Goal: Information Seeking & Learning: Learn about a topic

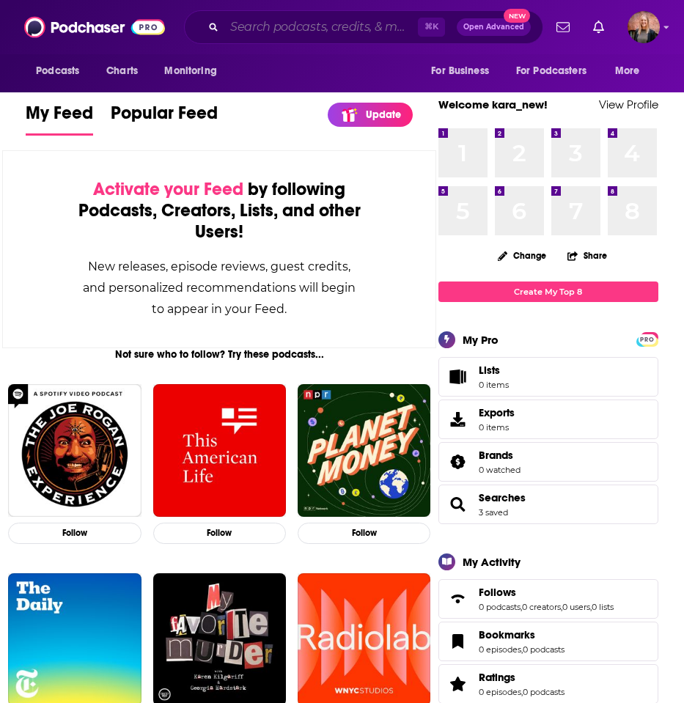
click at [336, 31] on input "Search podcasts, credits, & more..." at bounding box center [321, 26] width 194 height 23
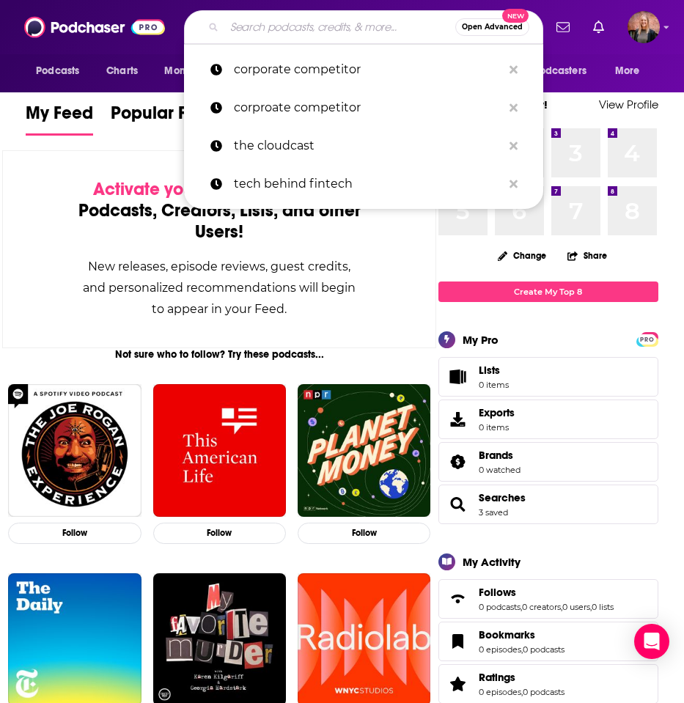
click at [130, 100] on div "My Feed Popular Feed Update What's New" at bounding box center [219, 119] width 387 height 40
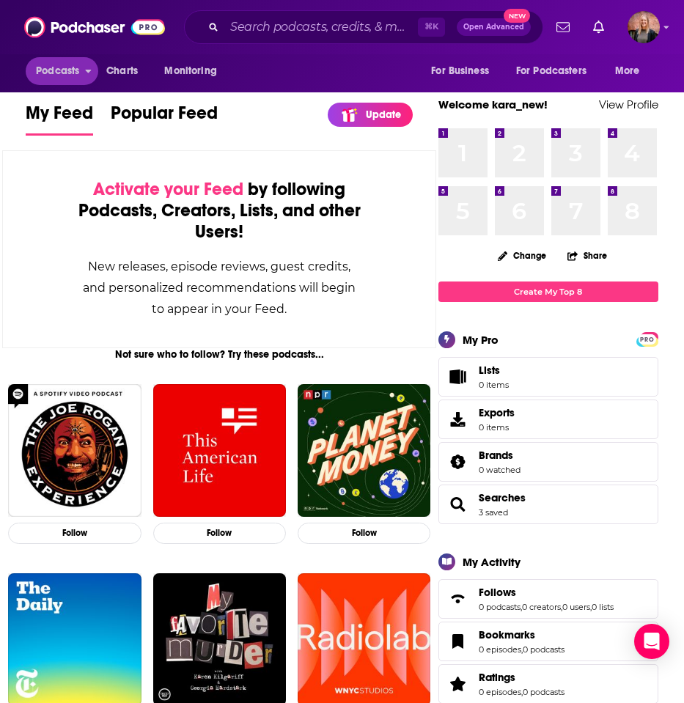
click at [70, 72] on span "Podcasts" at bounding box center [57, 71] width 43 height 21
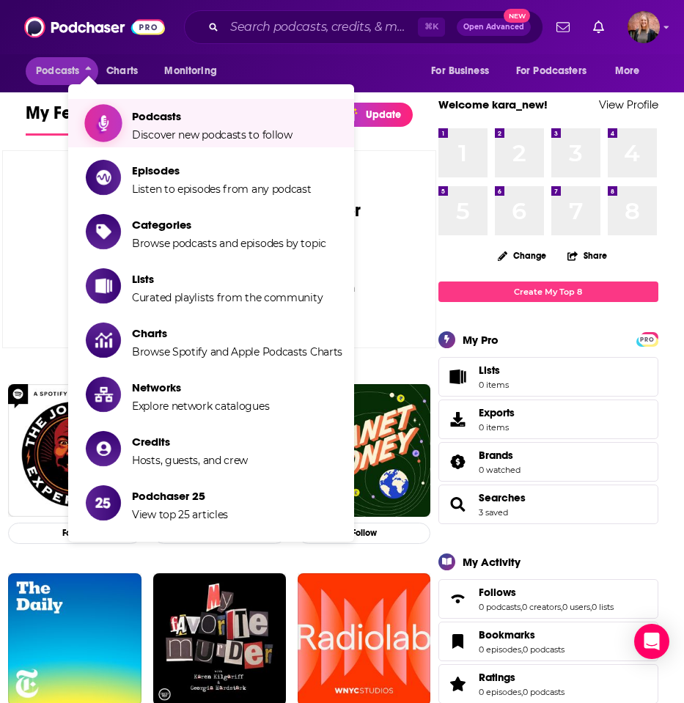
click at [197, 128] on span "Discover new podcasts to follow" at bounding box center [212, 134] width 161 height 13
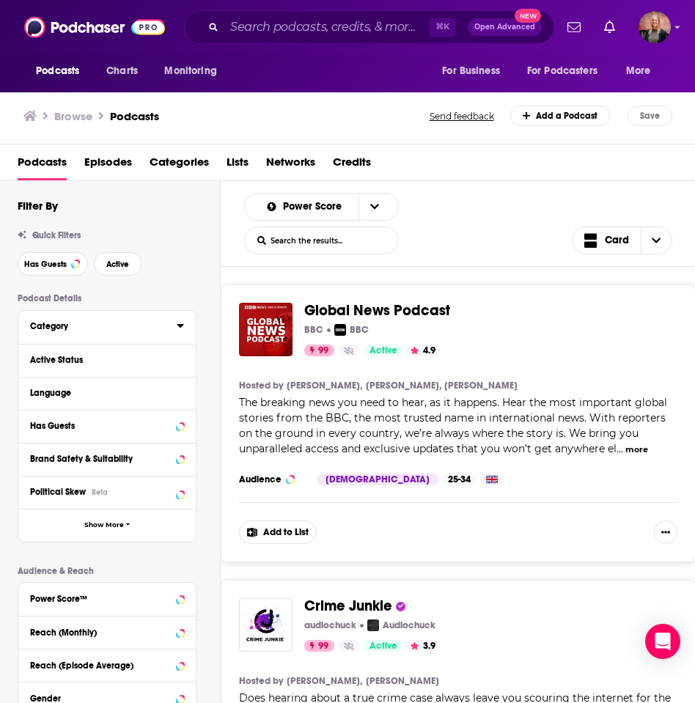
click at [180, 328] on icon at bounding box center [180, 326] width 7 height 4
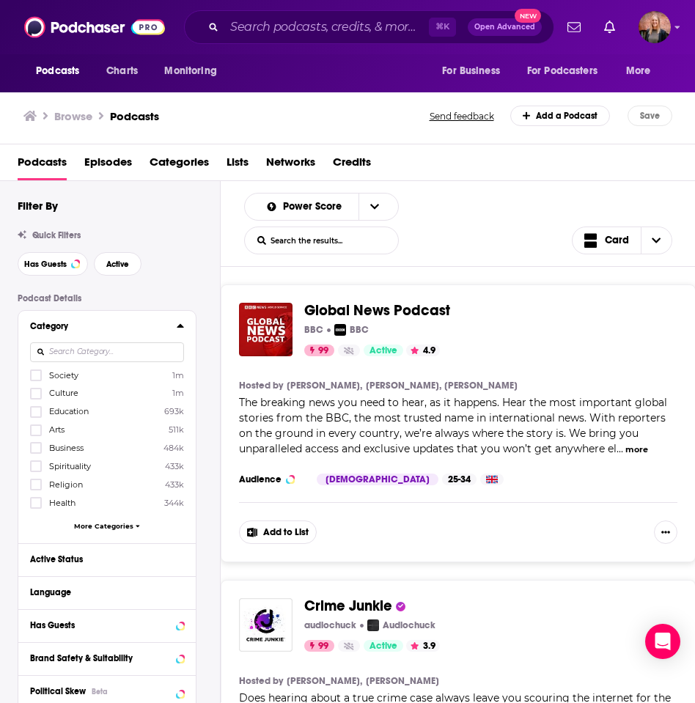
click at [108, 530] on span "More Categories" at bounding box center [103, 526] width 59 height 8
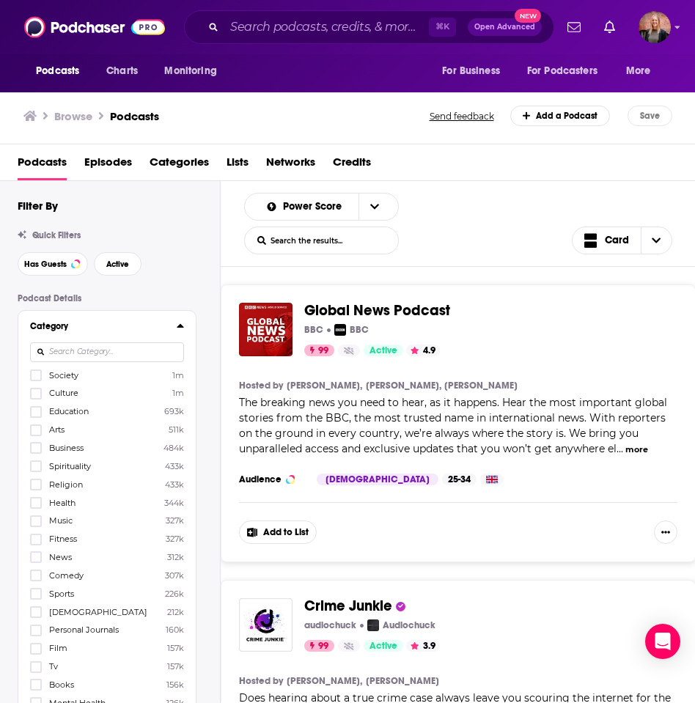
click at [97, 354] on input at bounding box center [107, 353] width 154 height 20
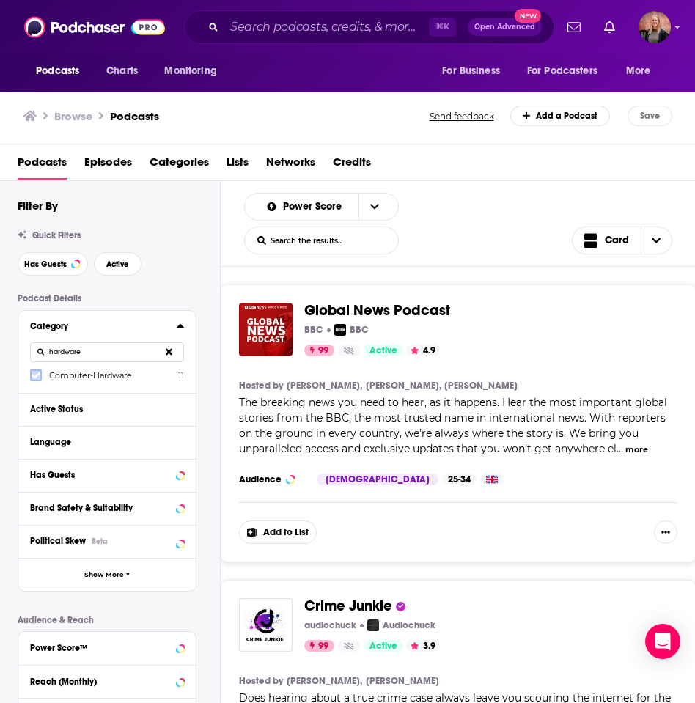
type input "hardware"
click at [32, 374] on icon at bounding box center [36, 375] width 9 height 9
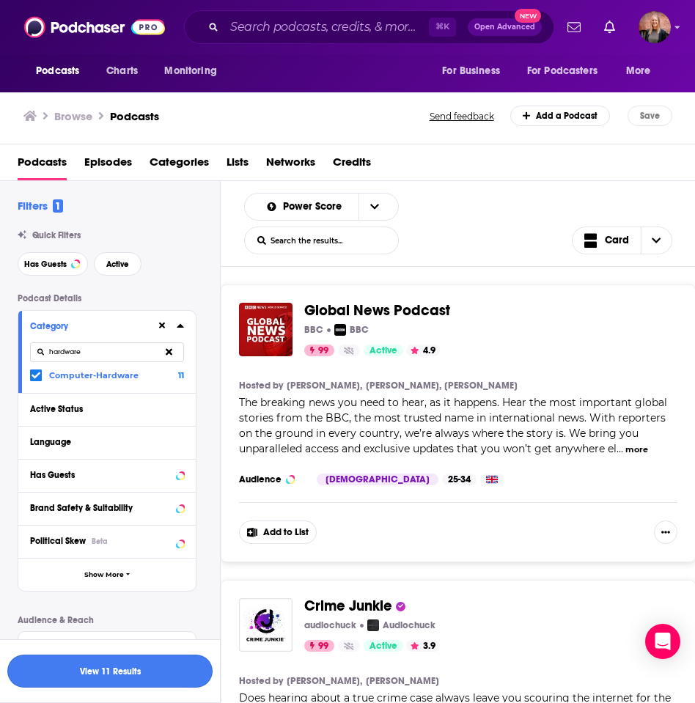
click at [164, 678] on button "View 11 Results" at bounding box center [109, 671] width 205 height 33
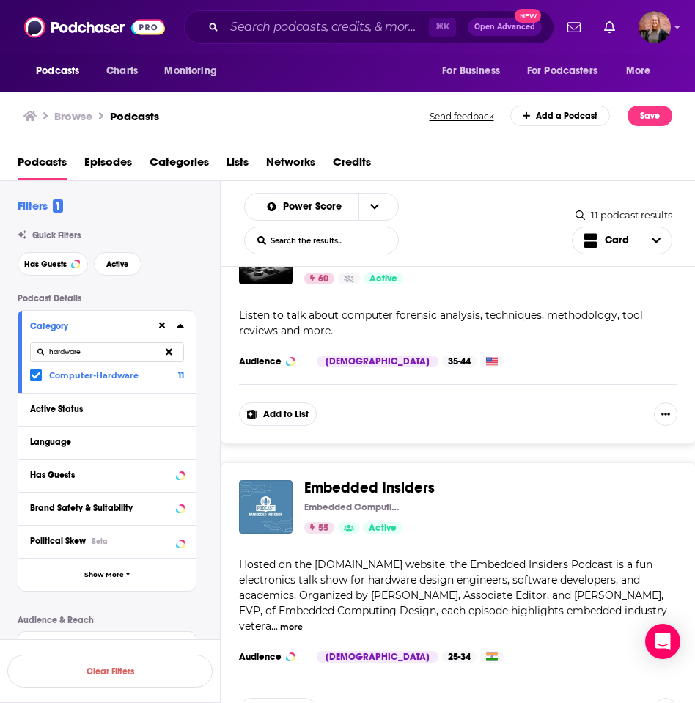
scroll to position [1346, 0]
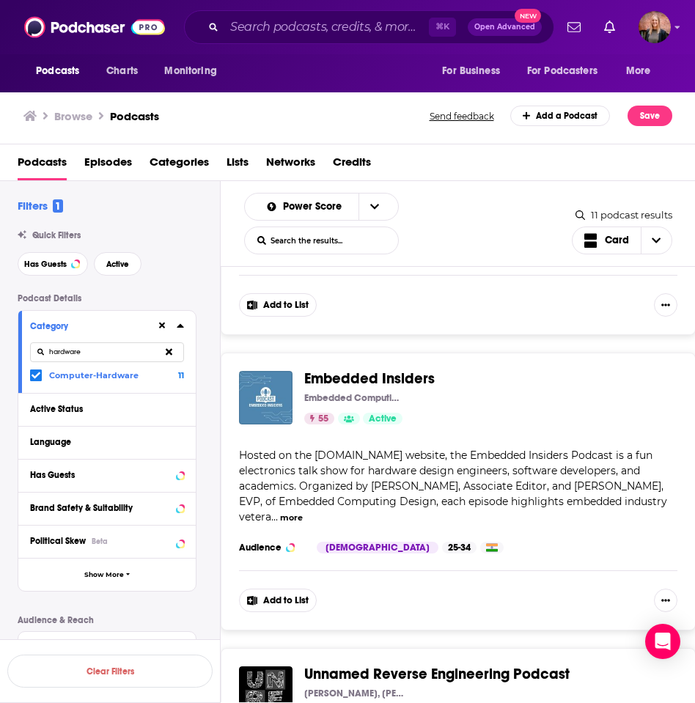
click at [303, 512] on button "more" at bounding box center [291, 518] width 23 height 12
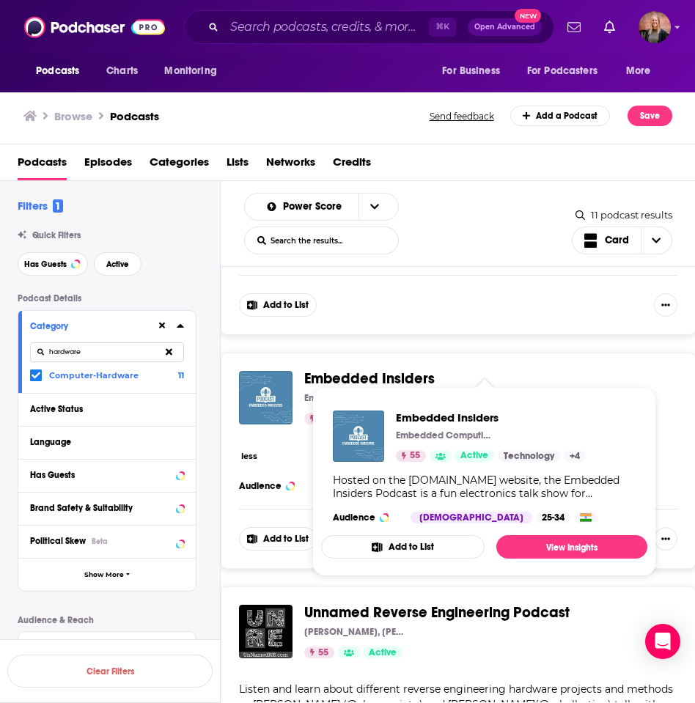
click at [359, 370] on span "Embedded Insiders" at bounding box center [369, 379] width 131 height 18
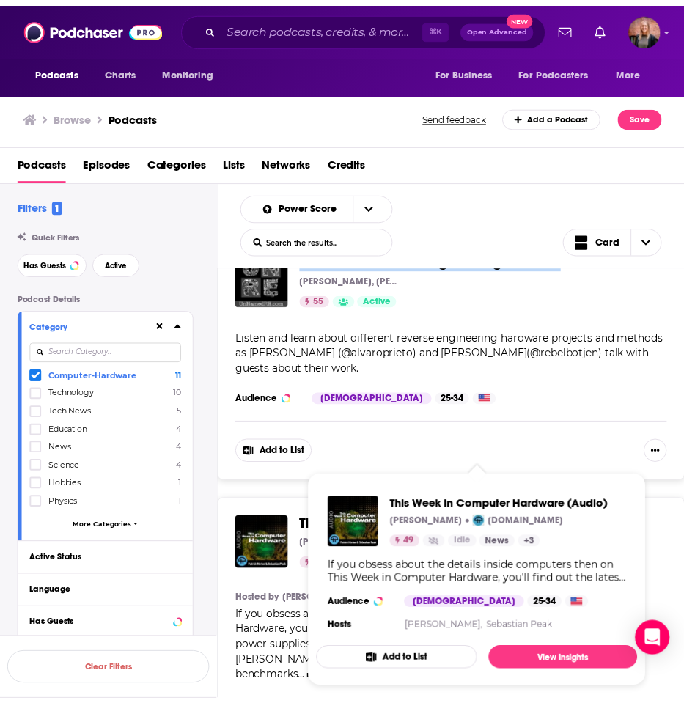
scroll to position [1881, 0]
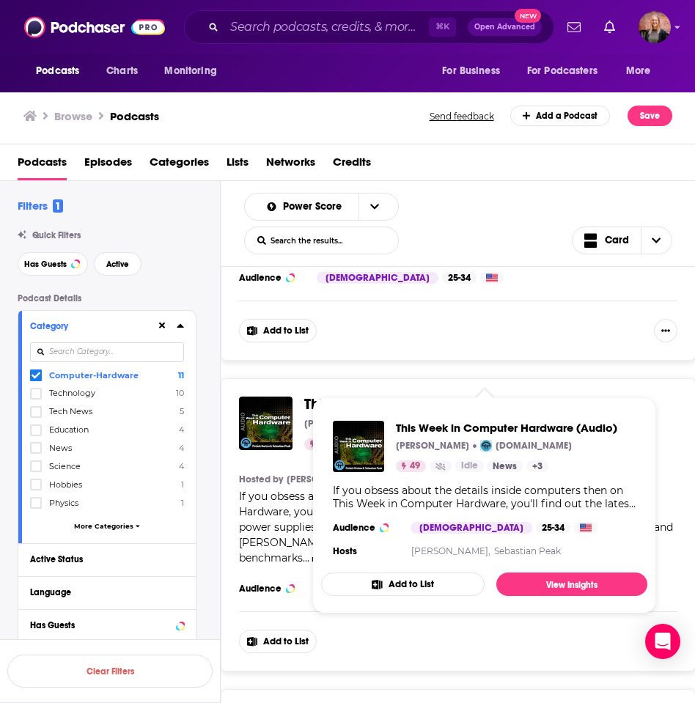
click at [486, 395] on span "This Week in Computer Hardware (Audio)" at bounding box center [443, 404] width 279 height 18
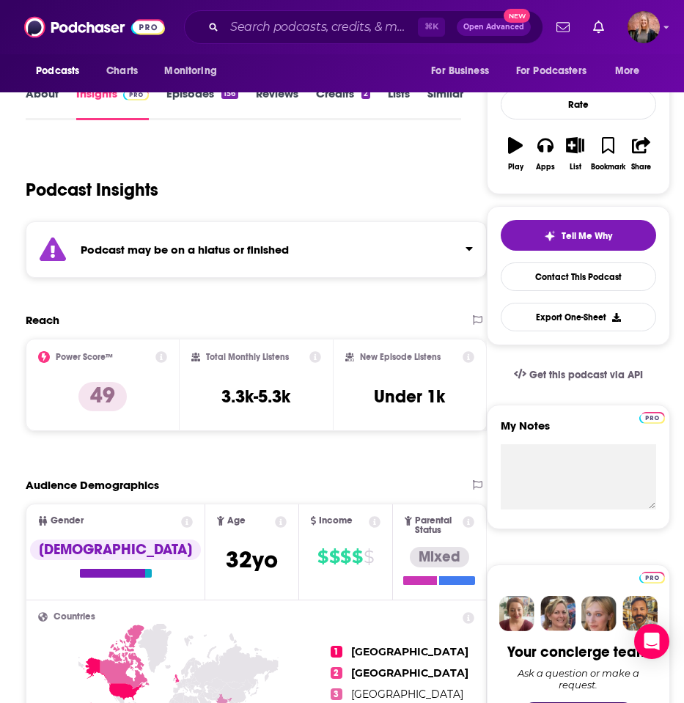
scroll to position [53, 0]
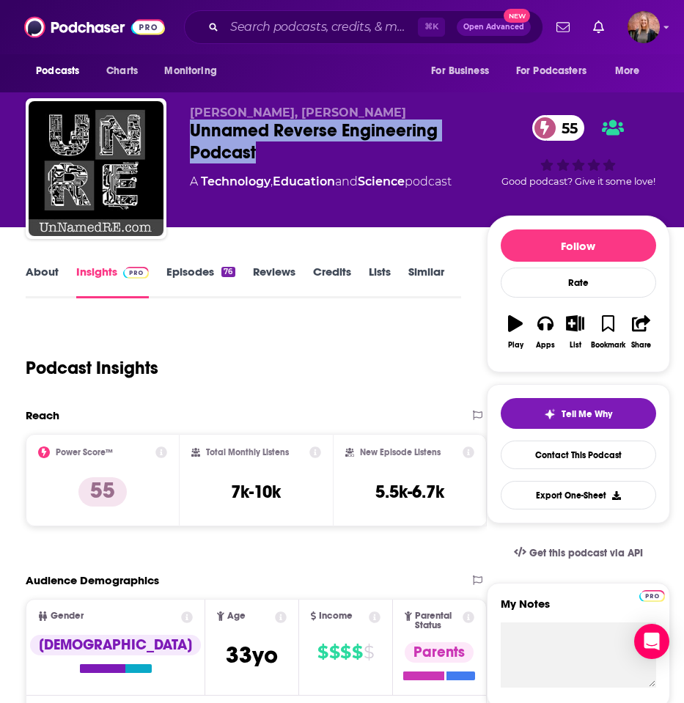
drag, startPoint x: 272, startPoint y: 155, endPoint x: 186, endPoint y: 131, distance: 89.2
click at [186, 131] on div "Alvaro Prieto, Jen Costillo Unnamed Reverse Engineering Podcast 55 A Technology…" at bounding box center [348, 171] width 645 height 147
copy h2 "Unnamed Reverse Engineering Podcast"
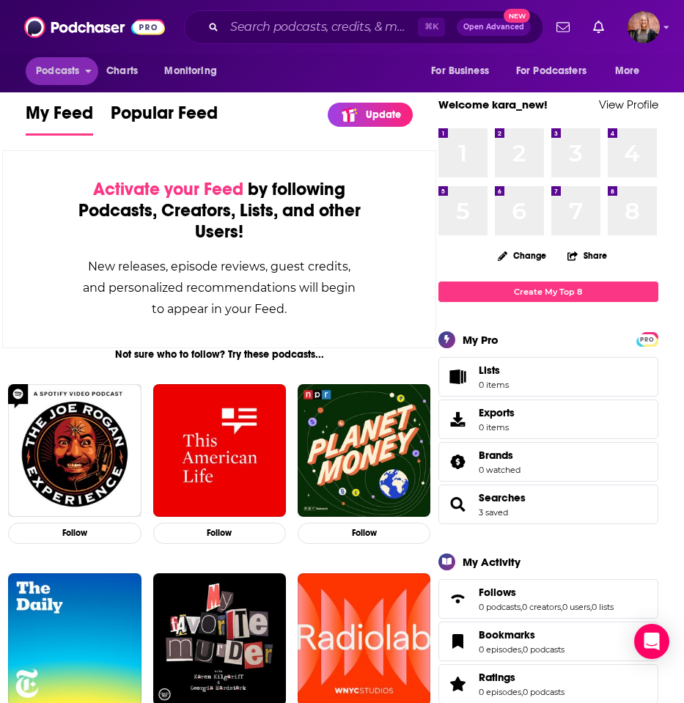
click at [57, 73] on span "Podcasts" at bounding box center [57, 71] width 43 height 21
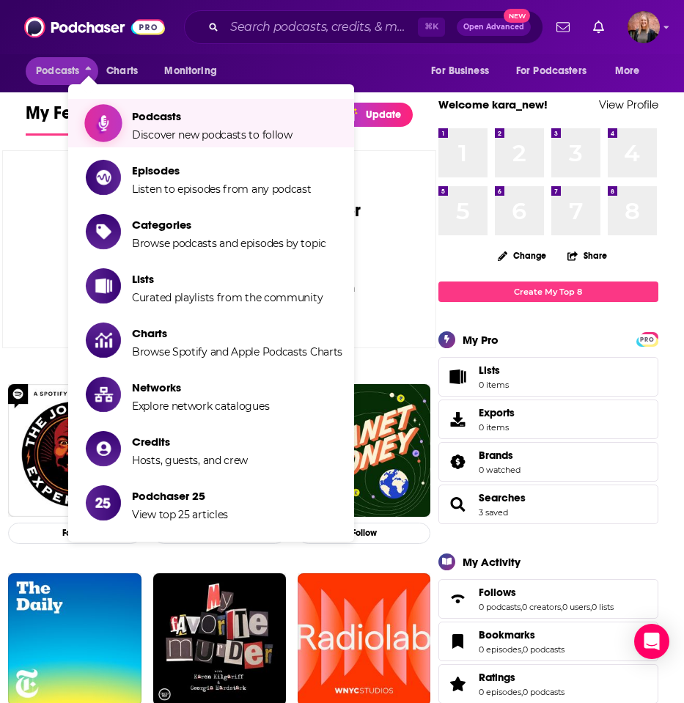
click at [142, 114] on span "Podcasts" at bounding box center [212, 116] width 161 height 14
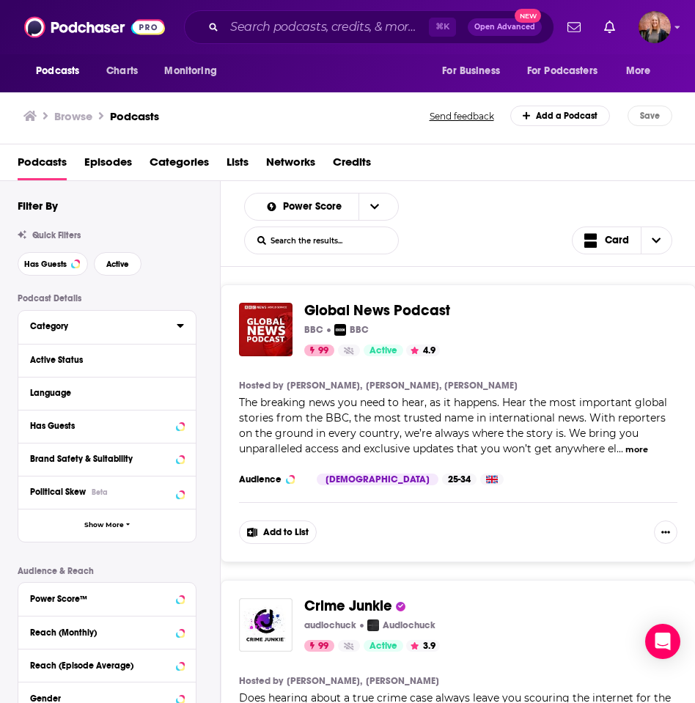
click at [109, 331] on div "Category" at bounding box center [98, 326] width 137 height 10
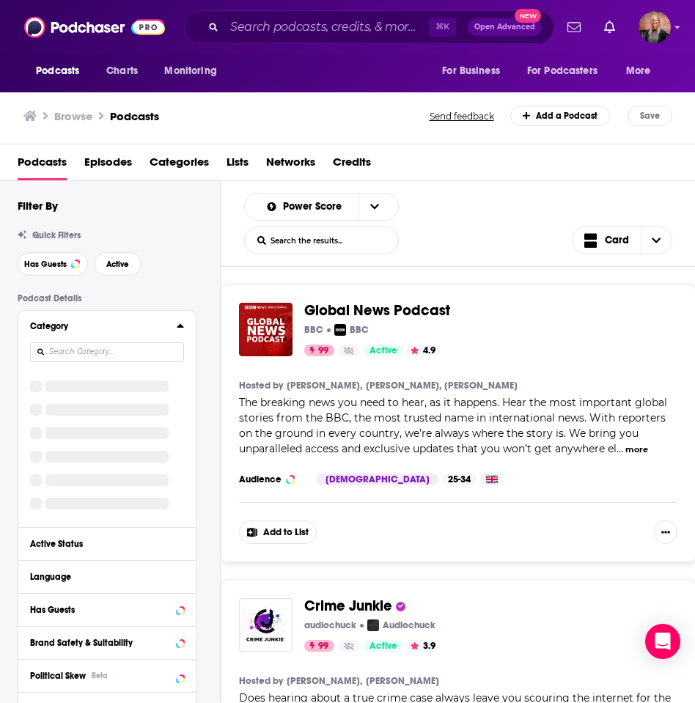
click at [136, 344] on input at bounding box center [107, 353] width 154 height 20
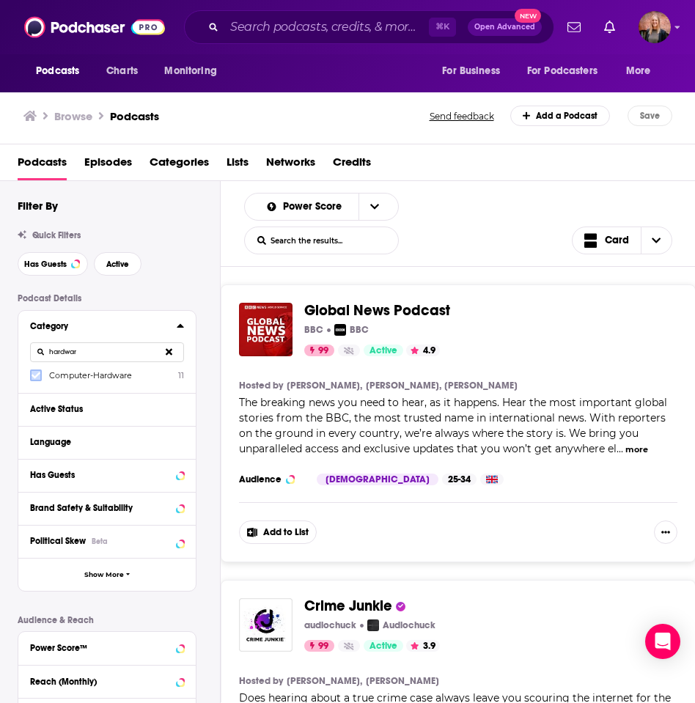
click at [34, 378] on icon at bounding box center [36, 375] width 9 height 9
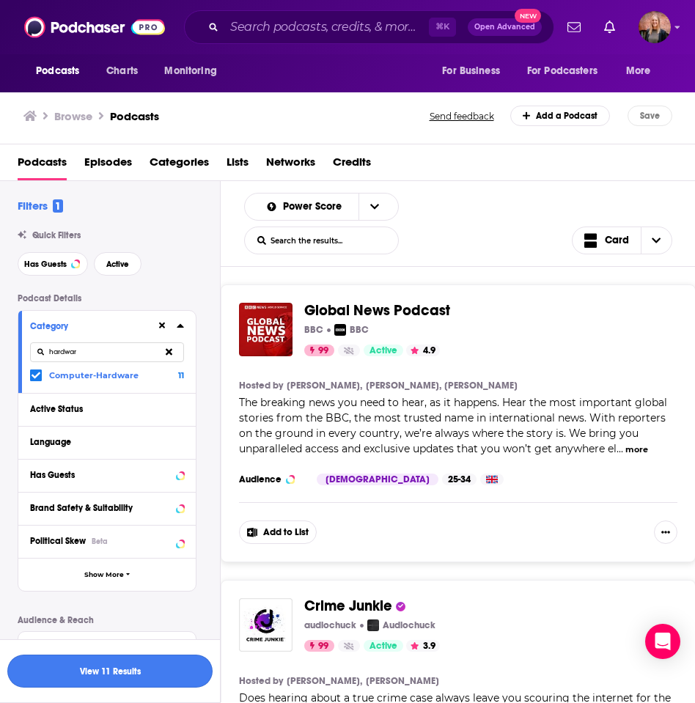
click at [125, 670] on button "View 11 Results" at bounding box center [109, 671] width 205 height 33
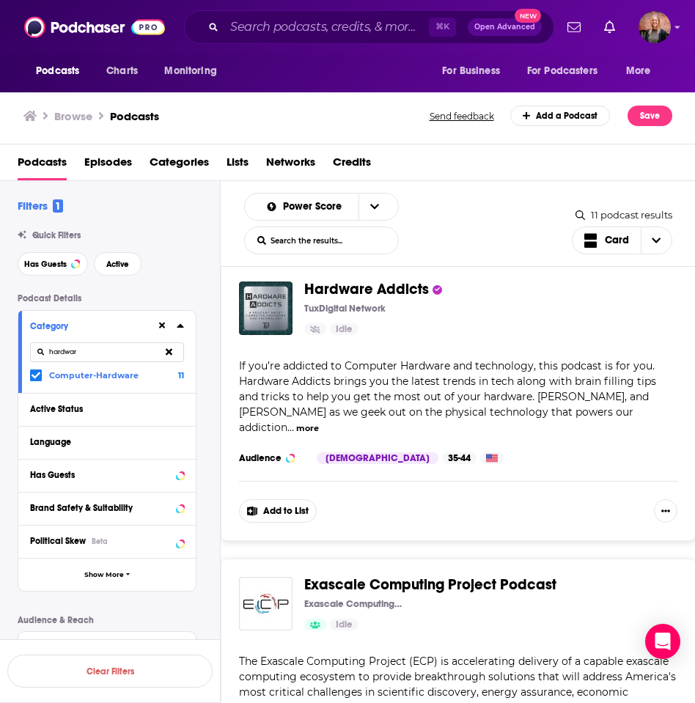
scroll to position [2519, 0]
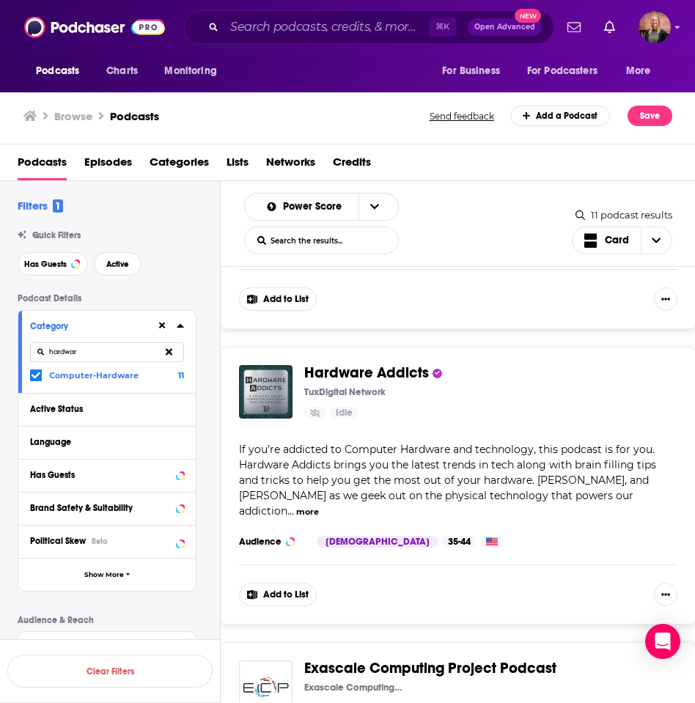
click at [319, 506] on button "more" at bounding box center [307, 512] width 23 height 12
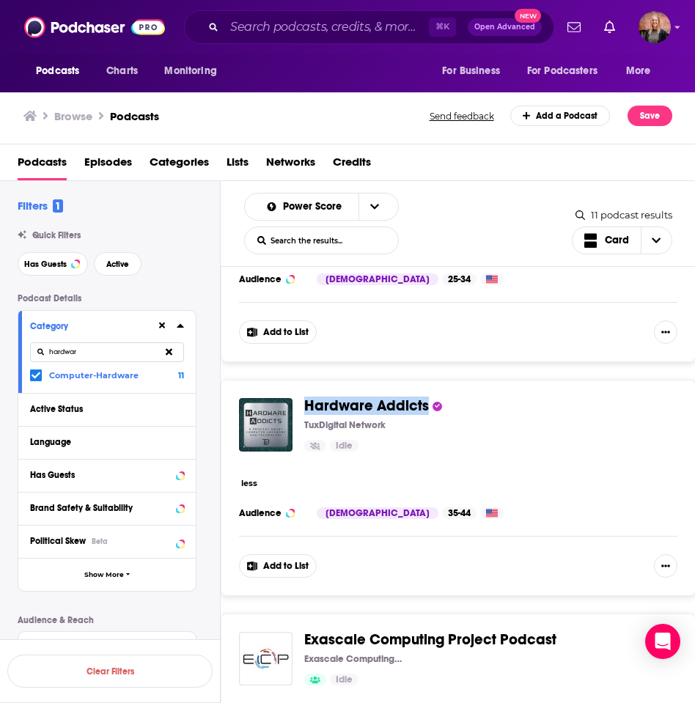
scroll to position [2721, 0]
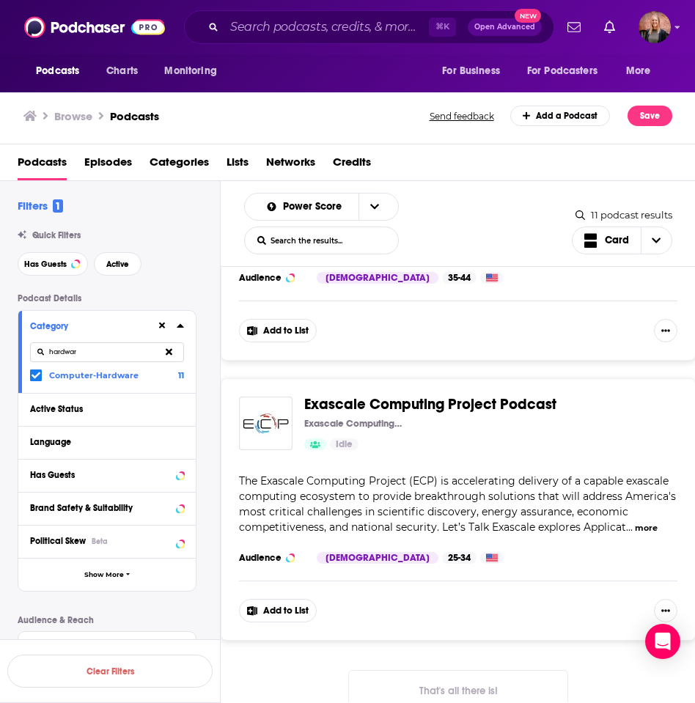
click at [105, 360] on input "hardwar" at bounding box center [107, 353] width 154 height 20
click at [104, 360] on input "hardwar" at bounding box center [107, 353] width 154 height 20
drag, startPoint x: 104, startPoint y: 360, endPoint x: 37, endPoint y: 378, distance: 69.9
click at [37, 378] on icon at bounding box center [36, 375] width 9 height 9
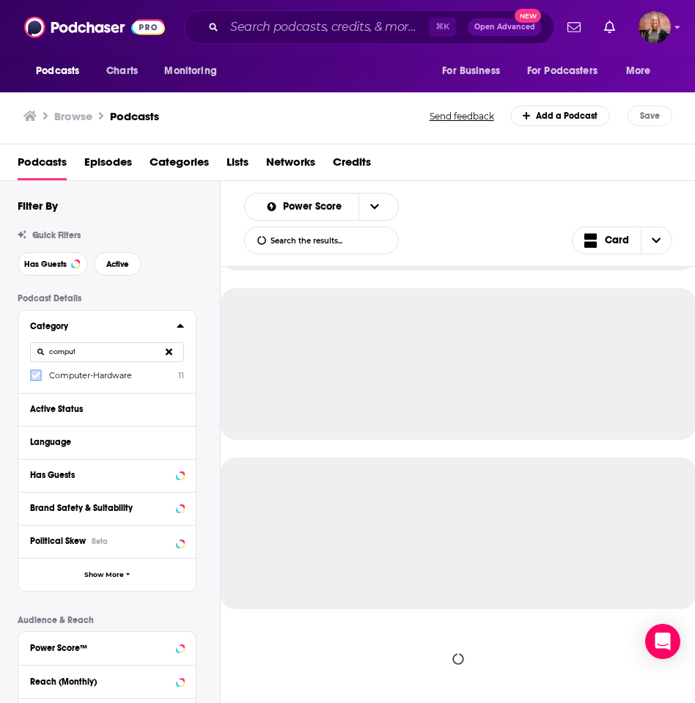
scroll to position [1352, 0]
click at [99, 357] on input "comput" at bounding box center [107, 353] width 154 height 20
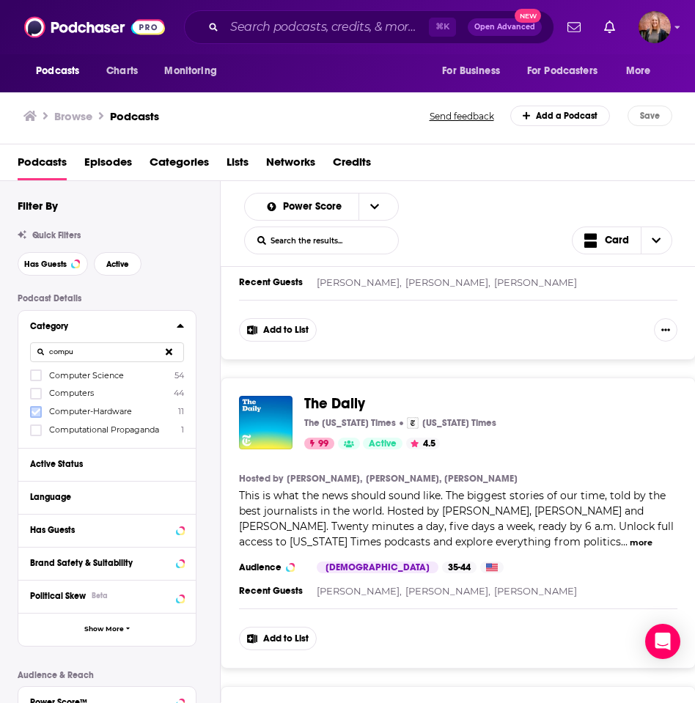
click at [36, 411] on icon at bounding box center [36, 412] width 9 height 9
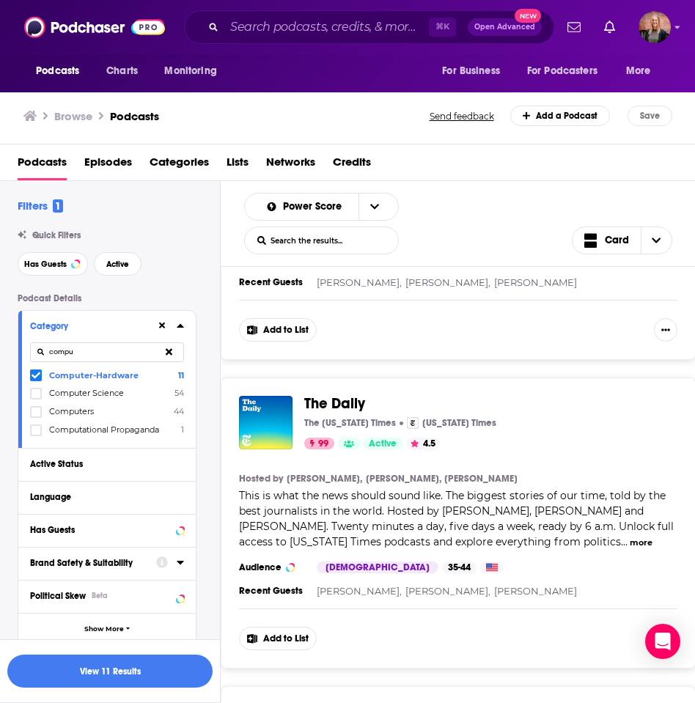
click at [35, 377] on icon at bounding box center [36, 376] width 9 height 7
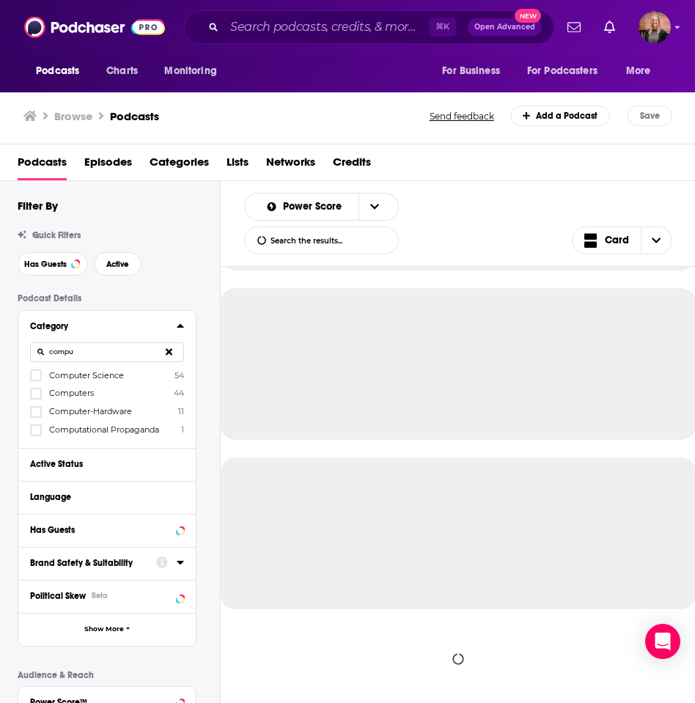
click at [76, 355] on input "compu" at bounding box center [107, 353] width 154 height 20
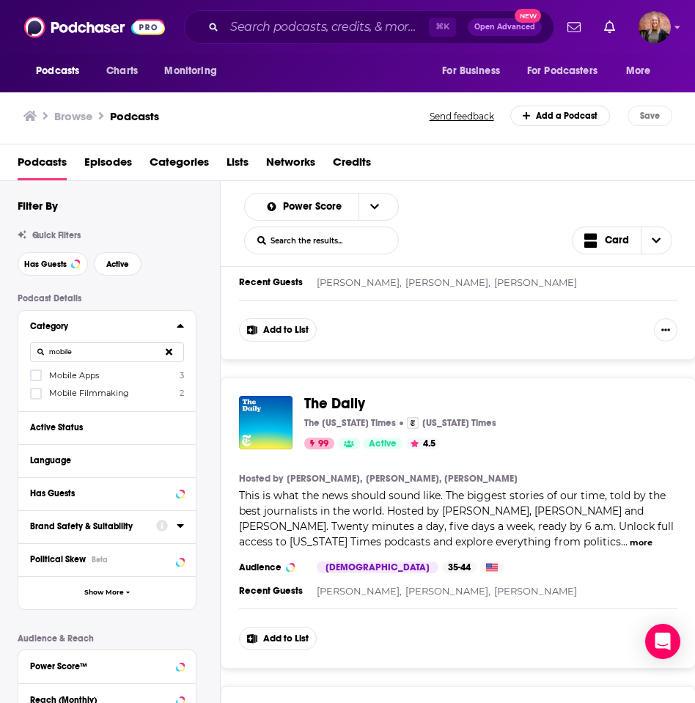
click at [90, 355] on input "mobile" at bounding box center [107, 353] width 154 height 20
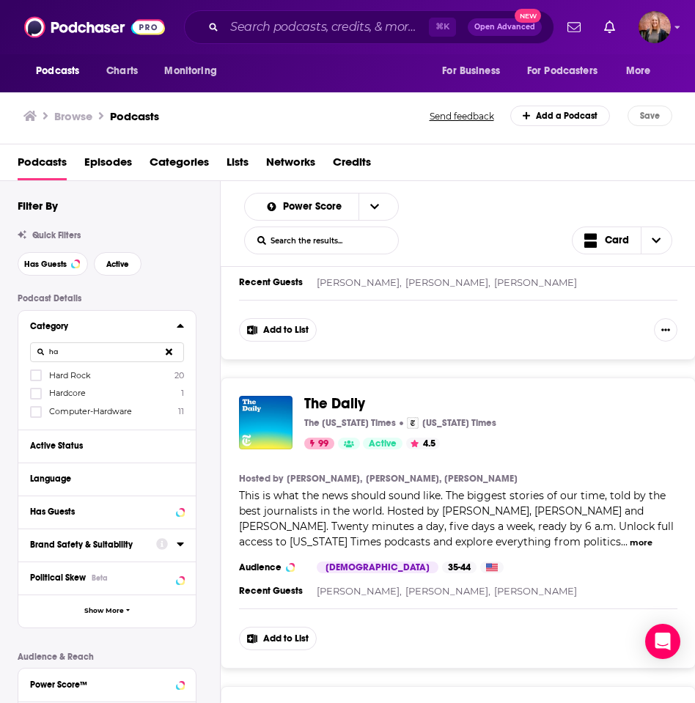
type input "h"
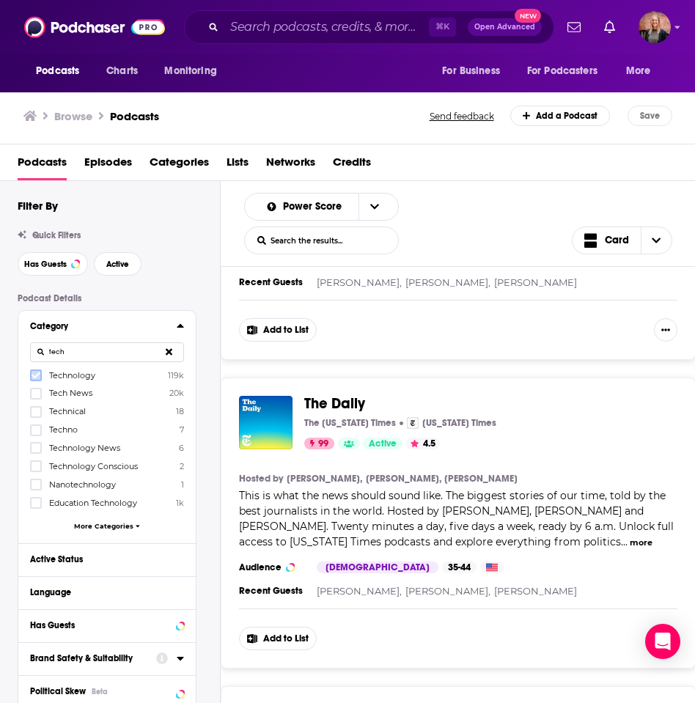
type input "tech"
click at [34, 378] on icon at bounding box center [36, 376] width 9 height 7
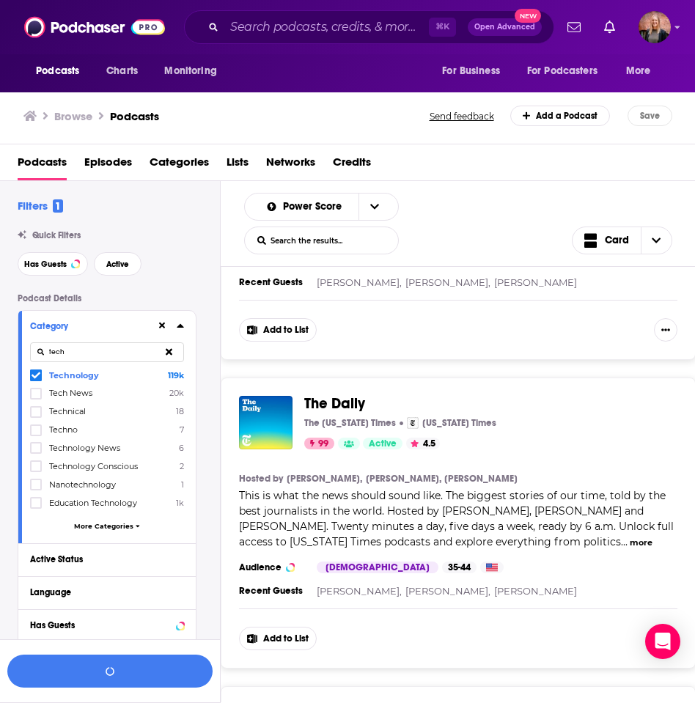
scroll to position [108, 0]
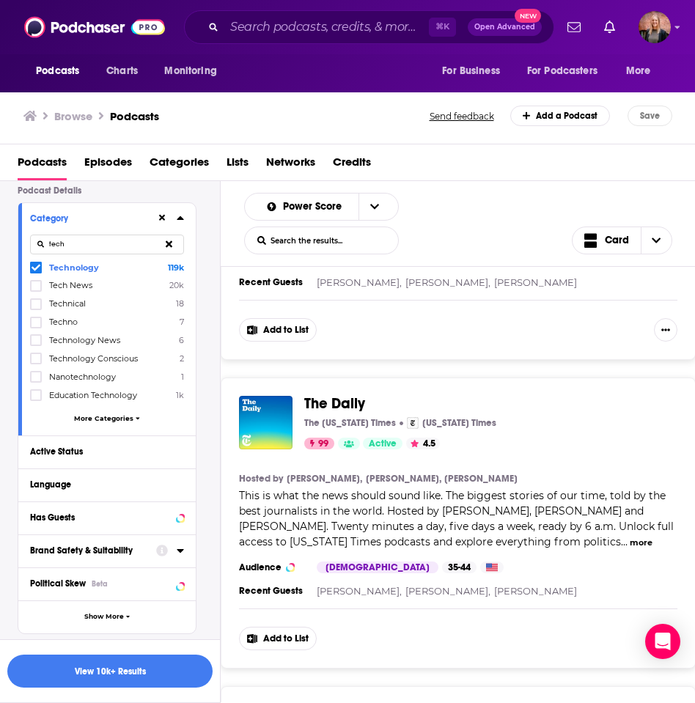
click at [98, 417] on span "More Categories" at bounding box center [103, 418] width 59 height 8
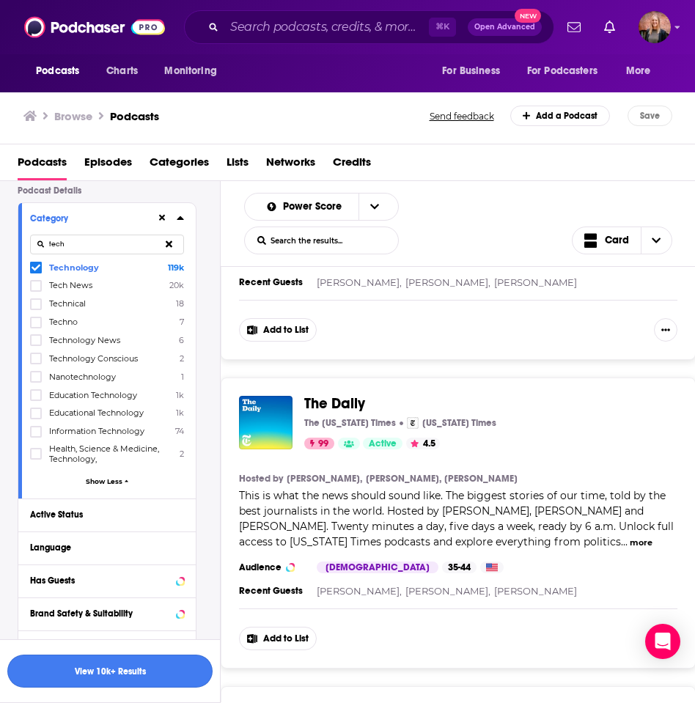
click at [148, 678] on button "View 10k+ Results" at bounding box center [109, 671] width 205 height 33
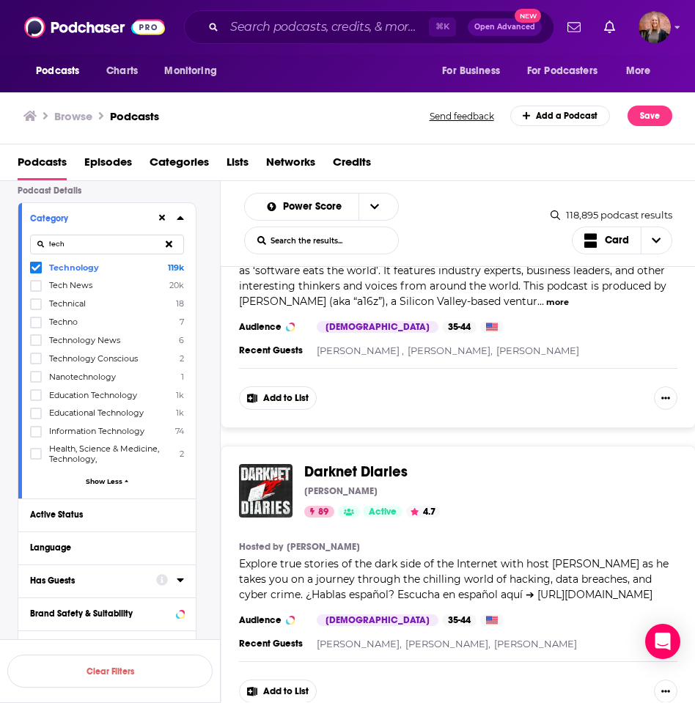
click at [180, 579] on icon at bounding box center [180, 581] width 7 height 4
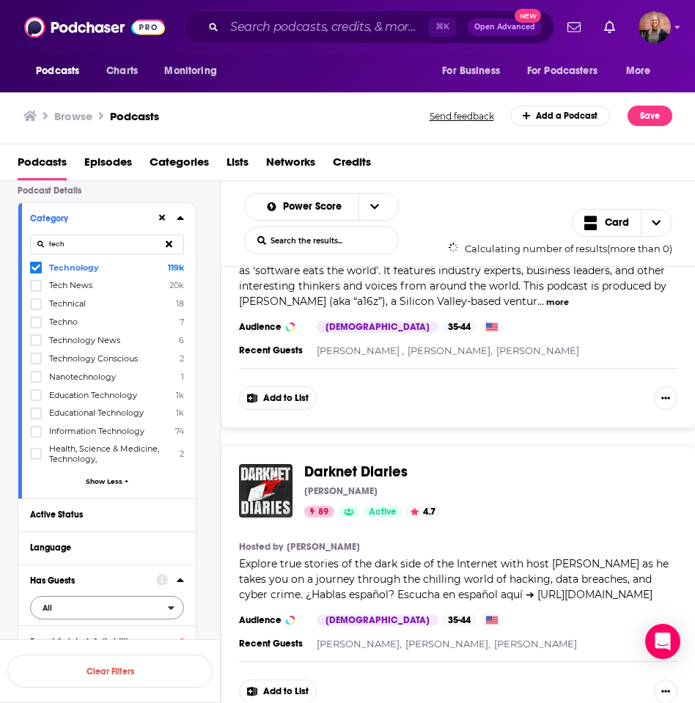
scroll to position [211, 0]
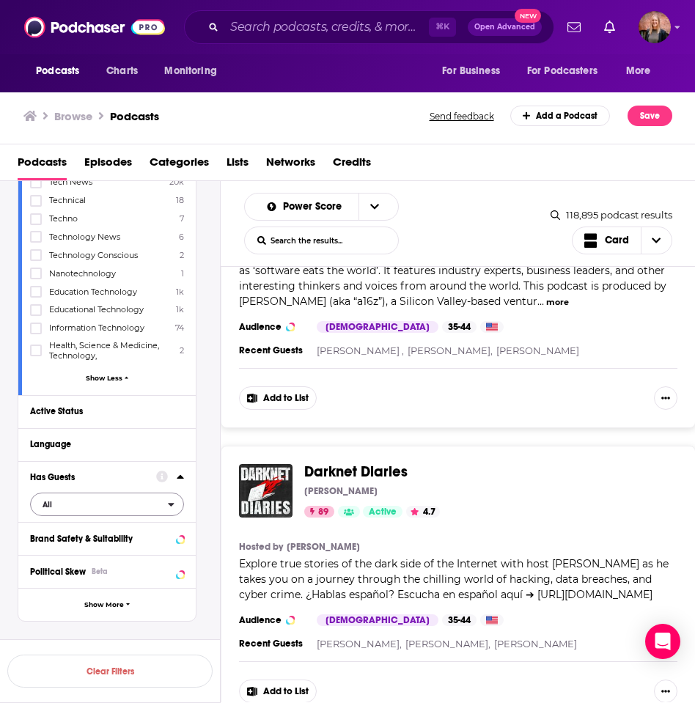
click at [120, 504] on span "All" at bounding box center [99, 504] width 137 height 19
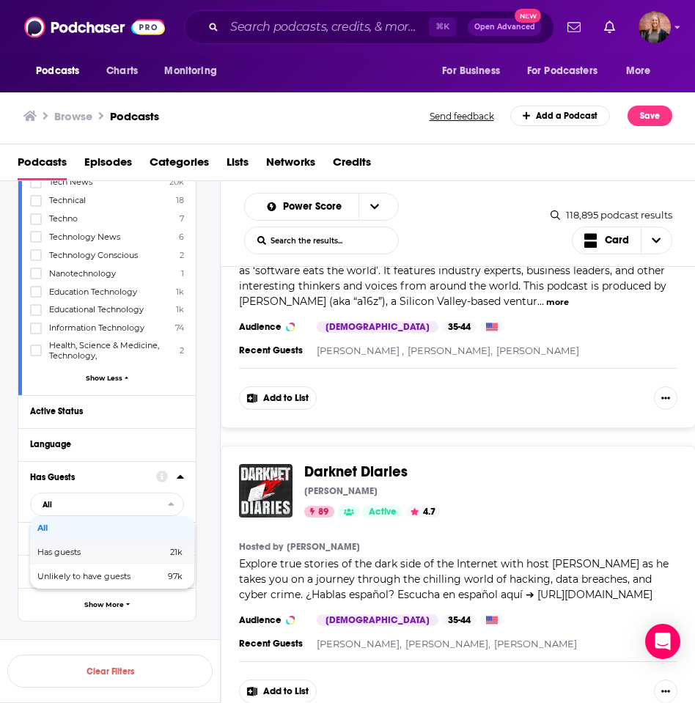
click at [118, 554] on span "Has guests" at bounding box center [80, 553] width 87 height 8
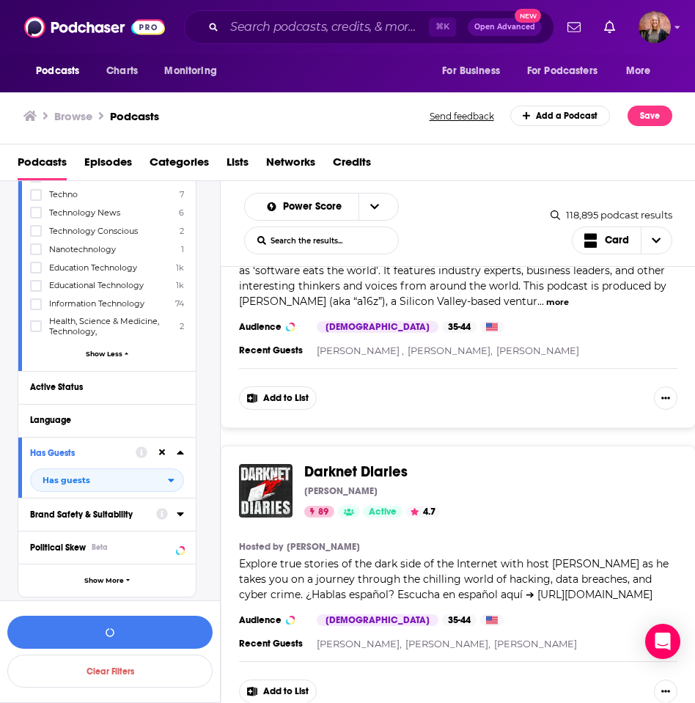
scroll to position [282, 0]
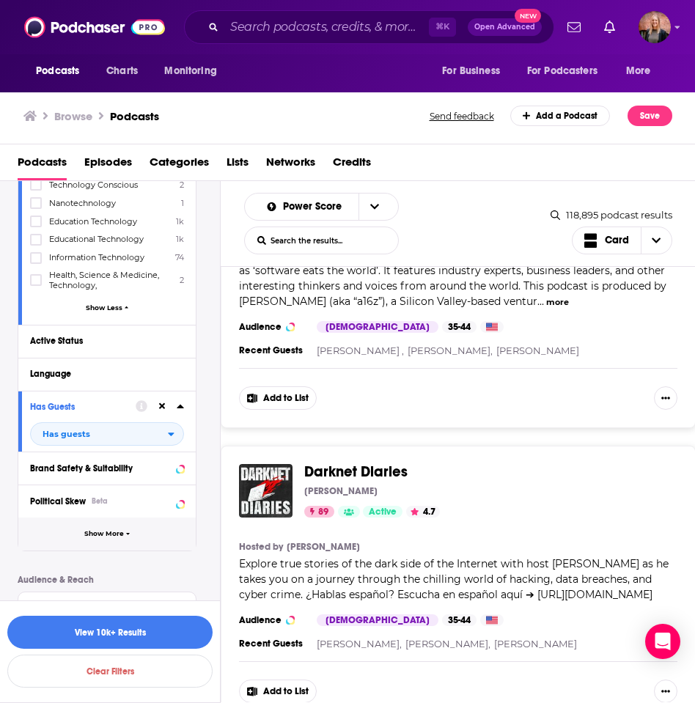
click at [114, 530] on span "Show More" at bounding box center [104, 534] width 40 height 8
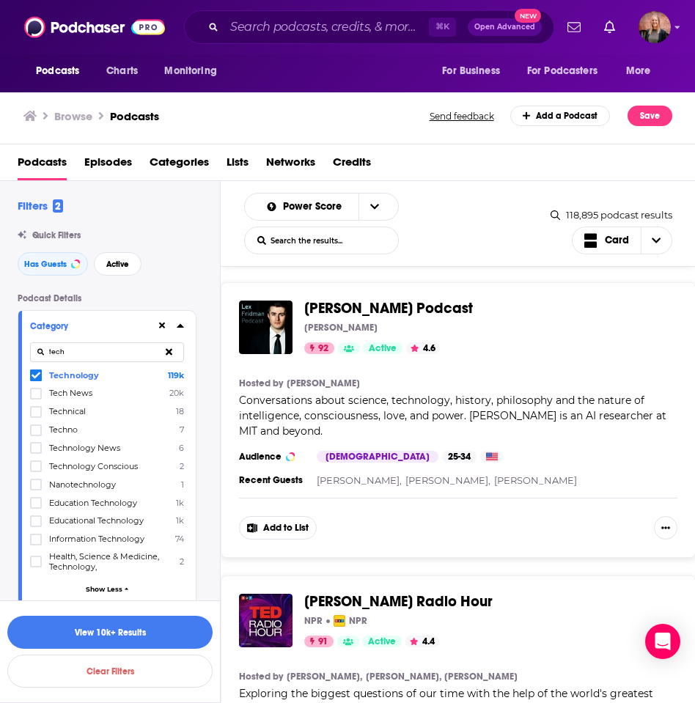
scroll to position [0, 0]
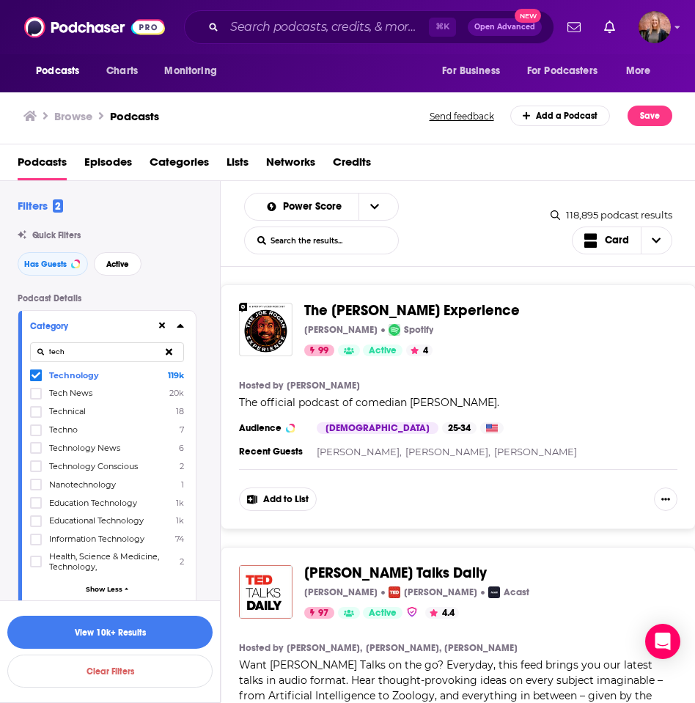
click at [179, 326] on icon at bounding box center [180, 326] width 7 height 4
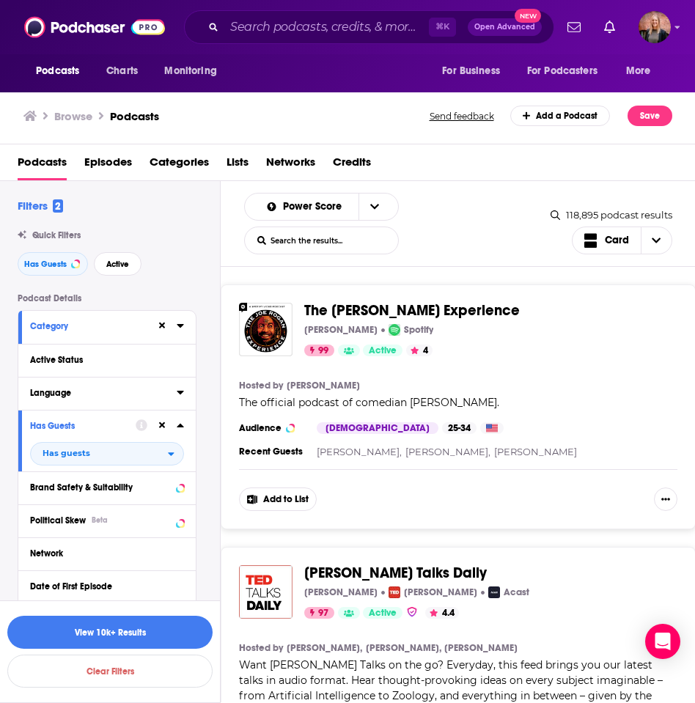
click at [180, 392] on icon at bounding box center [180, 393] width 7 height 4
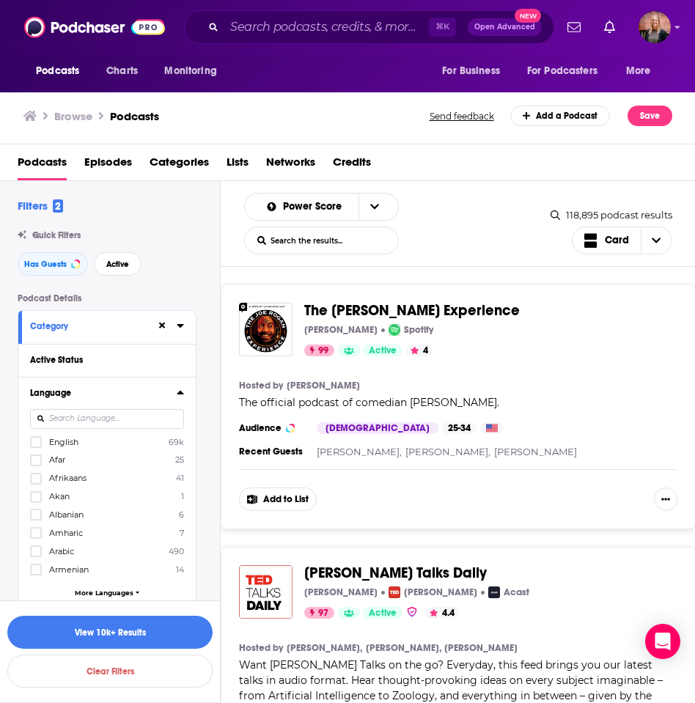
click at [180, 390] on icon at bounding box center [180, 393] width 7 height 12
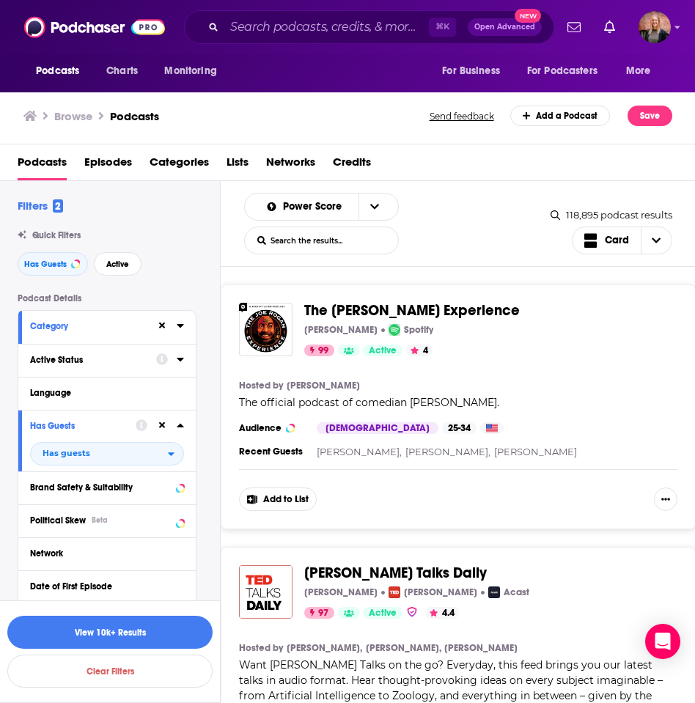
click at [172, 359] on div at bounding box center [170, 360] width 28 height 18
click at [179, 361] on icon at bounding box center [180, 360] width 7 height 12
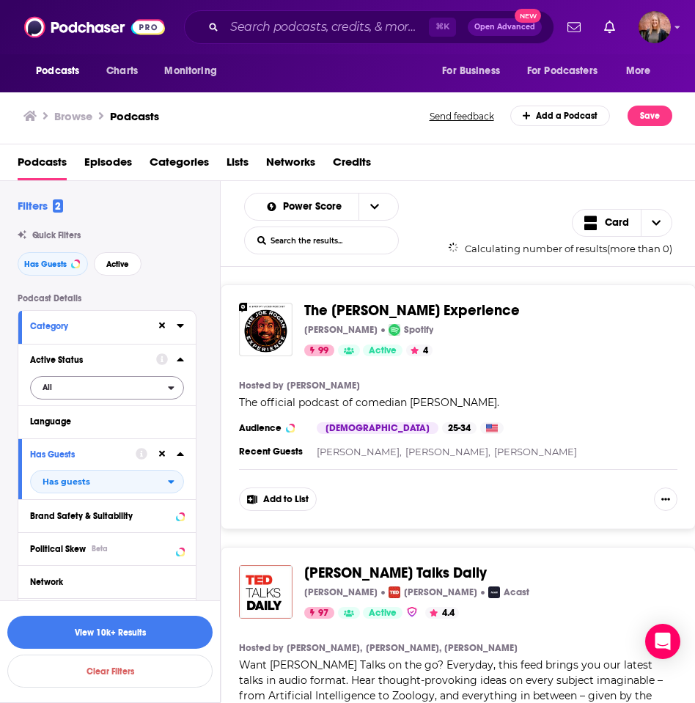
click at [101, 388] on span "All" at bounding box center [99, 387] width 137 height 19
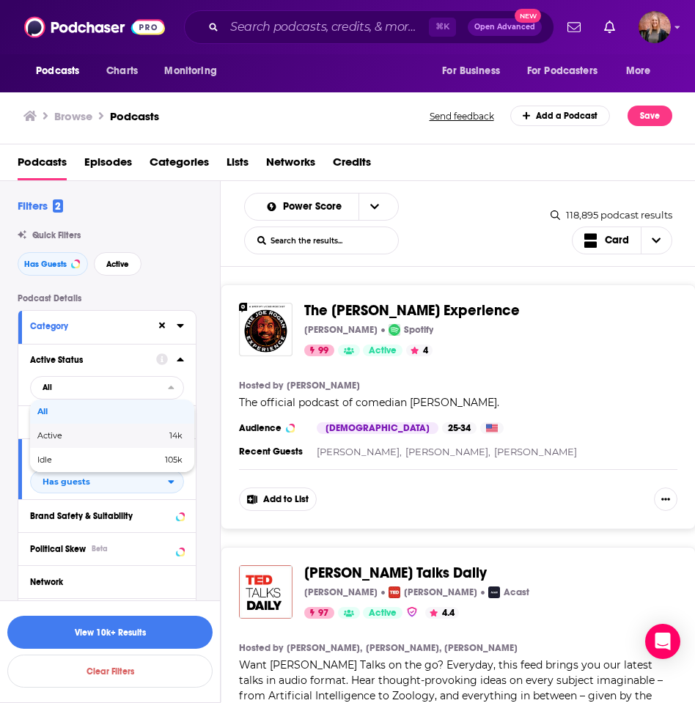
click at [92, 431] on div "Active 14k" at bounding box center [112, 436] width 164 height 24
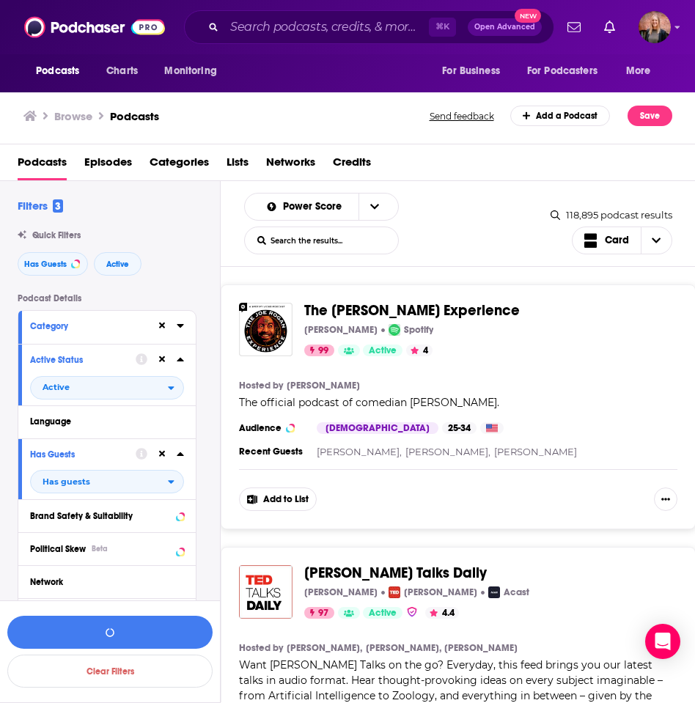
click at [180, 359] on icon at bounding box center [180, 360] width 7 height 4
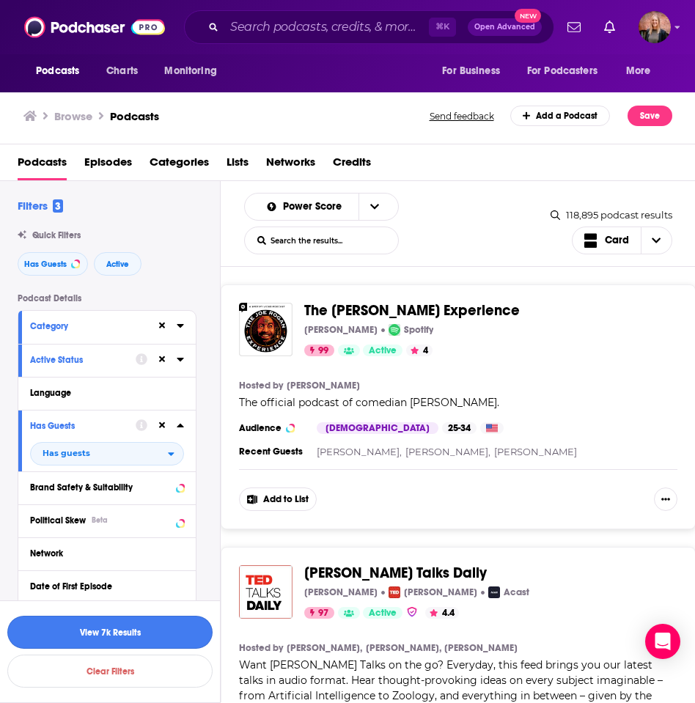
click at [114, 622] on button "View 7k Results" at bounding box center [109, 632] width 205 height 33
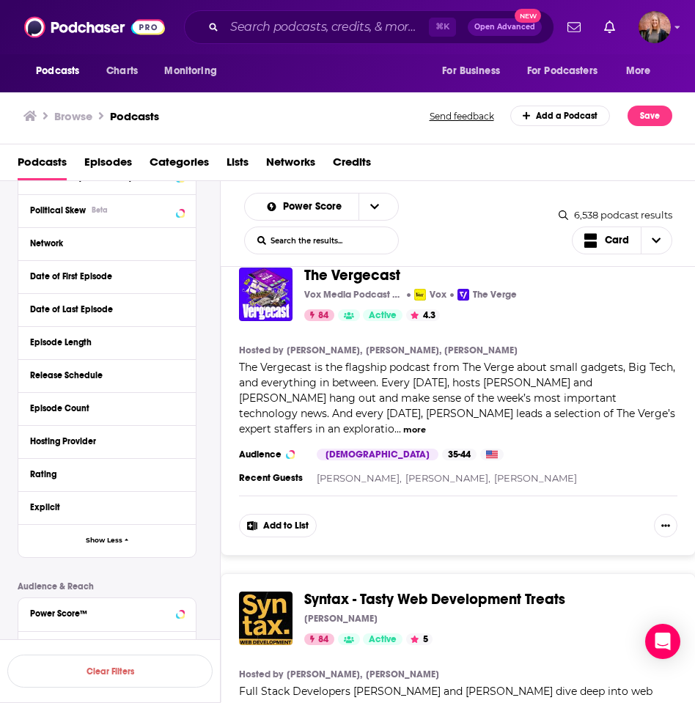
scroll to position [2968, 0]
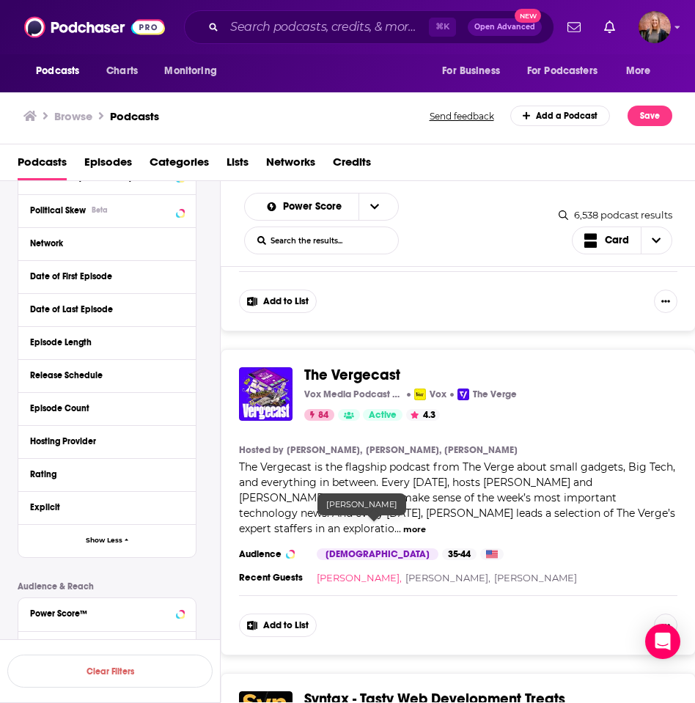
click at [399, 572] on link "Jennifer Pattison Tuohy," at bounding box center [359, 578] width 85 height 12
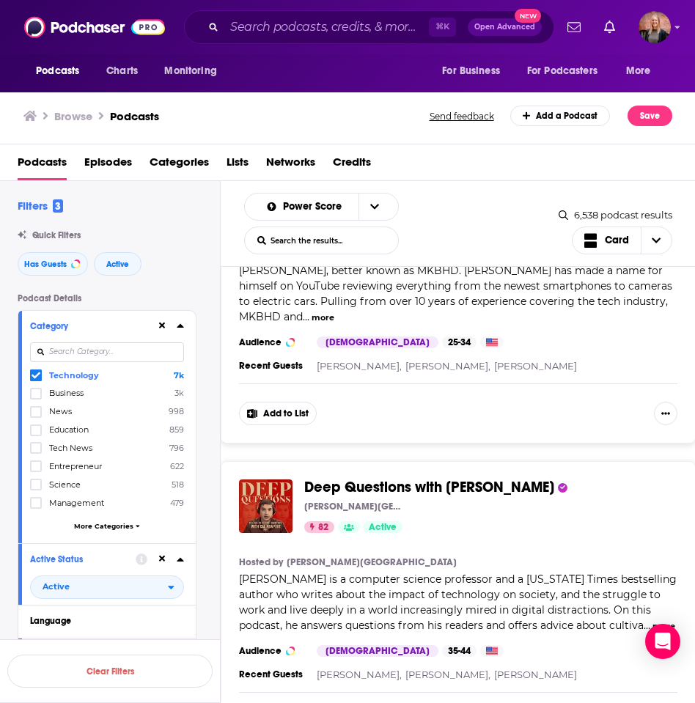
scroll to position [4437, 0]
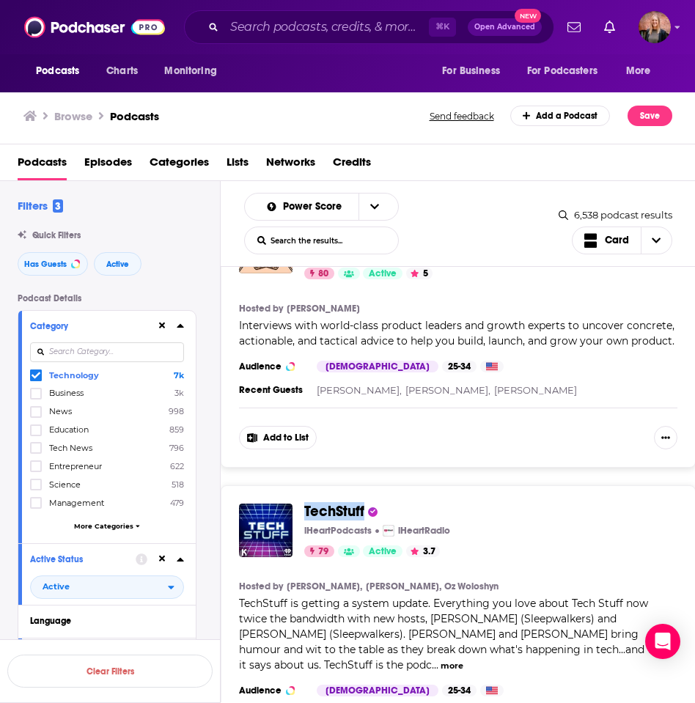
scroll to position [7223, 0]
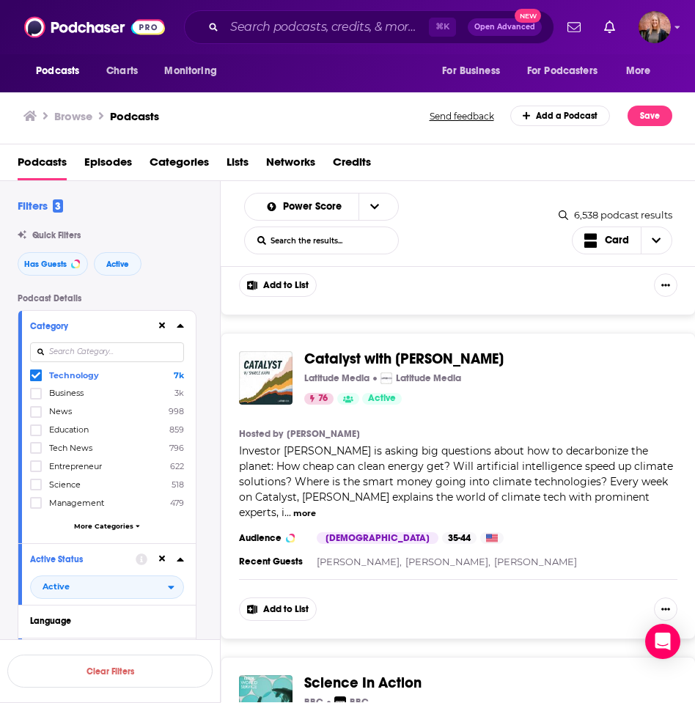
scroll to position [14664, 0]
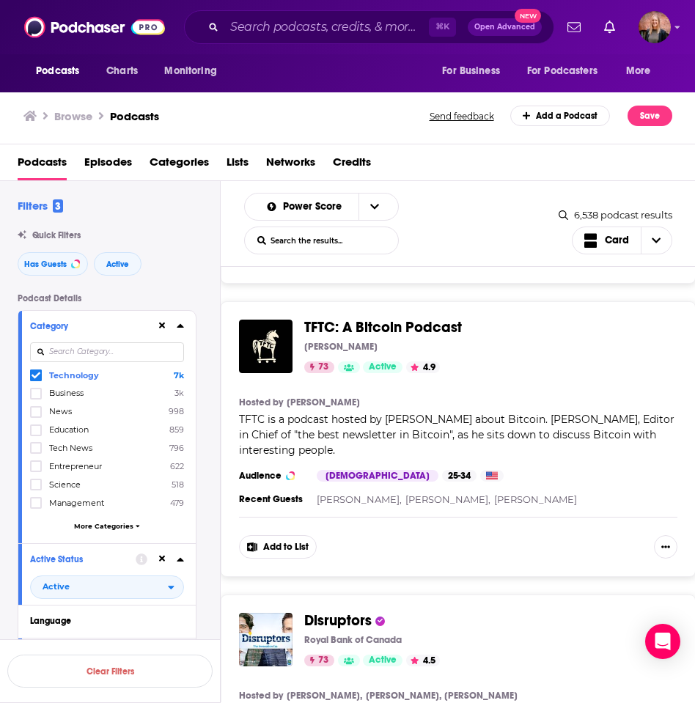
scroll to position [22253, 0]
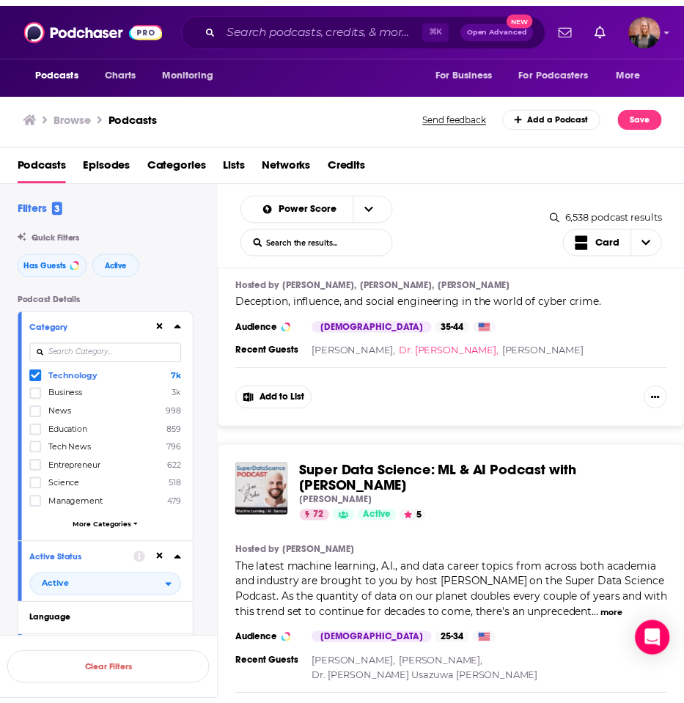
scroll to position [23339, 0]
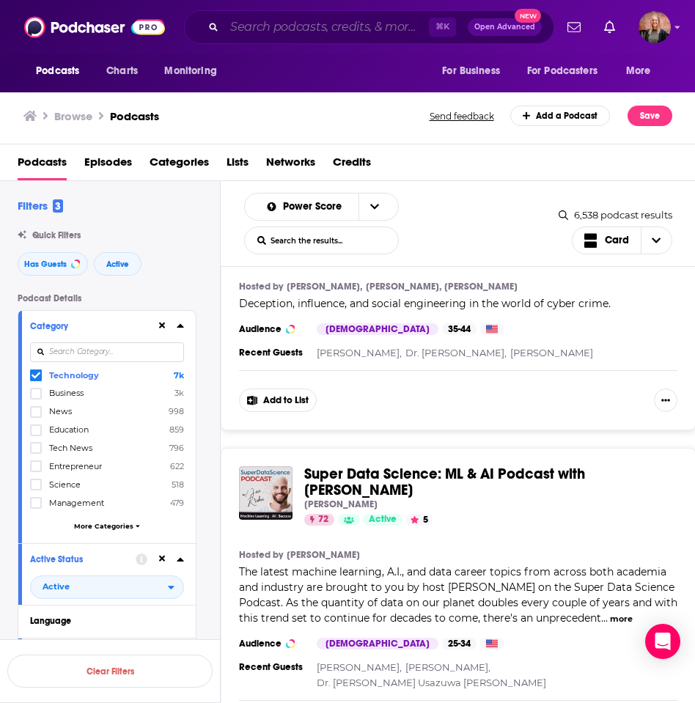
click at [358, 33] on input "Search podcasts, credits, & more..." at bounding box center [326, 26] width 205 height 23
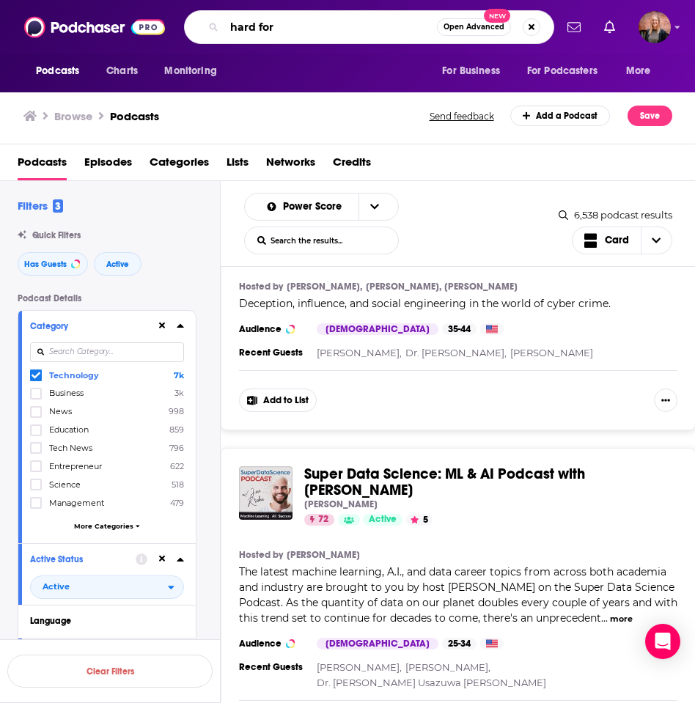
type input "hard fork"
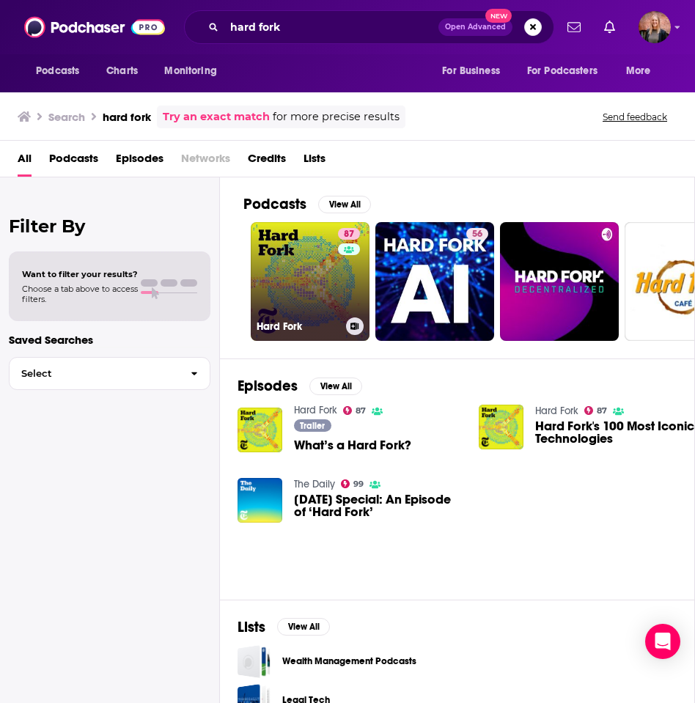
click at [292, 267] on link "87 Hard Fork" at bounding box center [310, 281] width 119 height 119
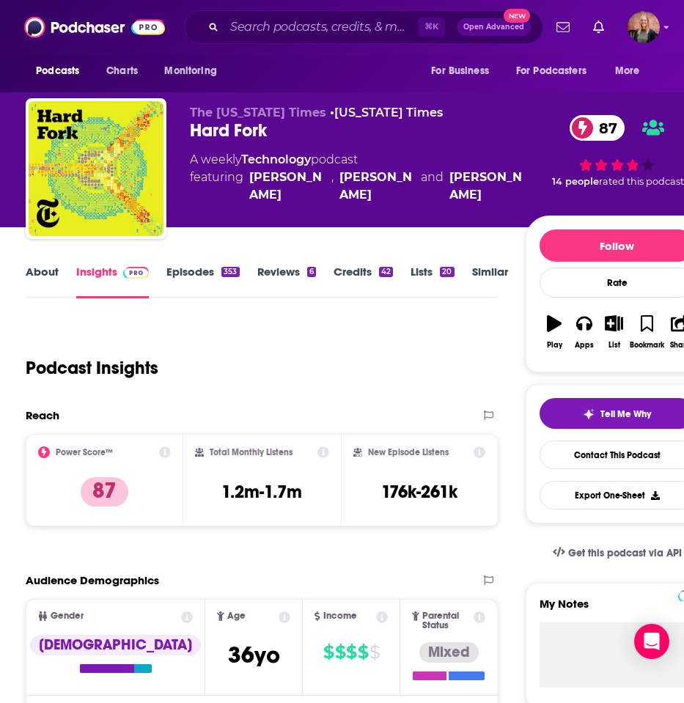
scroll to position [77, 0]
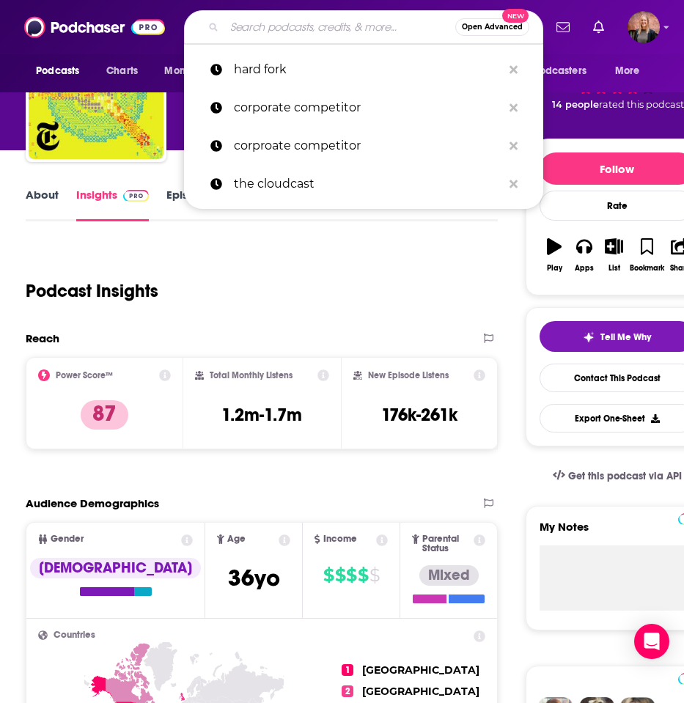
click at [325, 28] on input "Search podcasts, credits, & more..." at bounding box center [339, 26] width 231 height 23
paste input "The Full Nerd"
type input "The Full Nerd"
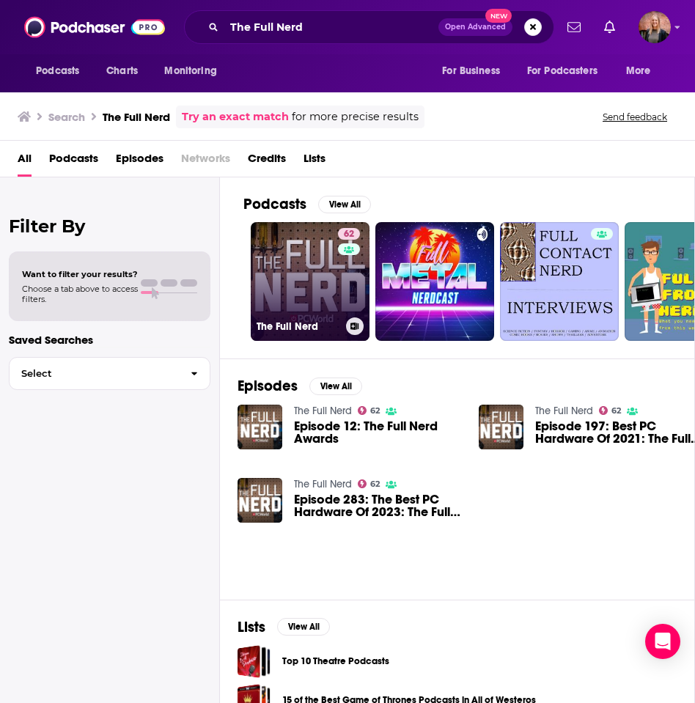
click at [306, 276] on link "62 The Full Nerd" at bounding box center [310, 281] width 119 height 119
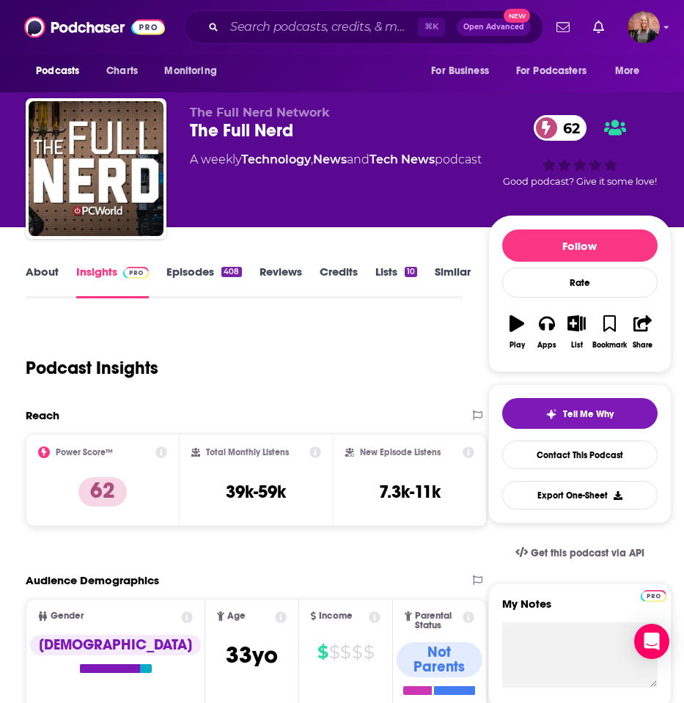
click at [200, 277] on link "Episodes 408" at bounding box center [203, 282] width 75 height 34
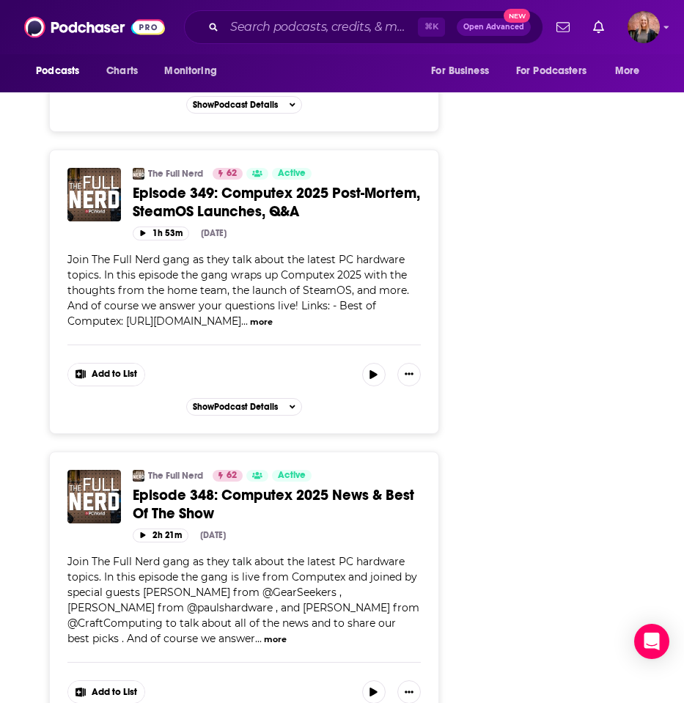
scroll to position [4155, 0]
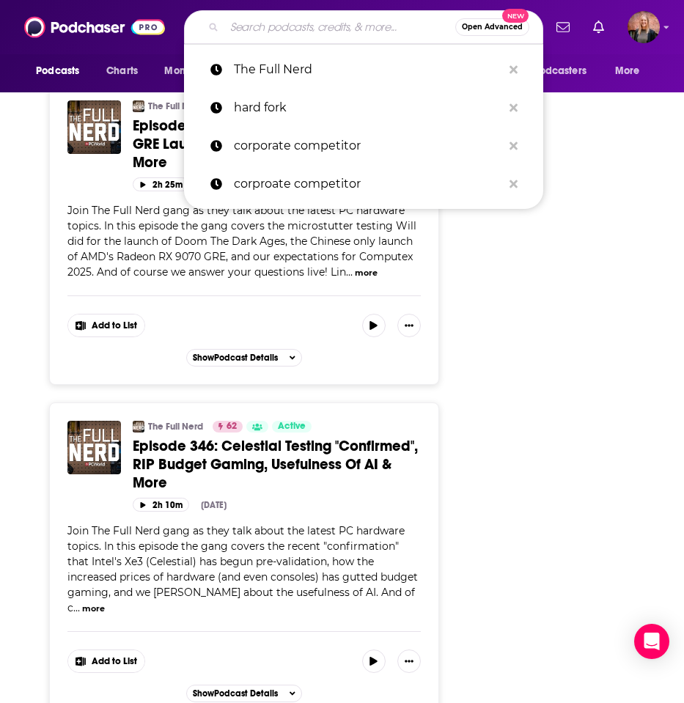
click at [273, 32] on input "Search podcasts, credits, & more..." at bounding box center [339, 26] width 231 height 23
paste input "Techstination"
type input "Techstination"
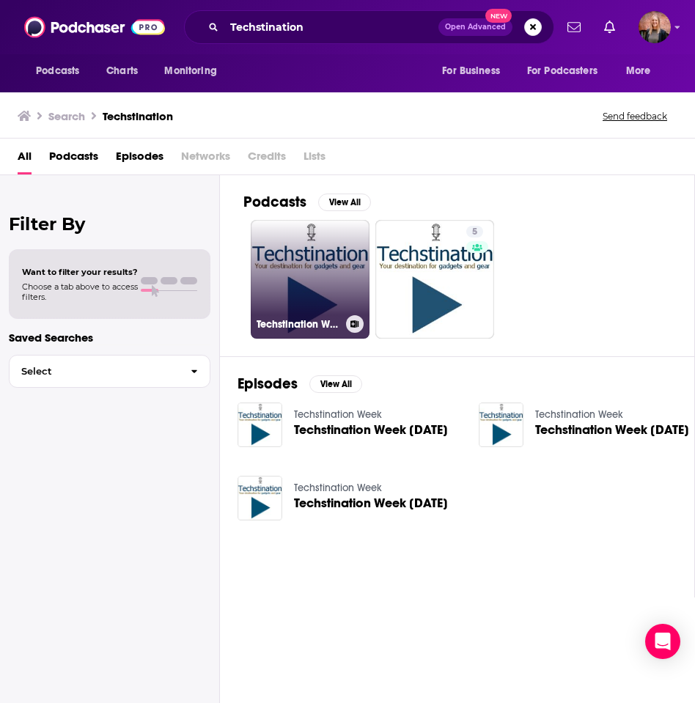
click at [313, 241] on link "Techstination Week" at bounding box center [310, 279] width 119 height 119
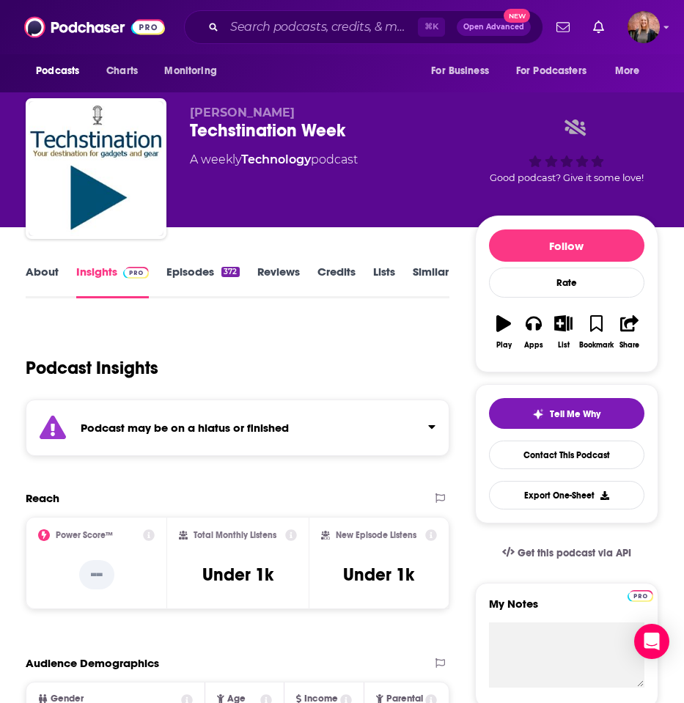
click at [189, 272] on link "Episodes 372" at bounding box center [202, 282] width 73 height 34
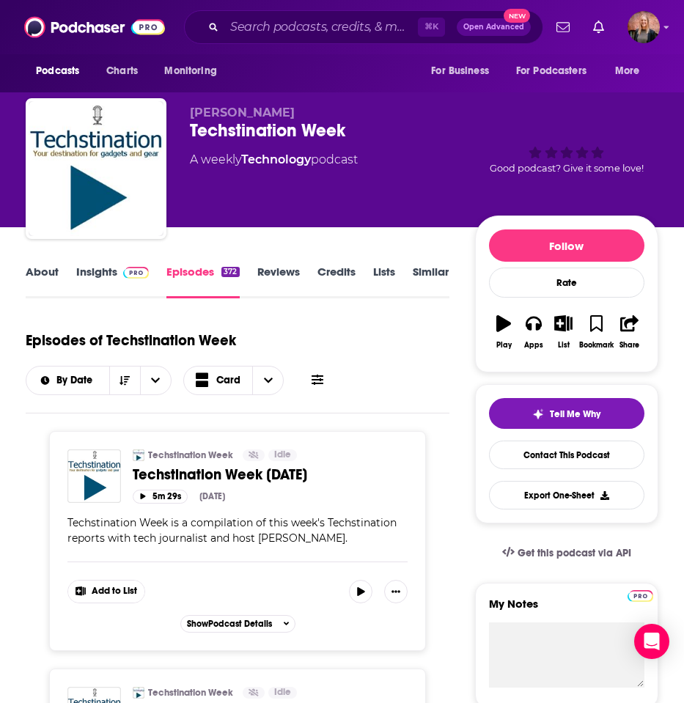
click at [109, 277] on link "Insights" at bounding box center [112, 282] width 73 height 34
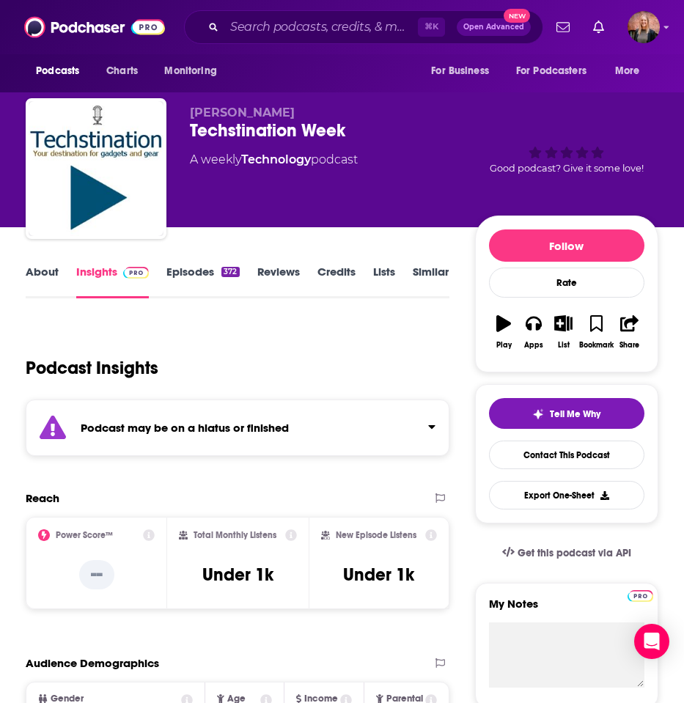
click at [202, 277] on link "Episodes 372" at bounding box center [202, 282] width 73 height 34
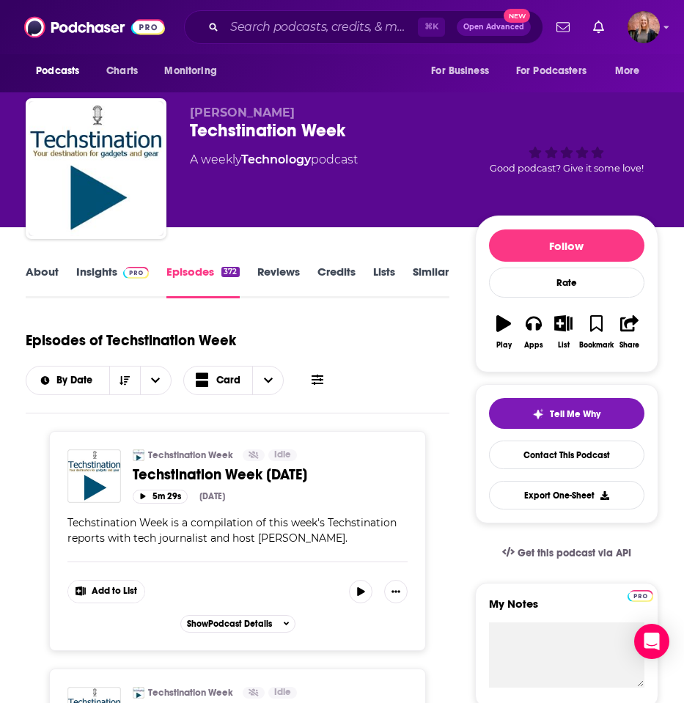
click at [98, 276] on link "Insights" at bounding box center [112, 282] width 73 height 34
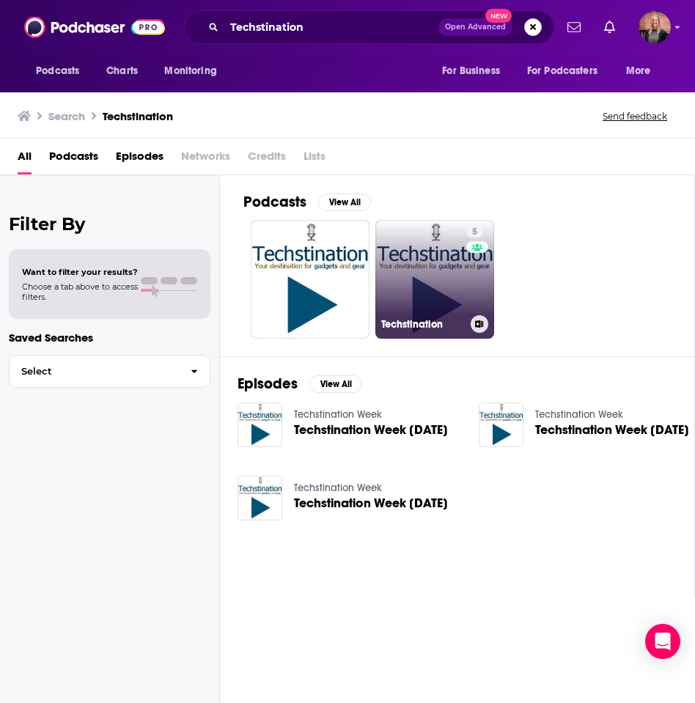
click at [445, 290] on link "5 Techstination" at bounding box center [435, 279] width 119 height 119
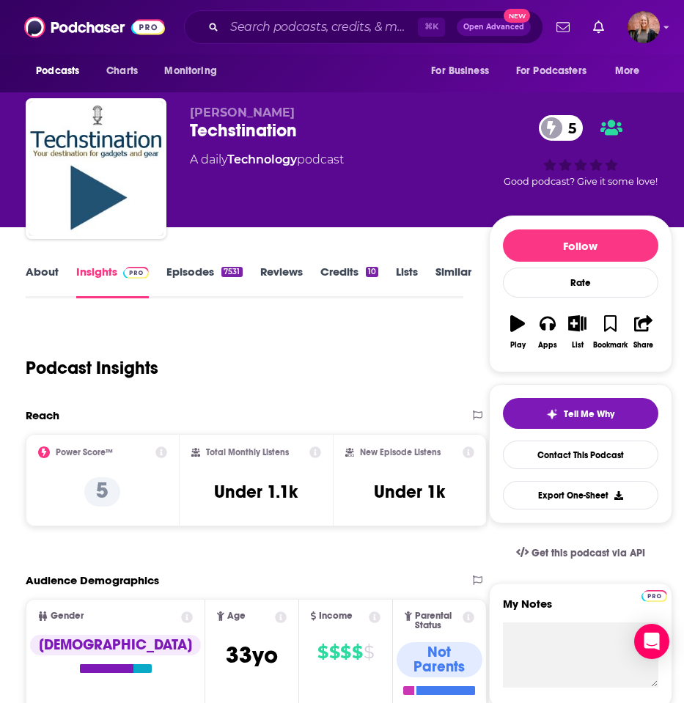
click at [195, 271] on link "Episodes 7531" at bounding box center [204, 282] width 76 height 34
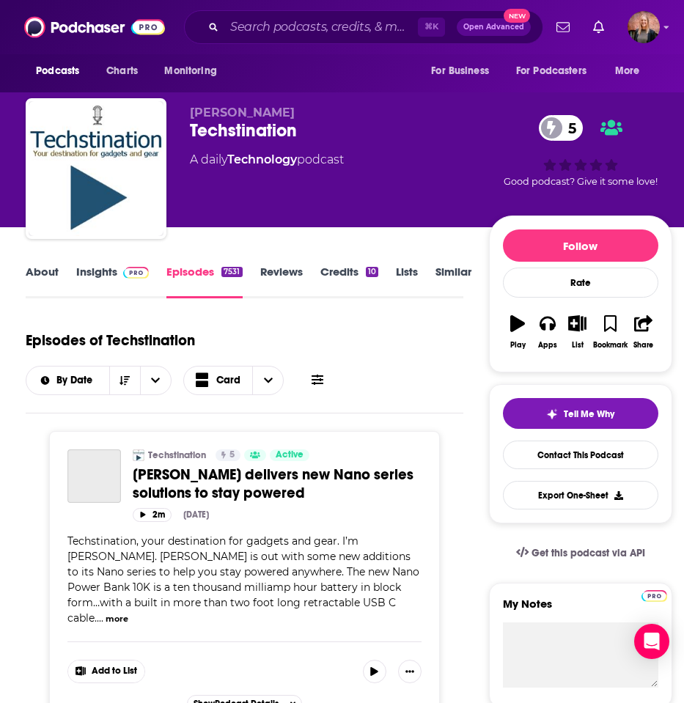
click at [94, 268] on link "Insights" at bounding box center [112, 282] width 73 height 34
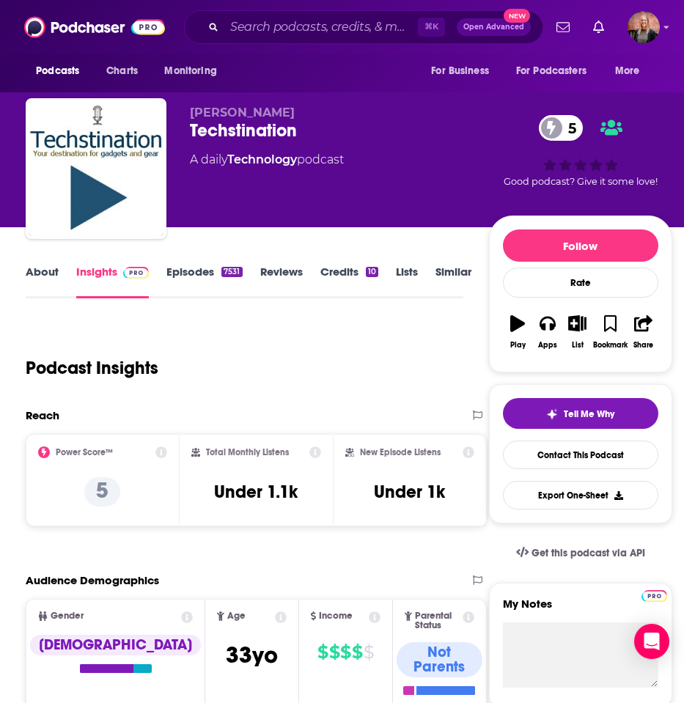
click at [193, 266] on link "Episodes 7531" at bounding box center [204, 282] width 76 height 34
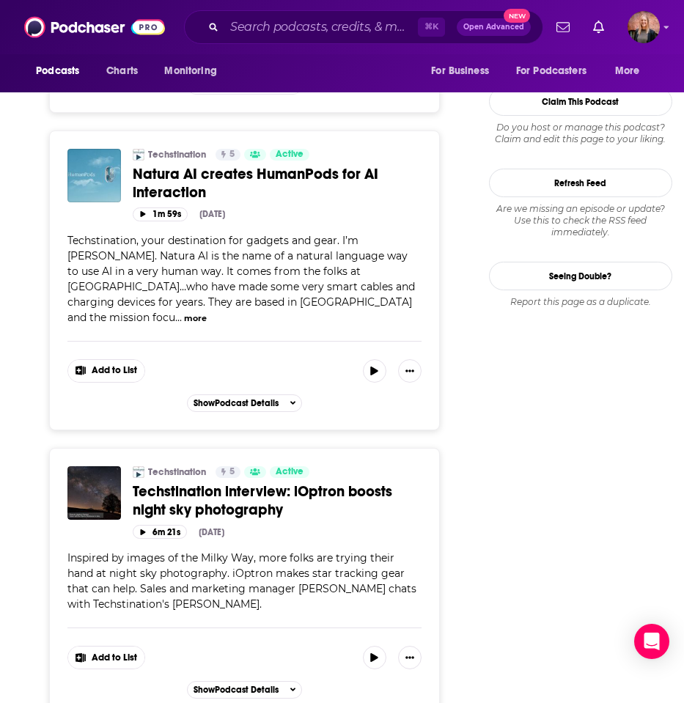
scroll to position [1131, 0]
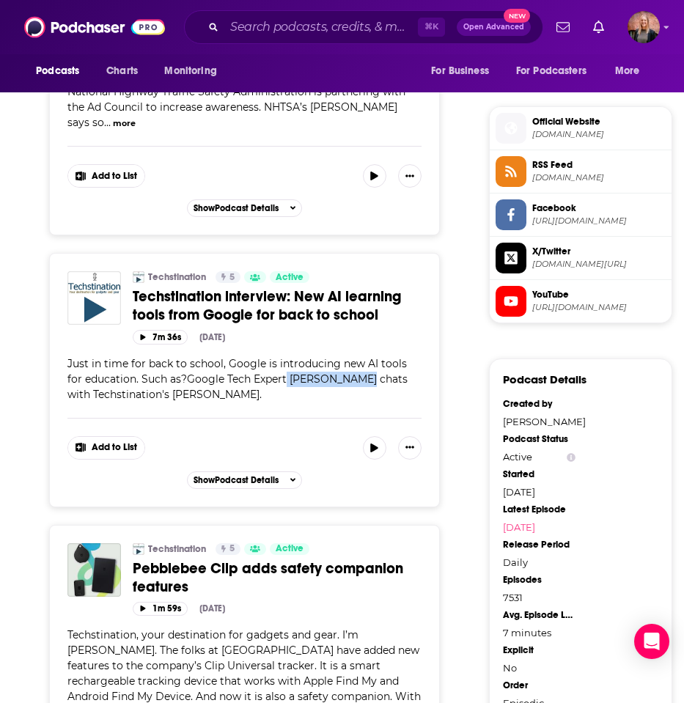
drag, startPoint x: 271, startPoint y: 296, endPoint x: 341, endPoint y: 296, distance: 69.7
click at [341, 357] on span "Just in time for back to school, Google is introducing new AI tools for educati…" at bounding box center [237, 379] width 340 height 44
copy span "Andrea Willis"
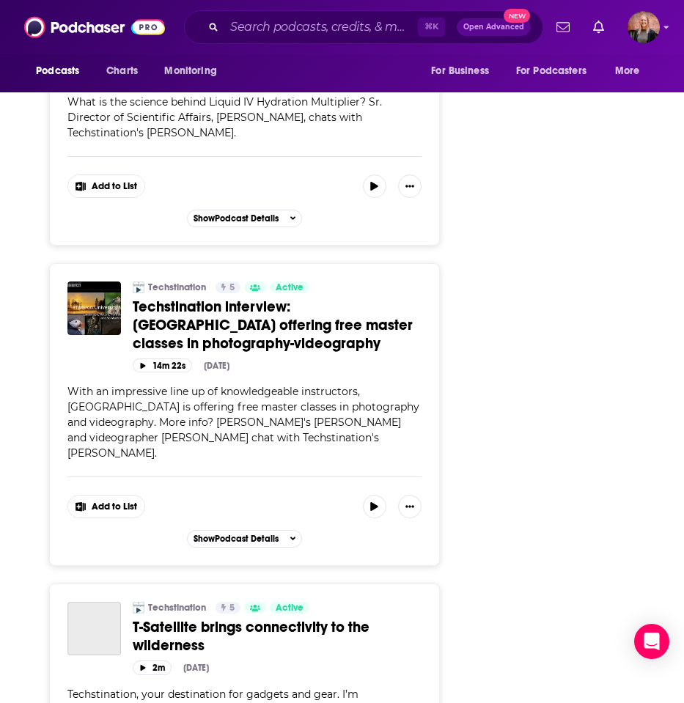
scroll to position [3092, 0]
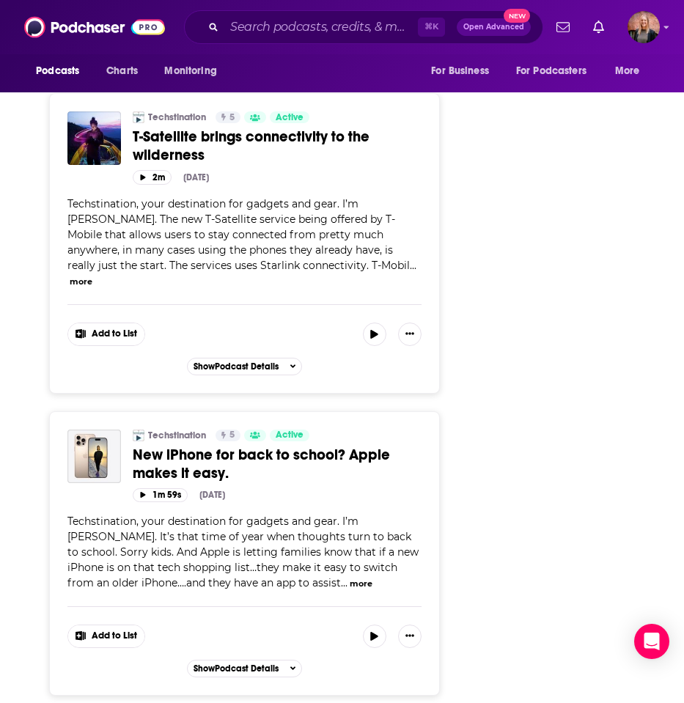
click at [350, 578] on button "more" at bounding box center [361, 584] width 23 height 12
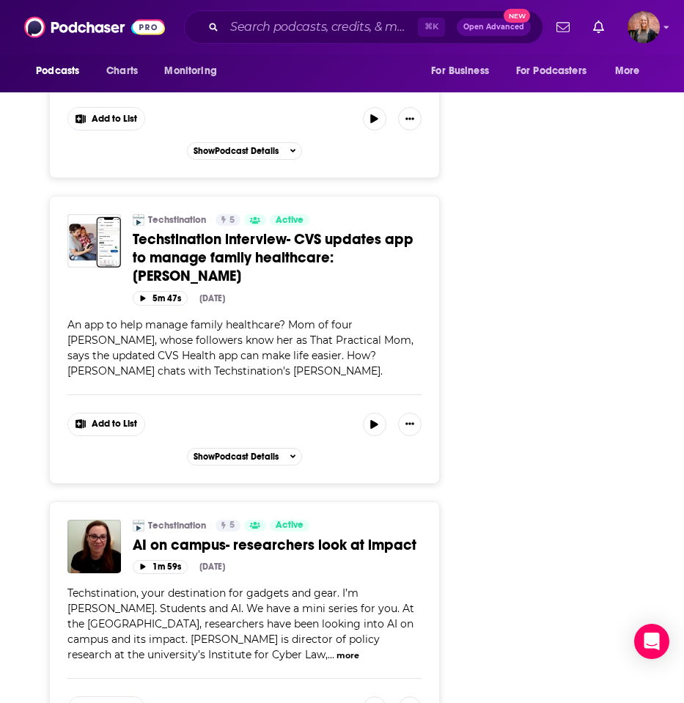
scroll to position [4718, 0]
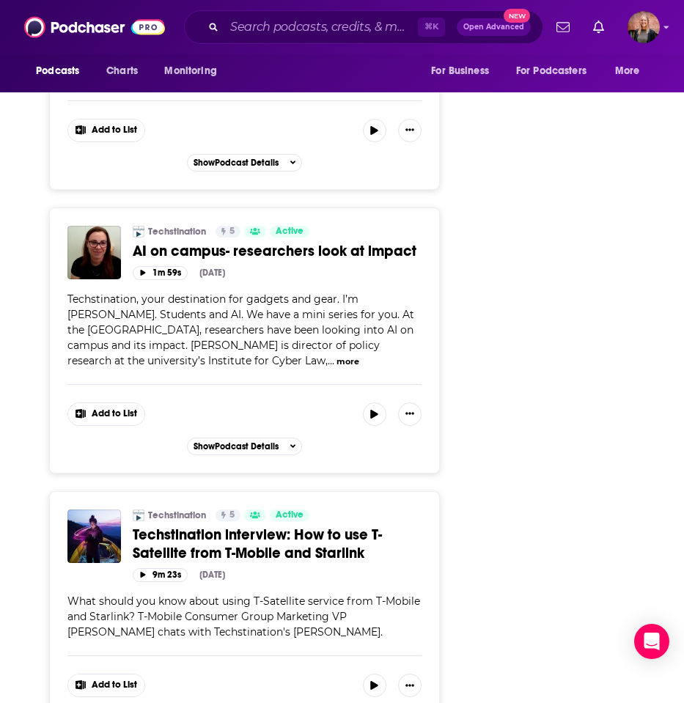
click at [197, 595] on span "What should you know about using T-Satellite service from T-Mobile and Starlink…" at bounding box center [243, 617] width 353 height 44
drag, startPoint x: 114, startPoint y: 421, endPoint x: 398, endPoint y: 423, distance: 283.9
click at [398, 595] on span "What should you know about using T-Satellite service from T-Mobile and Starlink…" at bounding box center [243, 617] width 353 height 44
copy span "T-Mobile Consumer Group Marketing VP Alice Williams"
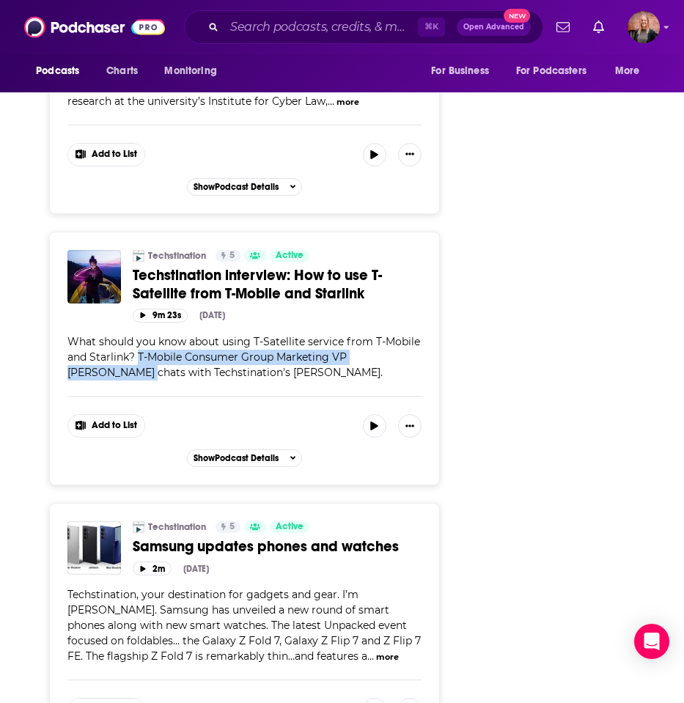
click at [376, 651] on button "more" at bounding box center [387, 657] width 23 height 12
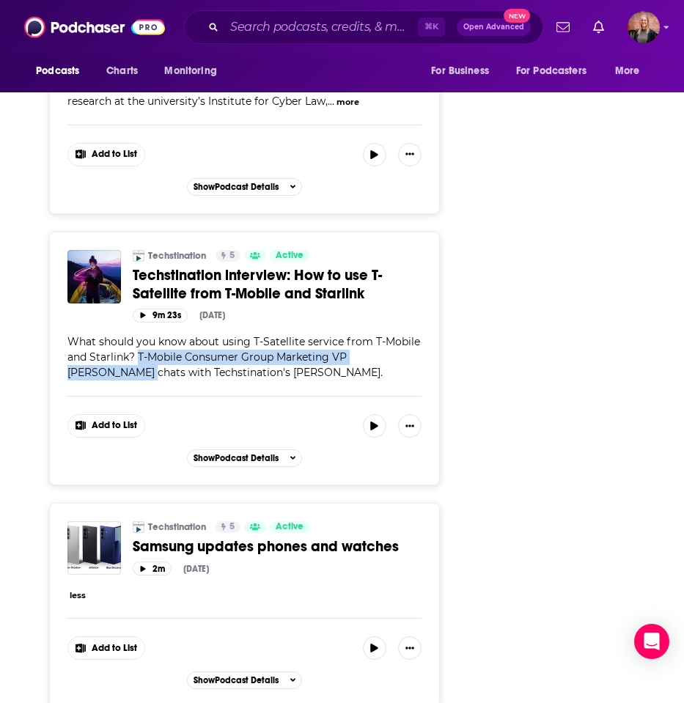
click at [78, 590] on button "less" at bounding box center [78, 596] width 16 height 12
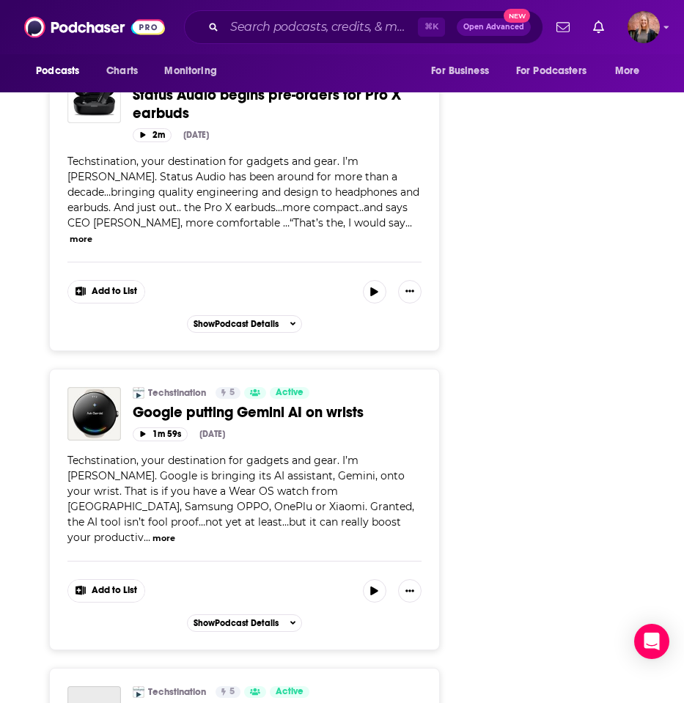
scroll to position [6353, 0]
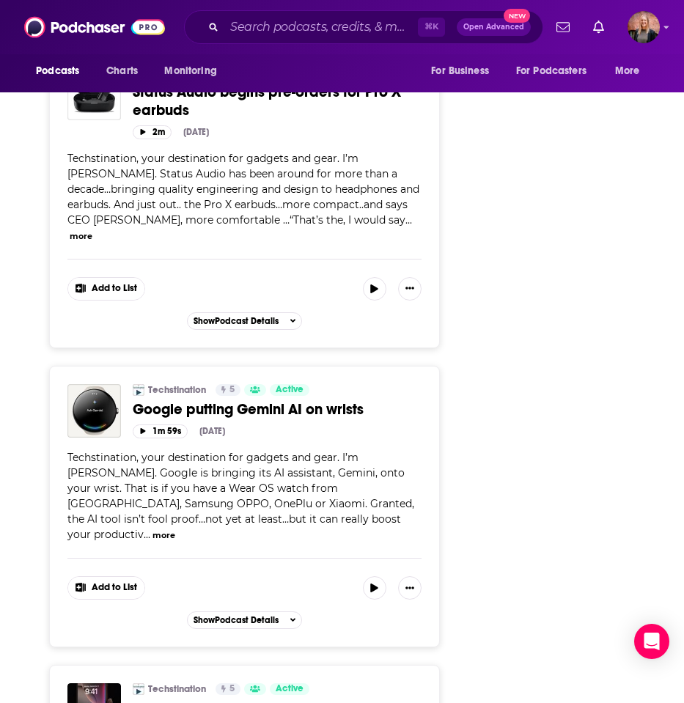
drag, startPoint x: 227, startPoint y: 548, endPoint x: 28, endPoint y: 546, distance: 198.8
copy span "Product Manager Julia Deluliis"
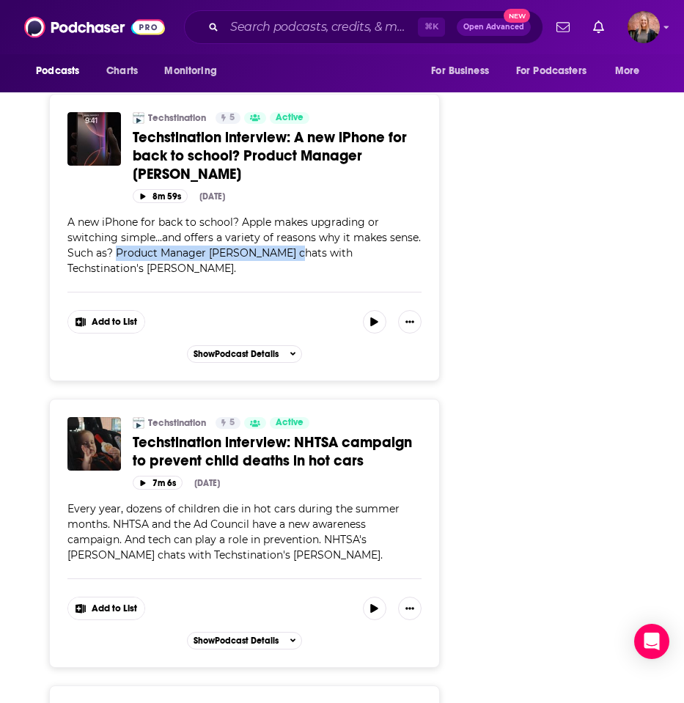
scroll to position [6973, 0]
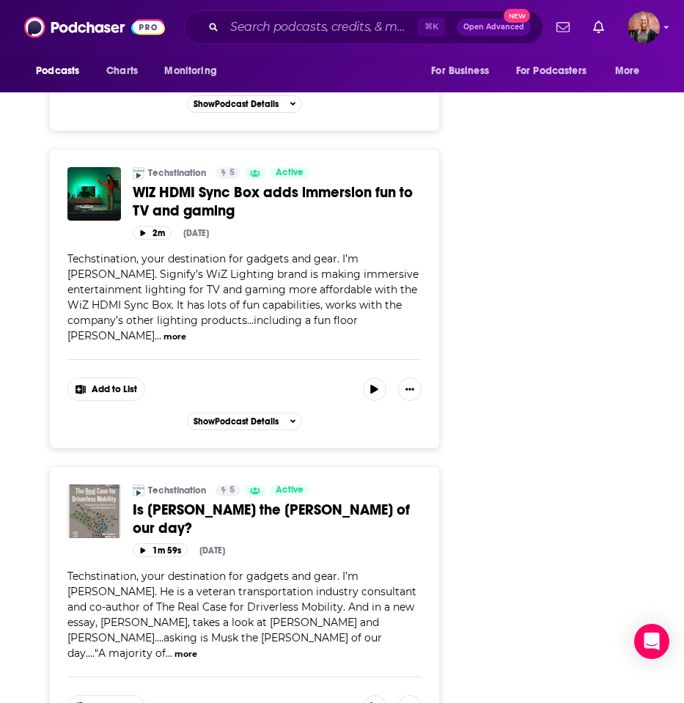
scroll to position [8655, 0]
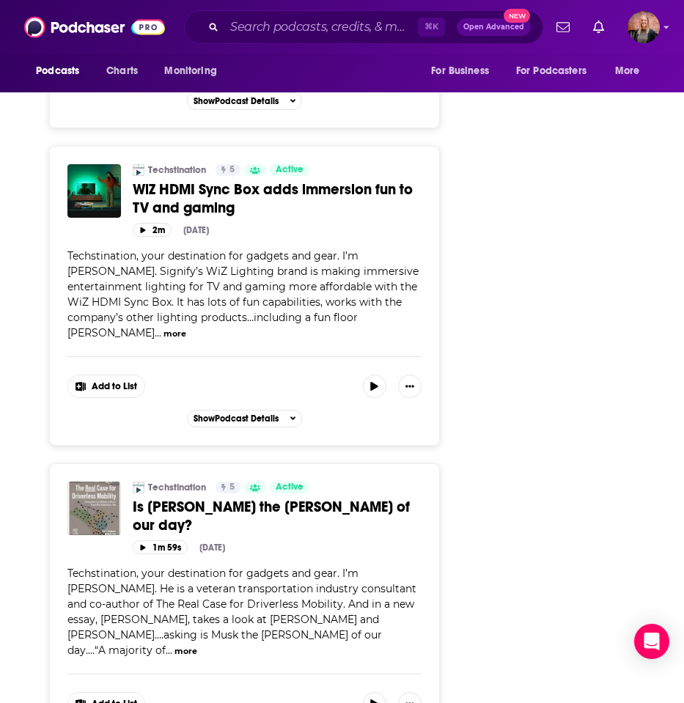
drag, startPoint x: 134, startPoint y: 531, endPoint x: 238, endPoint y: 538, distance: 103.7
copy span "CEO James Bertuzzi"
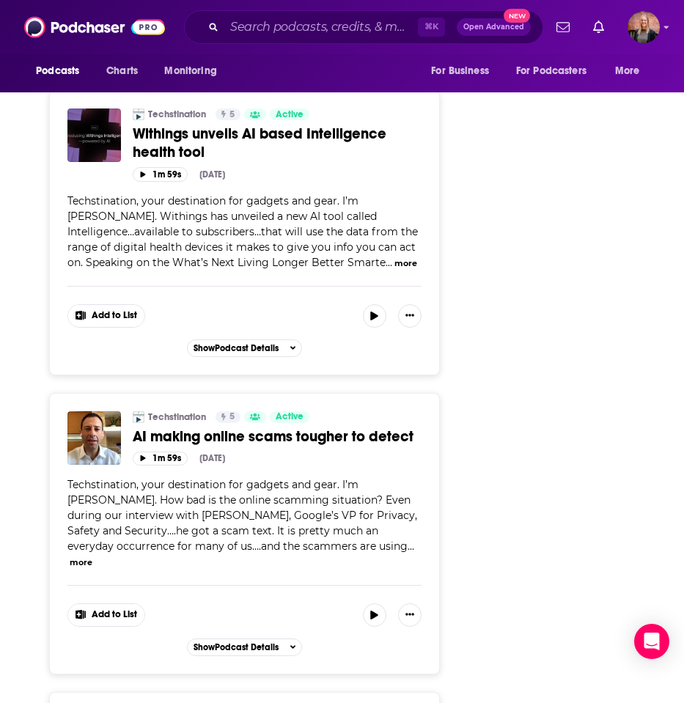
scroll to position [12740, 0]
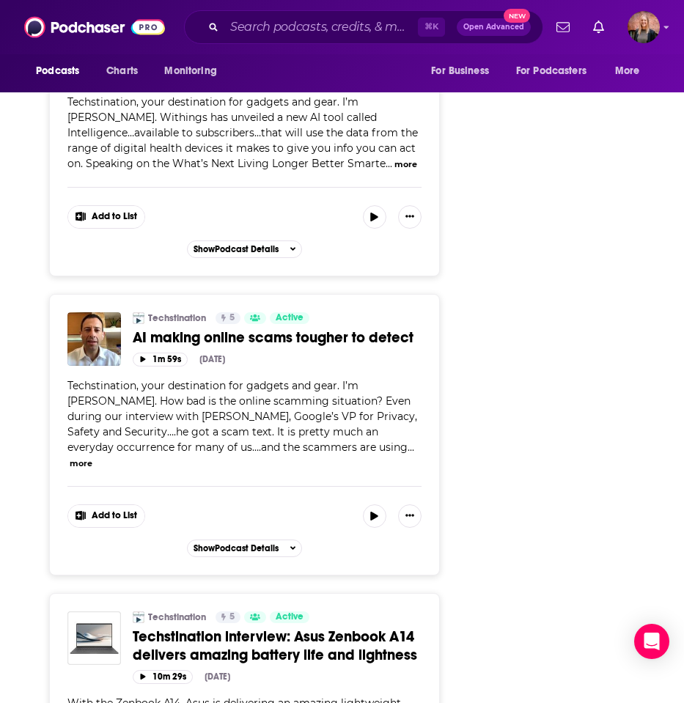
drag, startPoint x: 230, startPoint y: 540, endPoint x: 263, endPoint y: 549, distance: 34.9
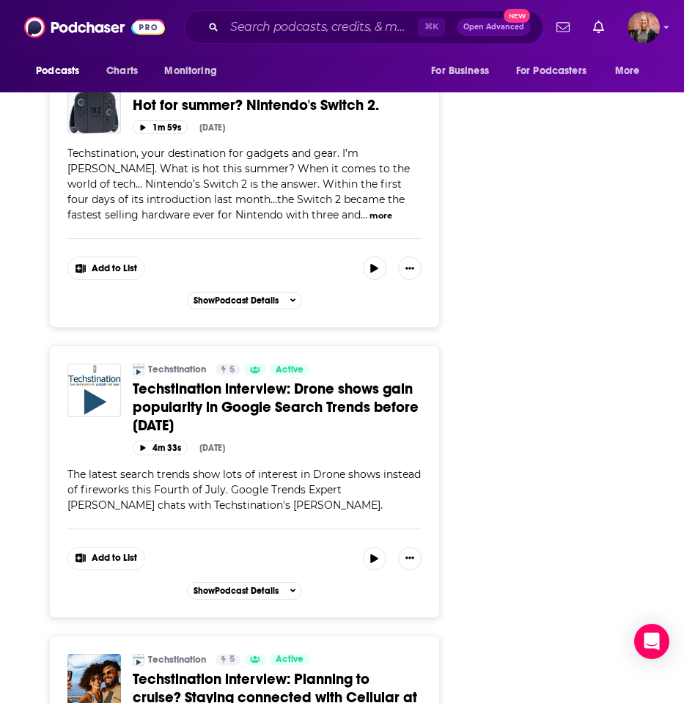
scroll to position [14119, 0]
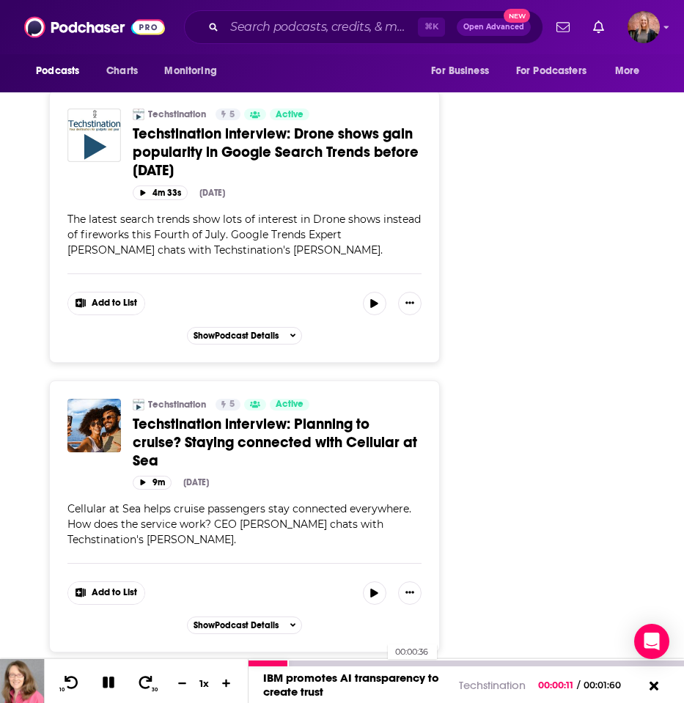
click at [371, 667] on div "IBM promotes AI transparency to create trust Techstination 00:00:11 / 00:01:60" at bounding box center [467, 685] width 436 height 37
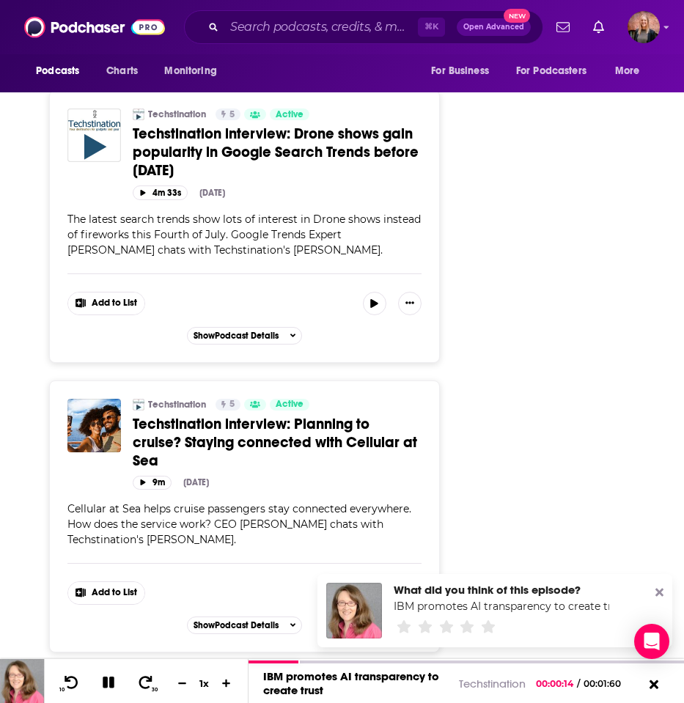
click at [662, 590] on icon at bounding box center [660, 593] width 8 height 8
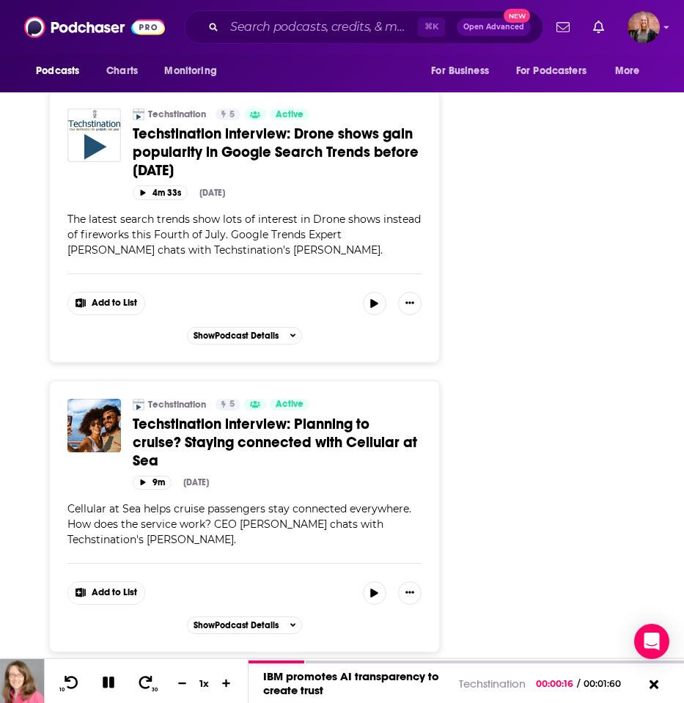
drag, startPoint x: 151, startPoint y: 574, endPoint x: 140, endPoint y: 593, distance: 22.0
copy span "Hillery Hunter is Chief Technology Officer of IBM Infrastructure"
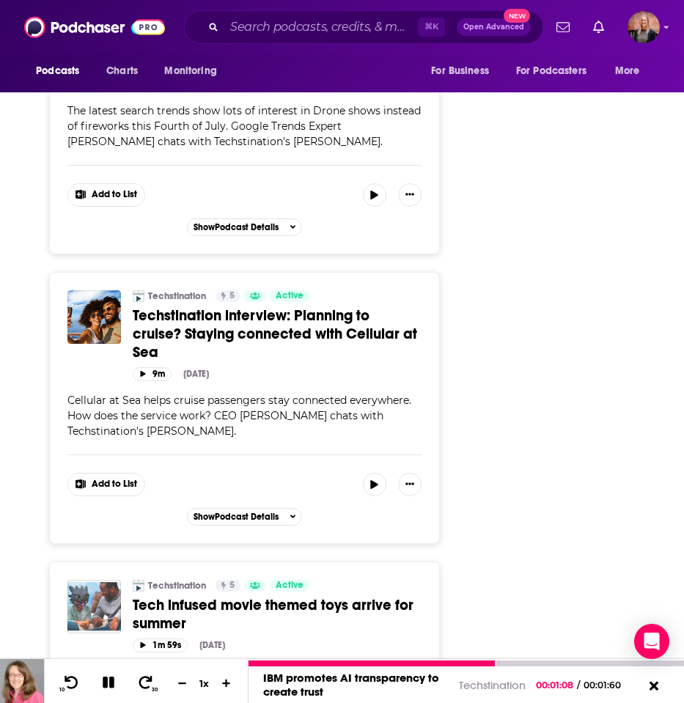
click at [656, 680] on button at bounding box center [655, 687] width 26 height 18
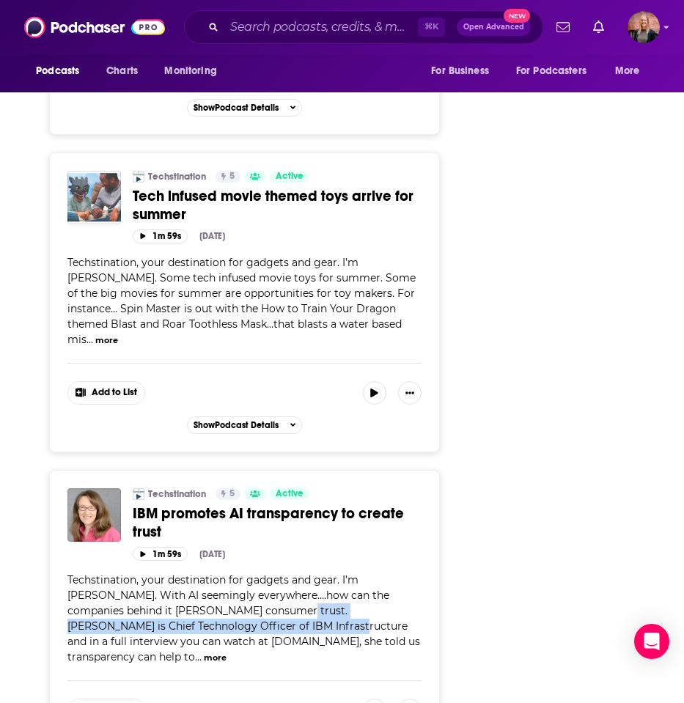
scroll to position [14794, 0]
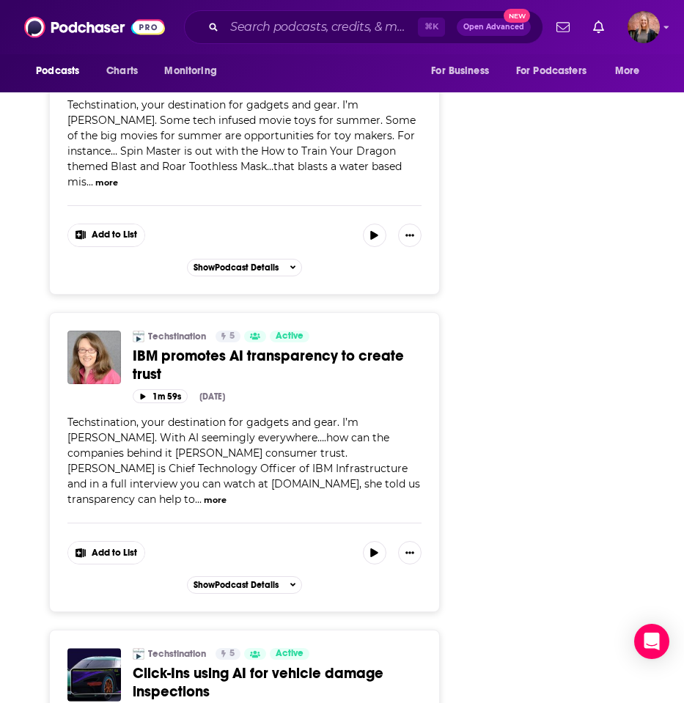
drag, startPoint x: 67, startPoint y: 488, endPoint x: 373, endPoint y: 494, distance: 306.7
copy span "Google's VP for Privacy, Safety and Security, Evan Kotsovinos"
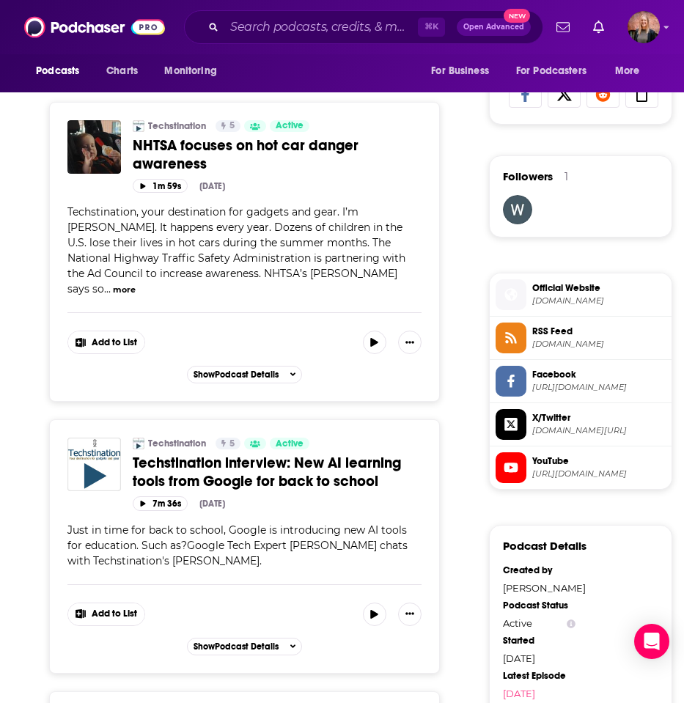
scroll to position [0, 0]
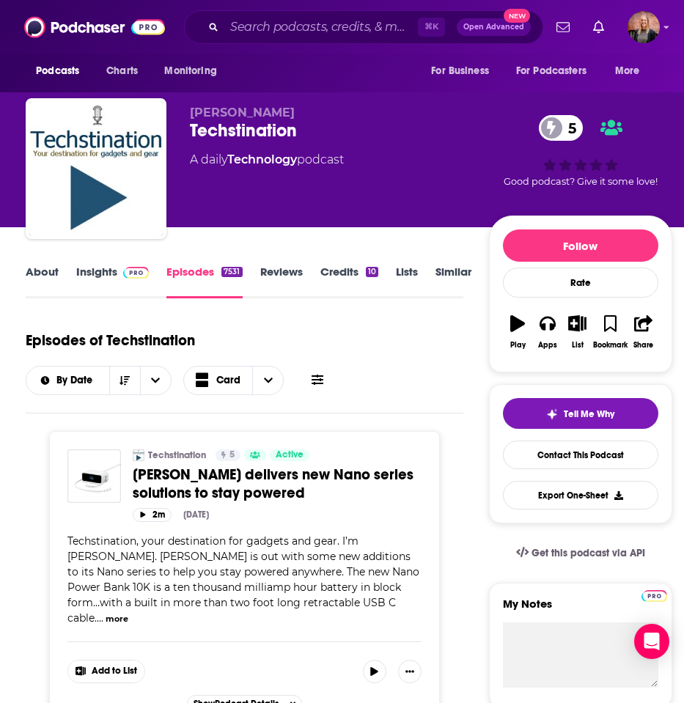
click at [102, 271] on link "Insights" at bounding box center [112, 282] width 73 height 34
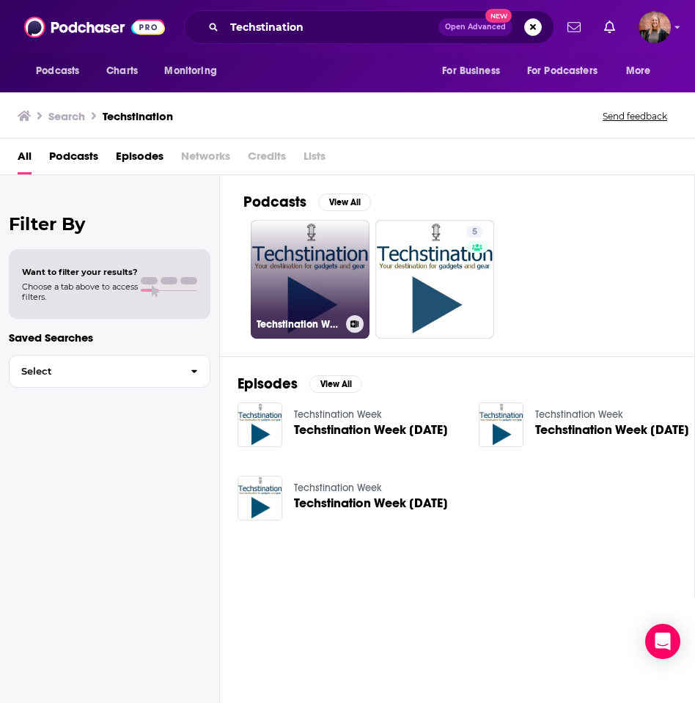
click at [285, 288] on link "Techstination Week" at bounding box center [310, 279] width 119 height 119
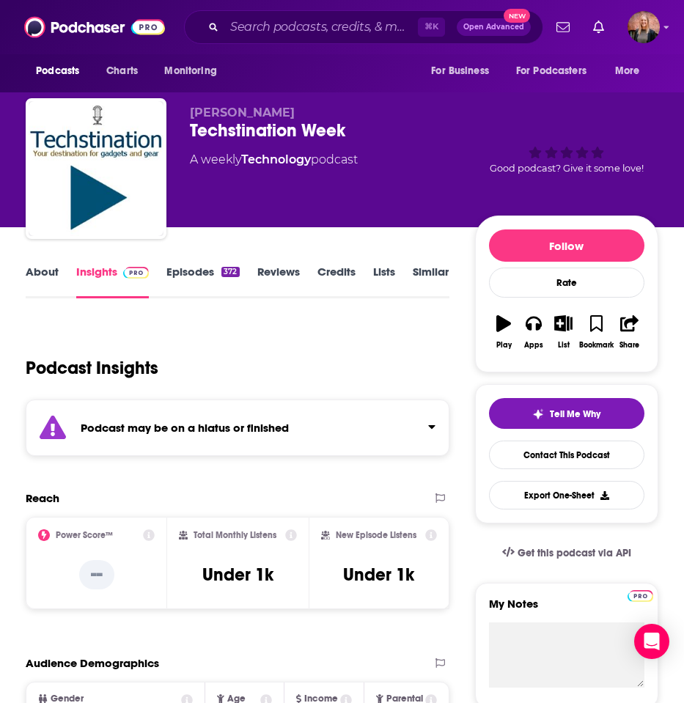
click at [186, 277] on link "Episodes 372" at bounding box center [202, 282] width 73 height 34
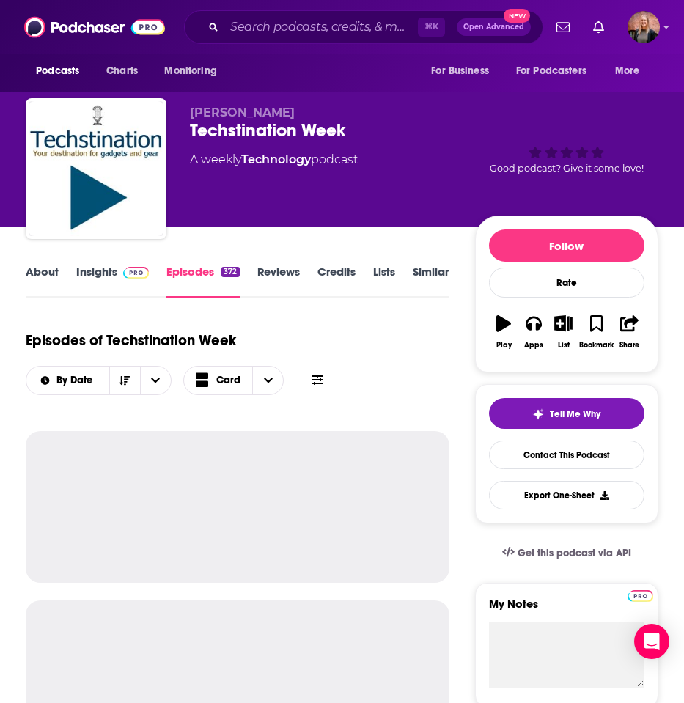
drag, startPoint x: 186, startPoint y: 277, endPoint x: 110, endPoint y: 279, distance: 75.6
click at [110, 279] on link "Insights" at bounding box center [112, 282] width 73 height 34
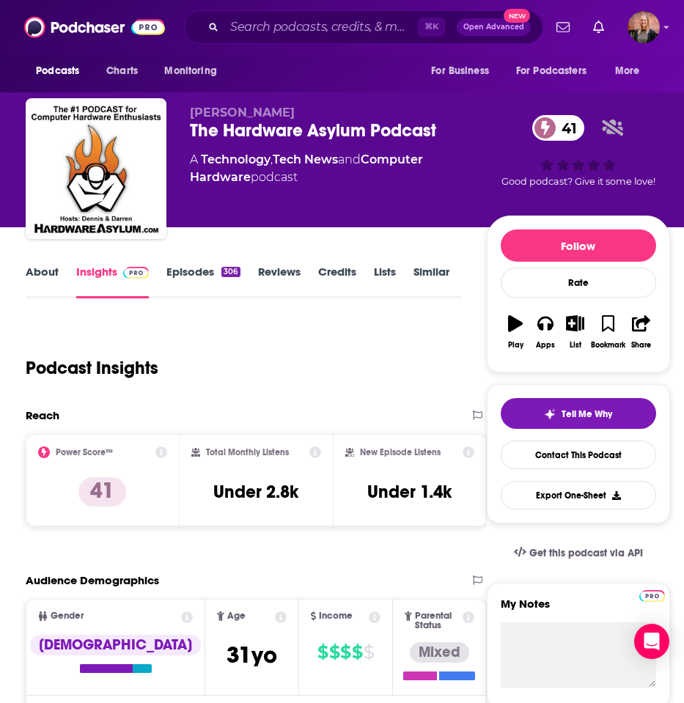
click at [195, 272] on link "Episodes 306" at bounding box center [202, 282] width 73 height 34
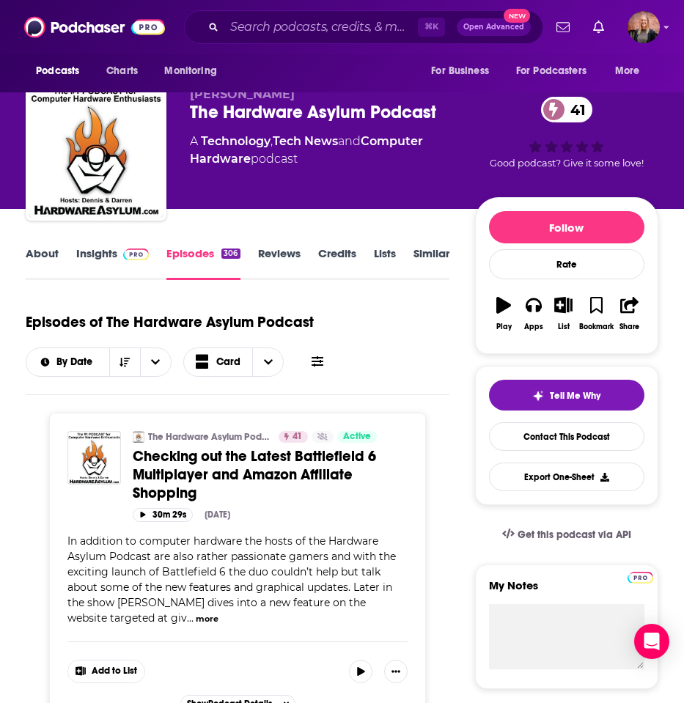
scroll to position [79, 0]
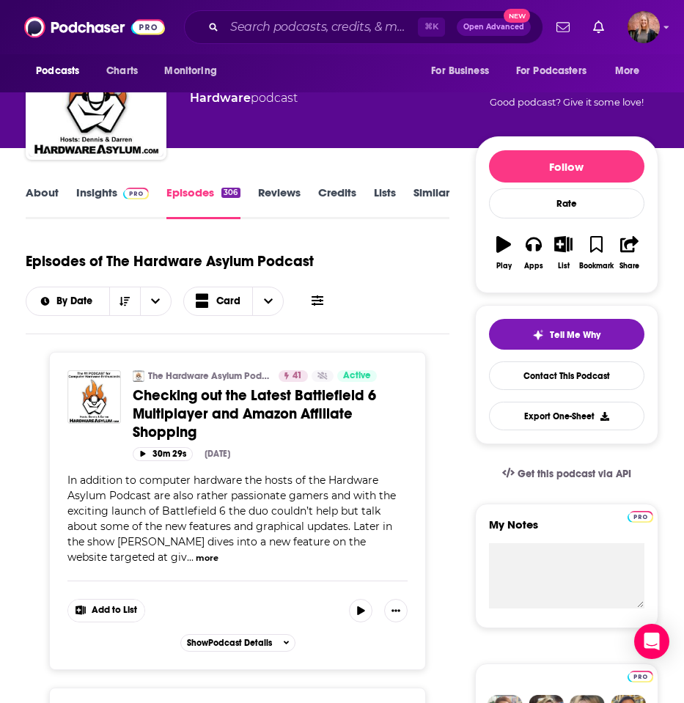
click at [219, 552] on button "more" at bounding box center [207, 558] width 23 height 12
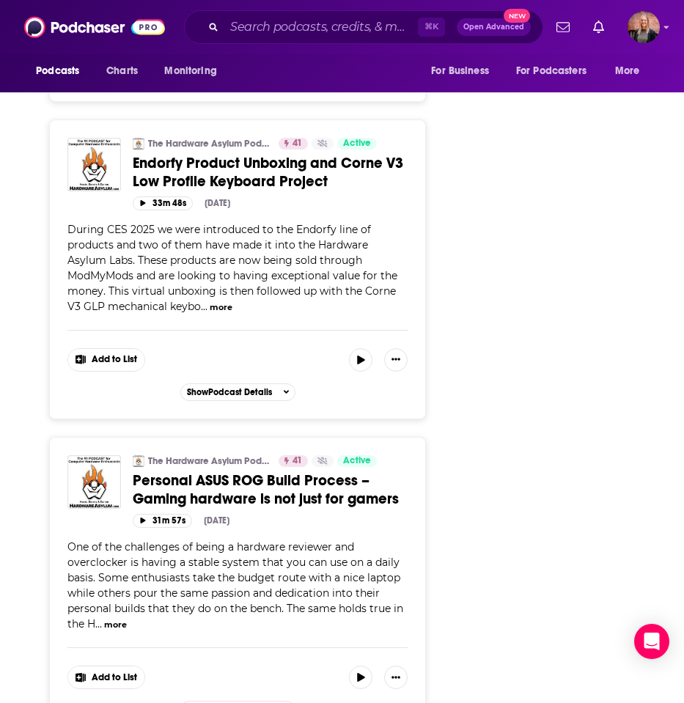
scroll to position [4044, 0]
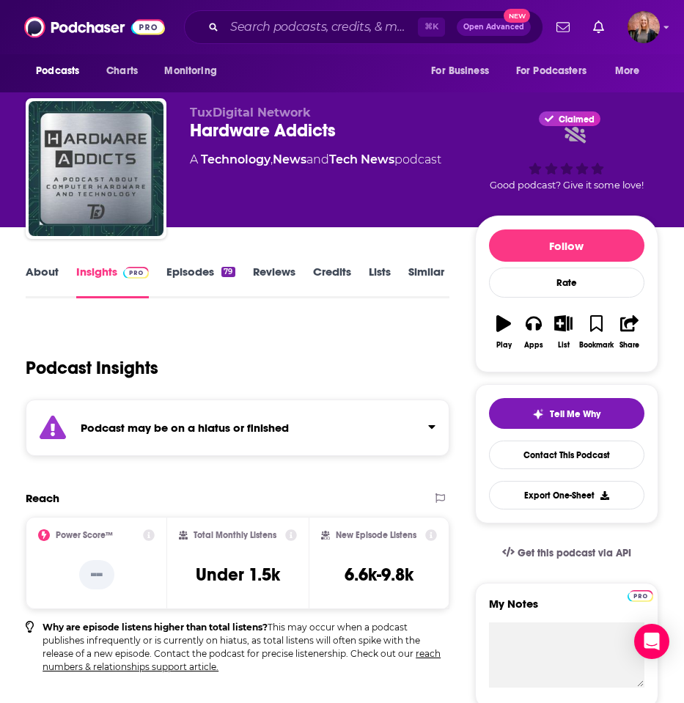
click at [193, 278] on link "Episodes 79" at bounding box center [200, 282] width 68 height 34
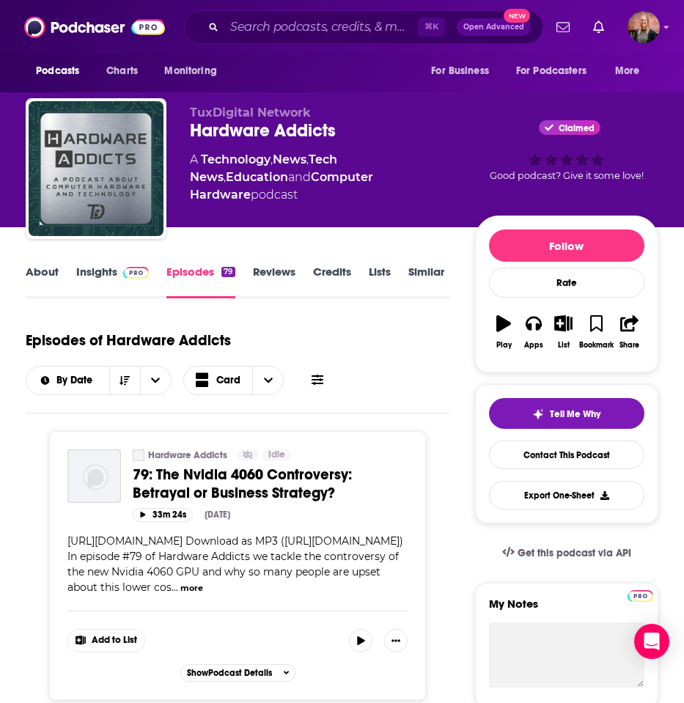
scroll to position [18, 0]
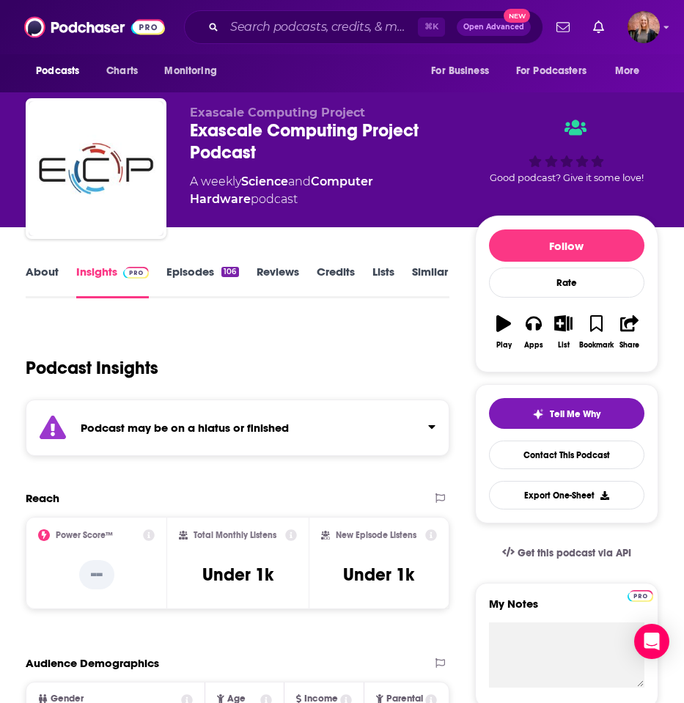
click at [202, 273] on link "Episodes 106" at bounding box center [202, 282] width 72 height 34
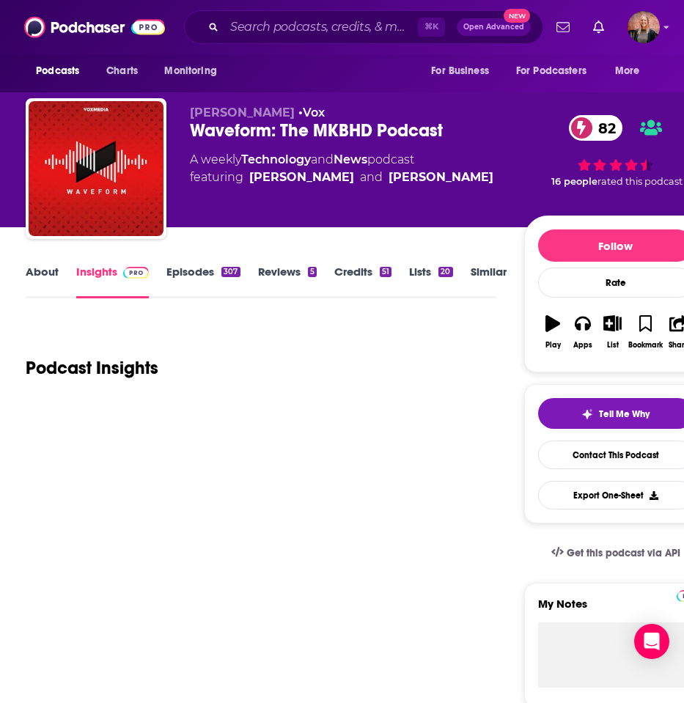
click at [180, 272] on link "Episodes 307" at bounding box center [202, 282] width 73 height 34
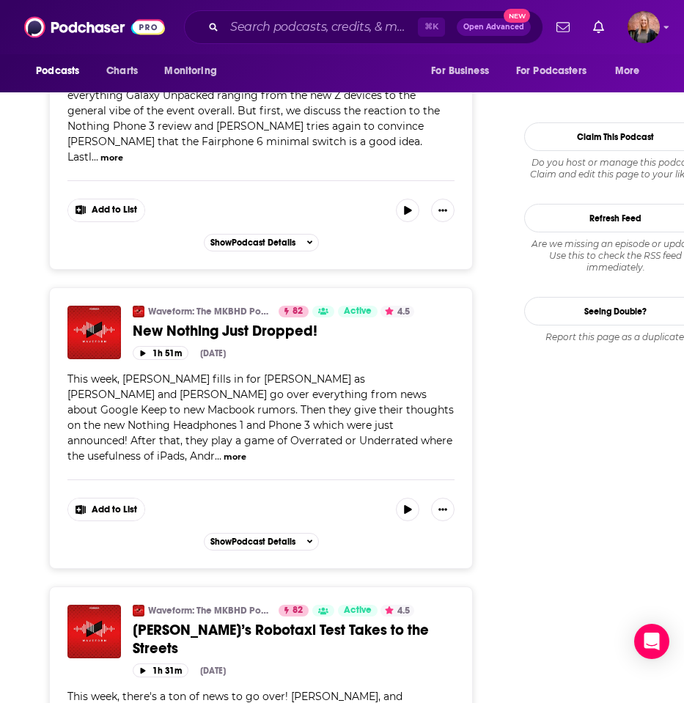
scroll to position [1919, 0]
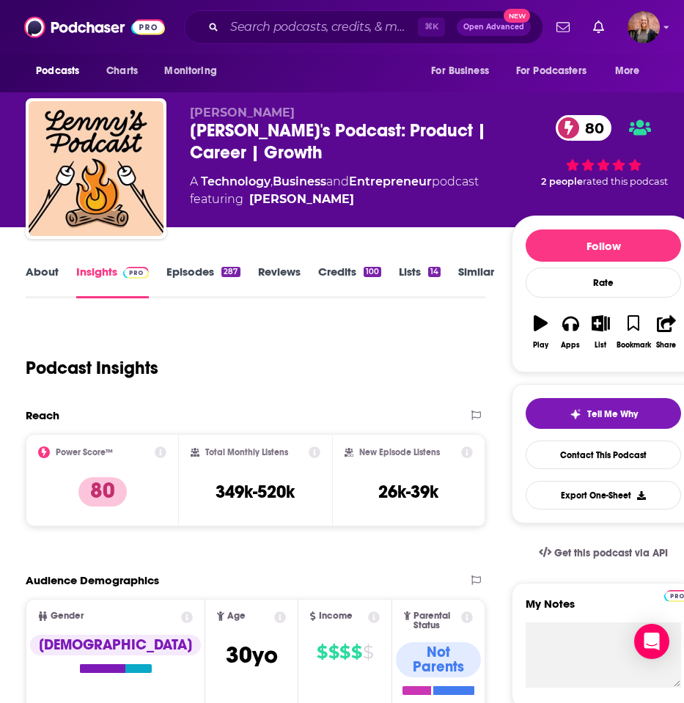
click at [199, 276] on link "Episodes 287" at bounding box center [202, 282] width 73 height 34
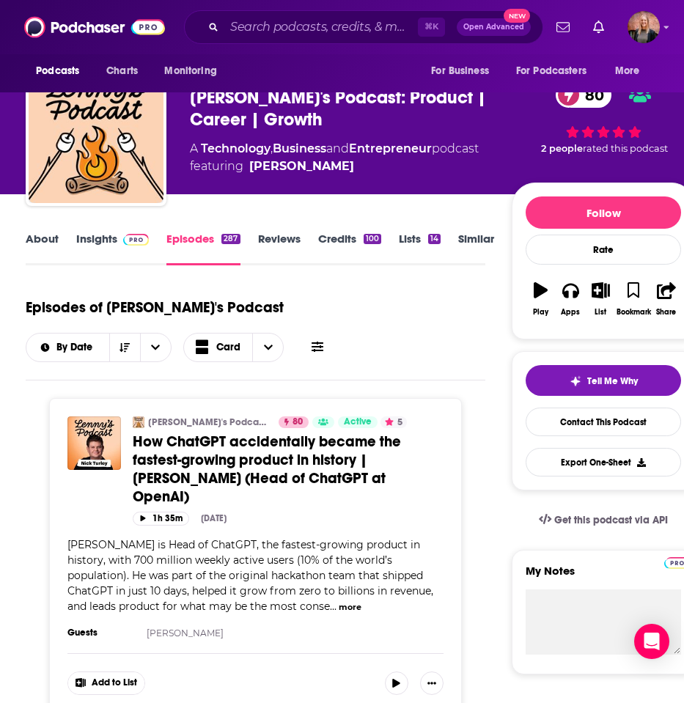
scroll to position [9, 0]
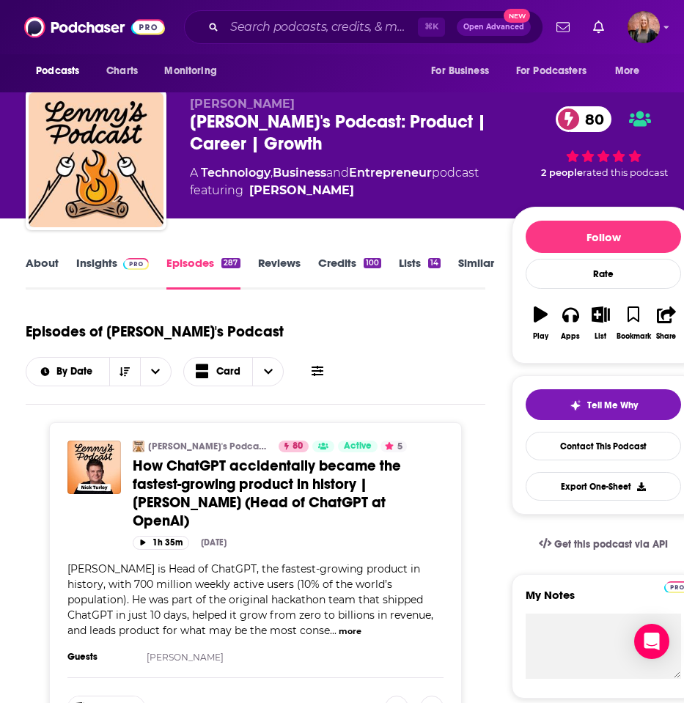
click at [103, 269] on link "Insights" at bounding box center [112, 273] width 73 height 34
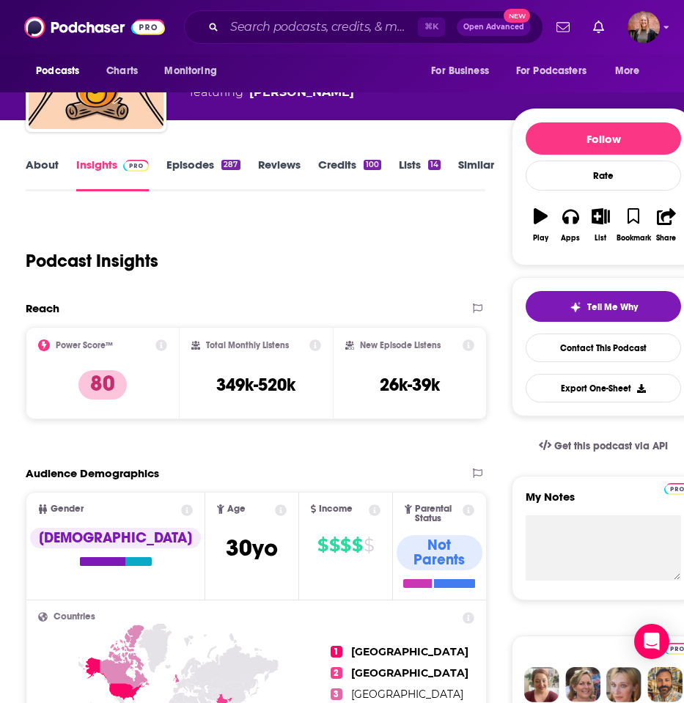
scroll to position [214, 0]
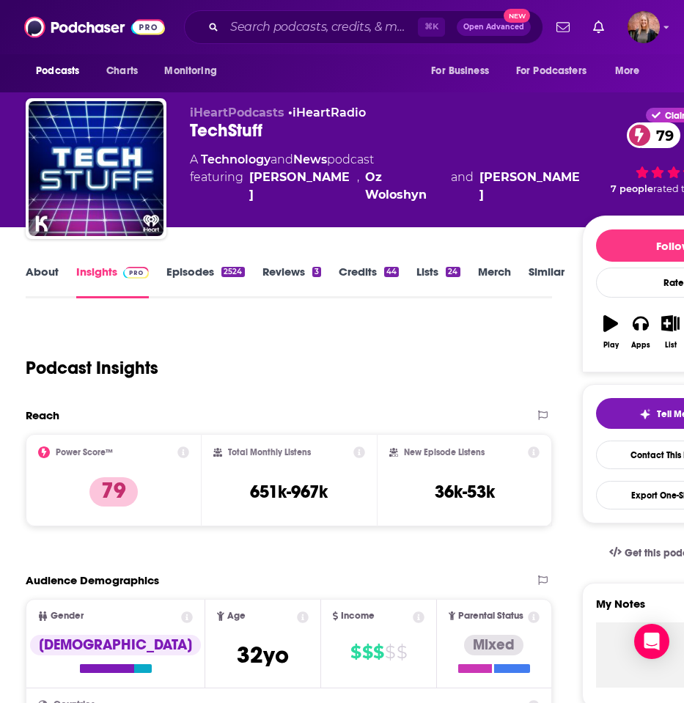
click at [208, 269] on link "Episodes 2524" at bounding box center [205, 282] width 78 height 34
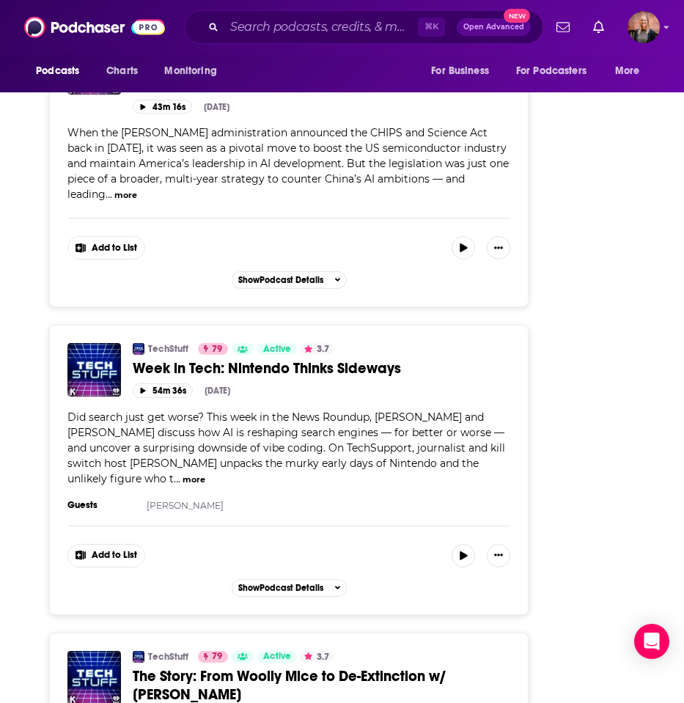
scroll to position [5841, 0]
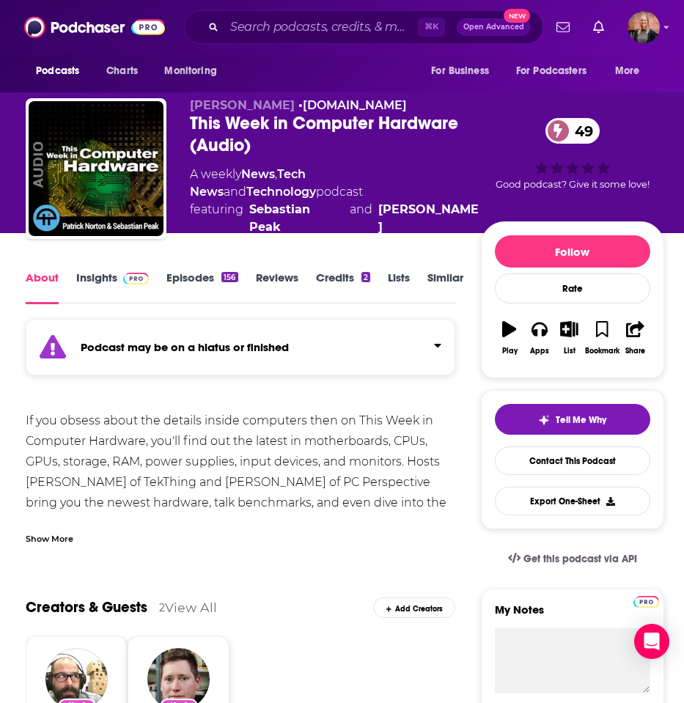
click at [196, 271] on link "Episodes 156" at bounding box center [201, 288] width 71 height 34
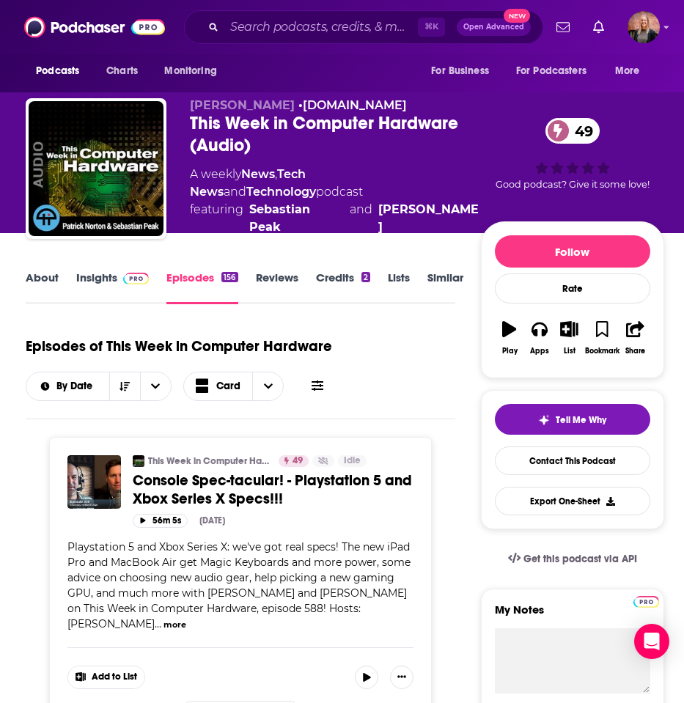
scroll to position [261, 0]
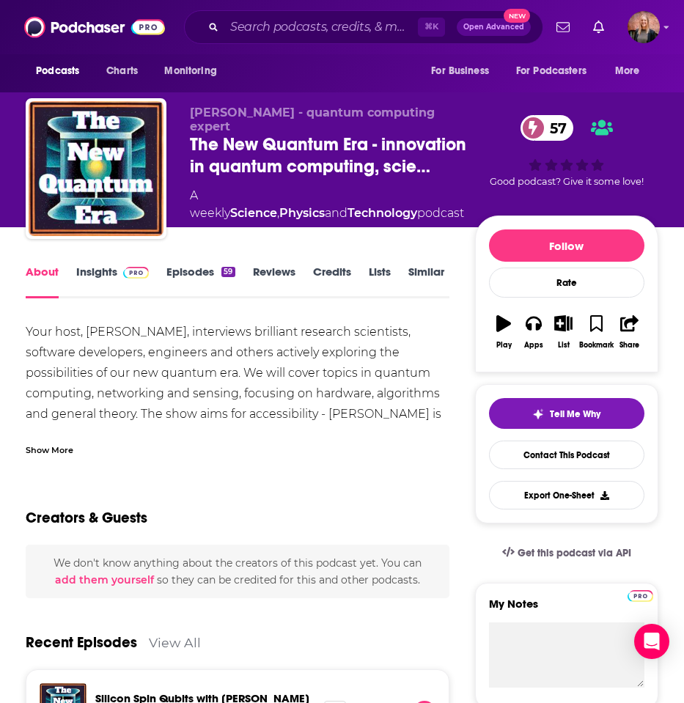
click at [199, 274] on link "Episodes 59" at bounding box center [200, 282] width 68 height 34
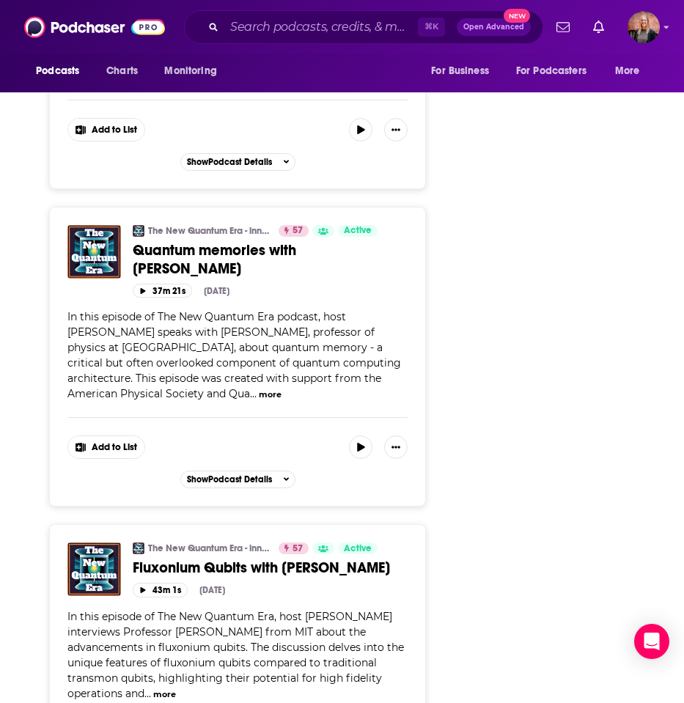
scroll to position [4799, 0]
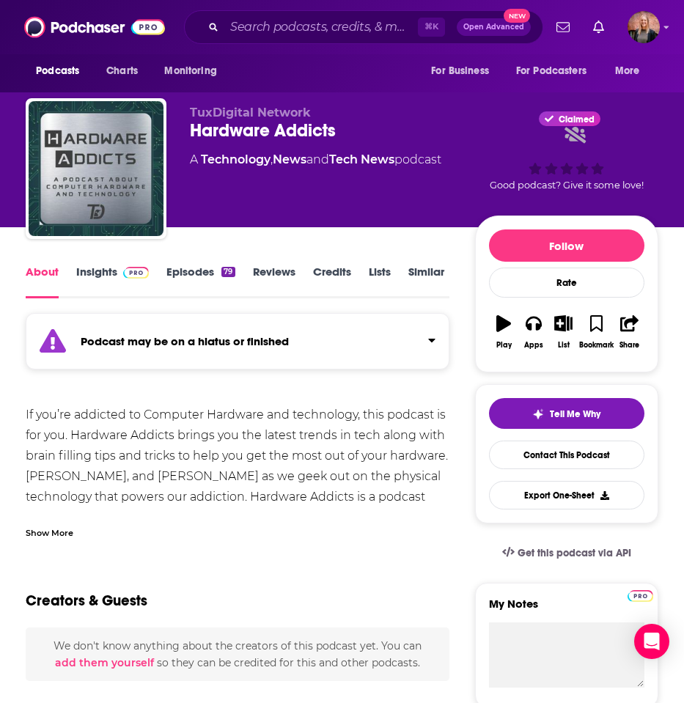
click at [204, 270] on link "Episodes 79" at bounding box center [200, 282] width 68 height 34
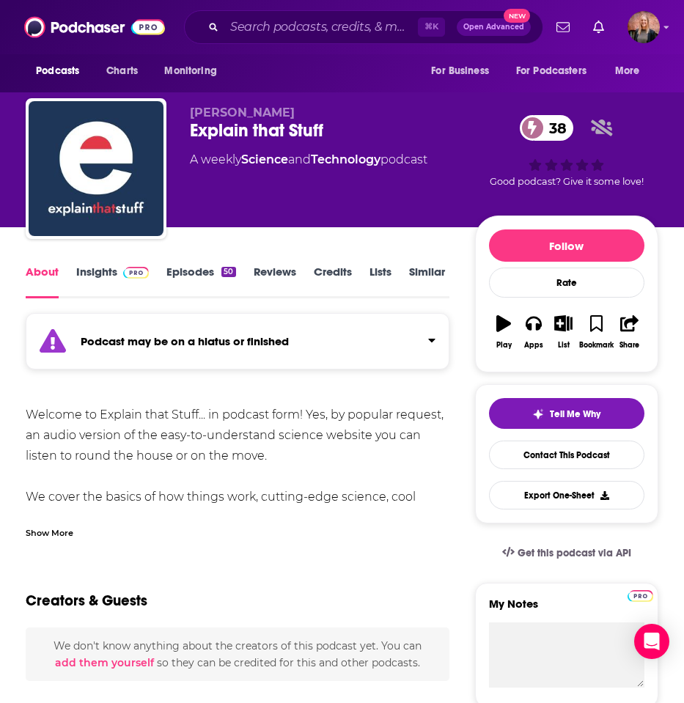
click at [209, 268] on link "Episodes 50" at bounding box center [200, 282] width 69 height 34
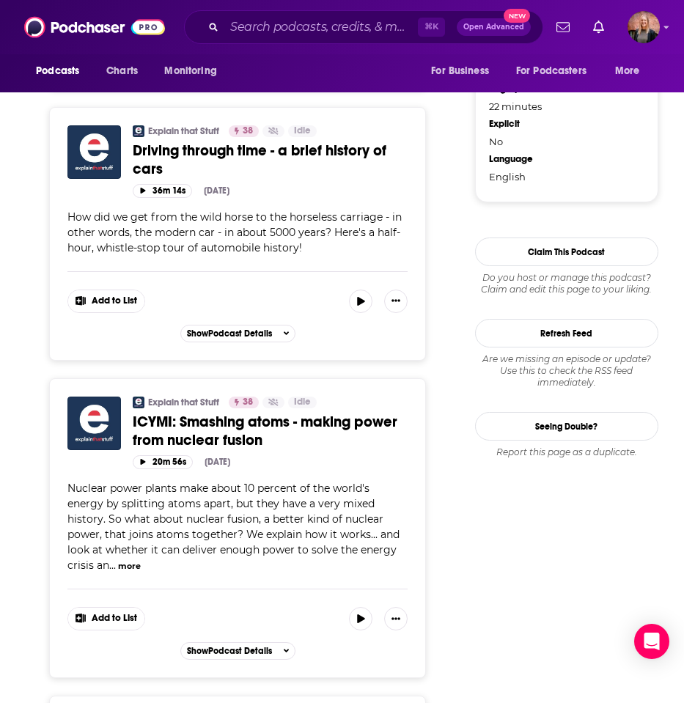
scroll to position [1631, 0]
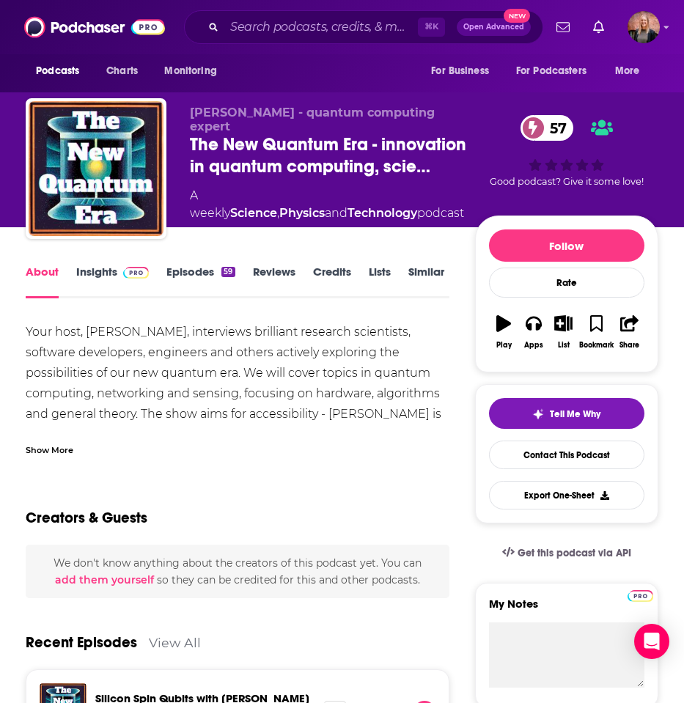
click at [189, 280] on link "Episodes 59" at bounding box center [200, 282] width 68 height 34
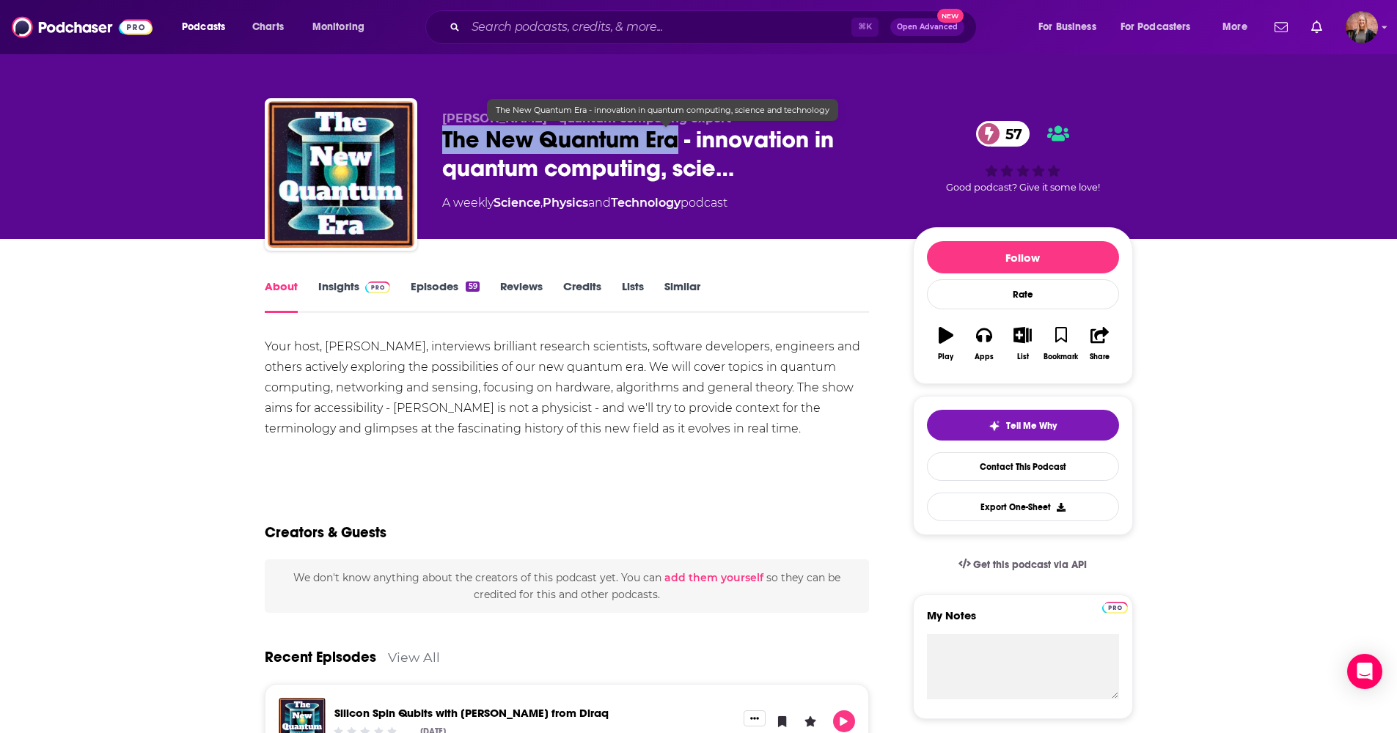
drag, startPoint x: 442, startPoint y: 140, endPoint x: 679, endPoint y: 138, distance: 237.7
click at [679, 138] on span "The New Quantum Era - innovation in quantum computing, scie…" at bounding box center [665, 153] width 447 height 57
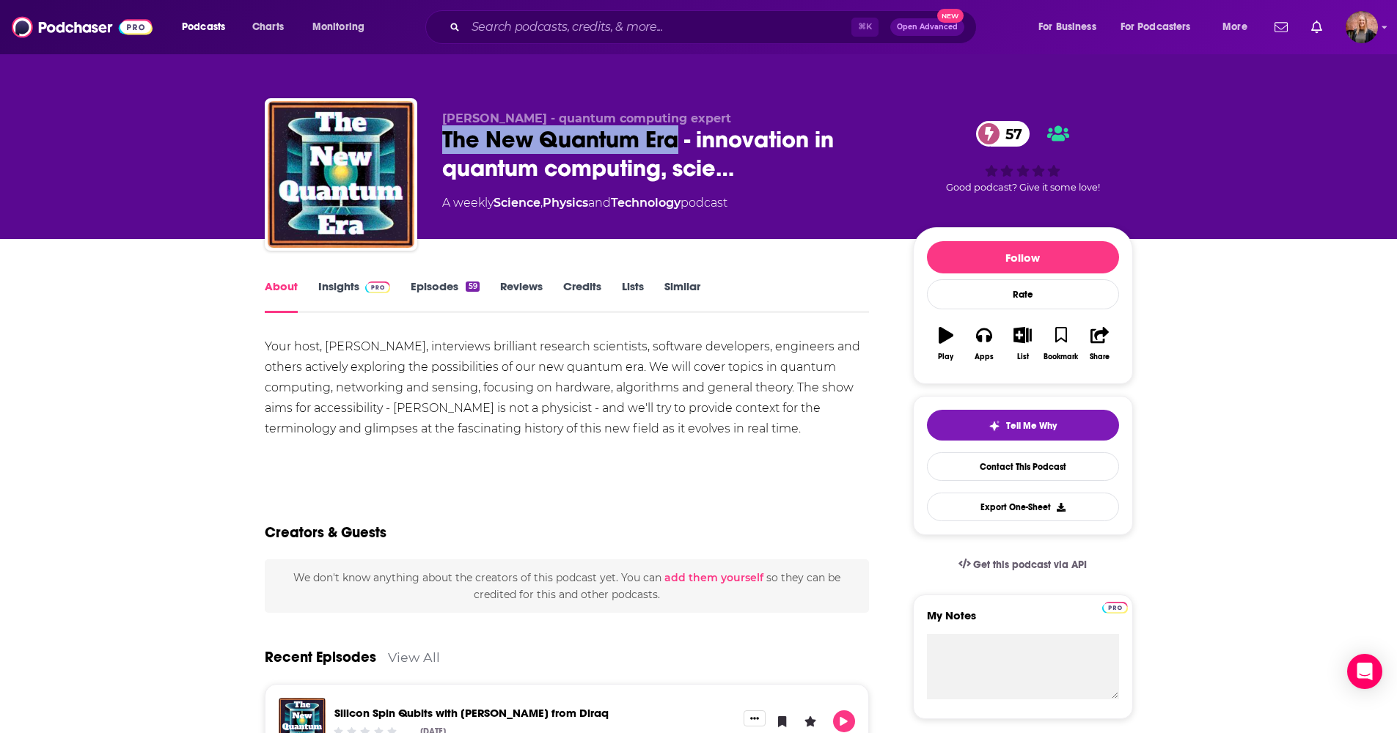
copy h1 "The New Quantum Era"
click at [684, 36] on input "Search podcasts, credits, & more..." at bounding box center [659, 26] width 386 height 23
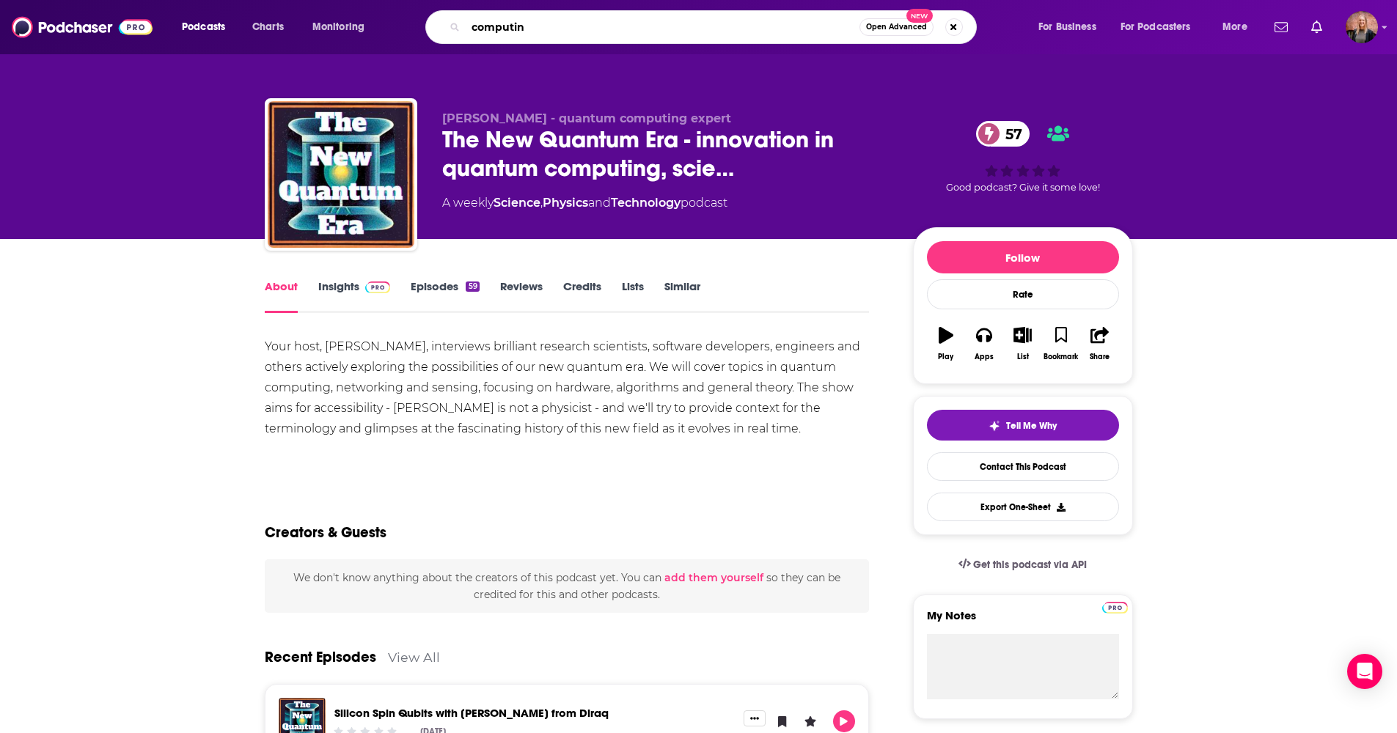
type input "computing"
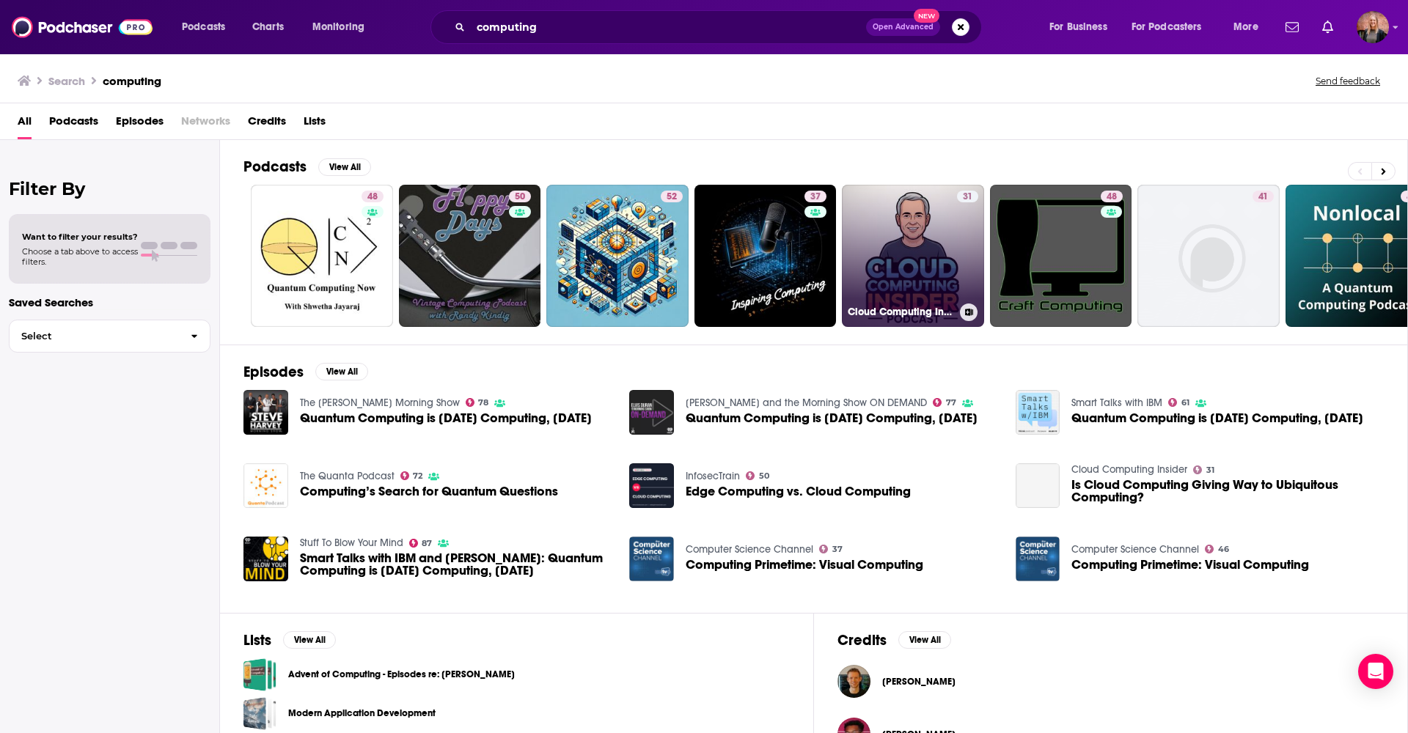
click at [684, 233] on link "31 Cloud Computing Insider" at bounding box center [913, 256] width 142 height 142
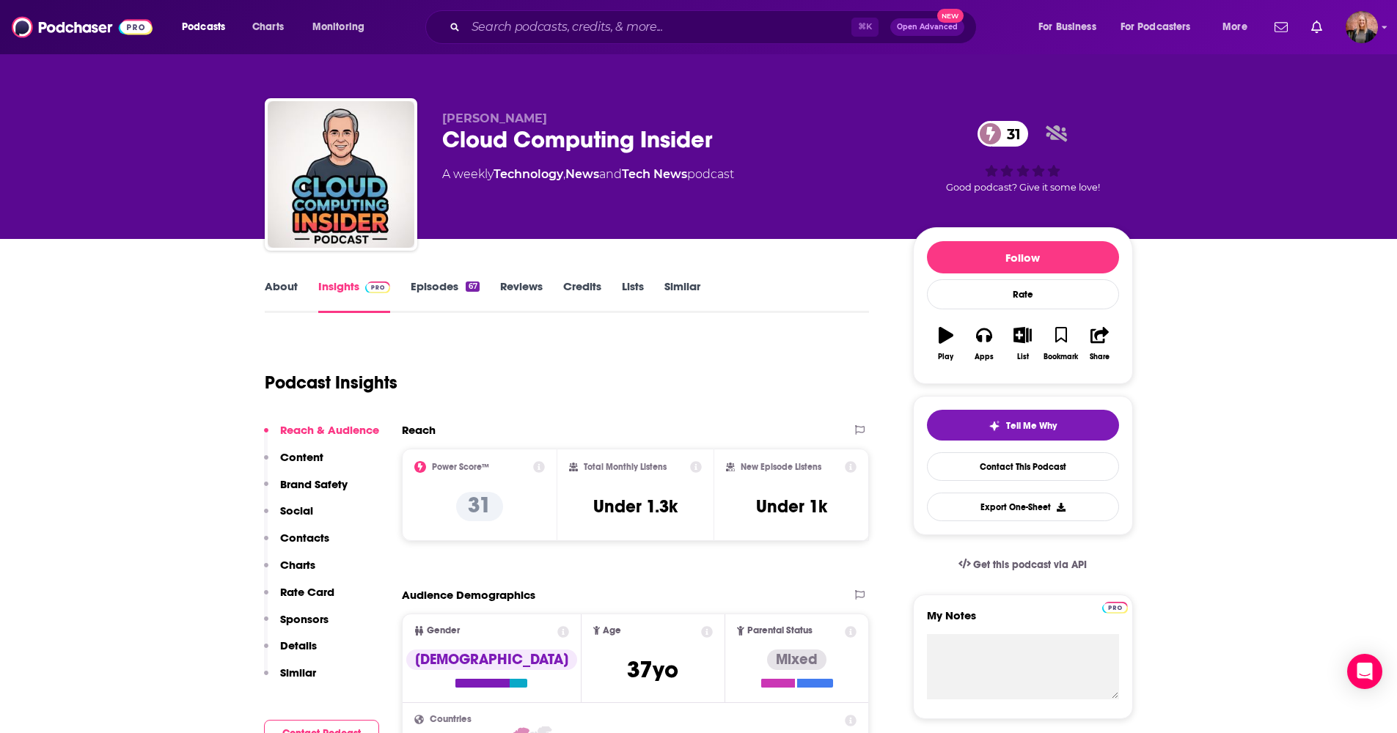
click at [438, 281] on link "Episodes 67" at bounding box center [445, 296] width 68 height 34
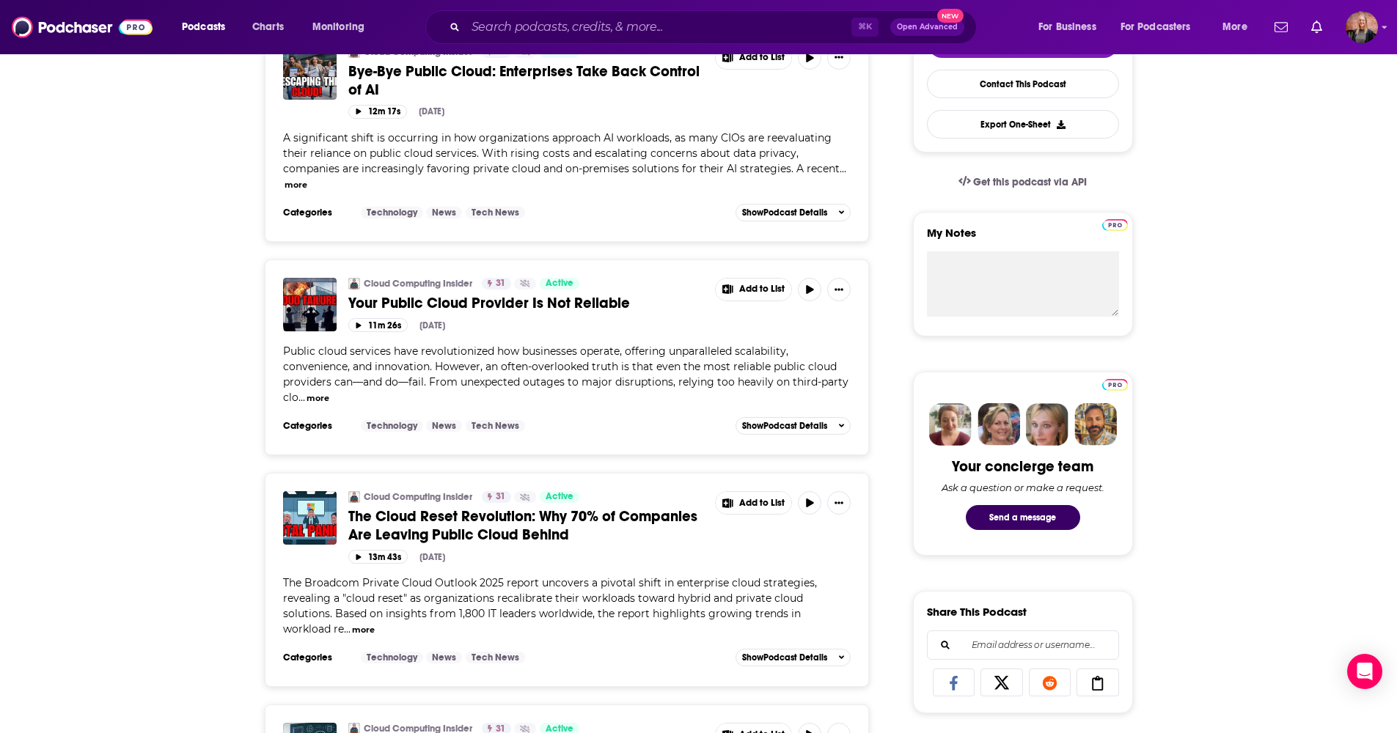
scroll to position [70, 0]
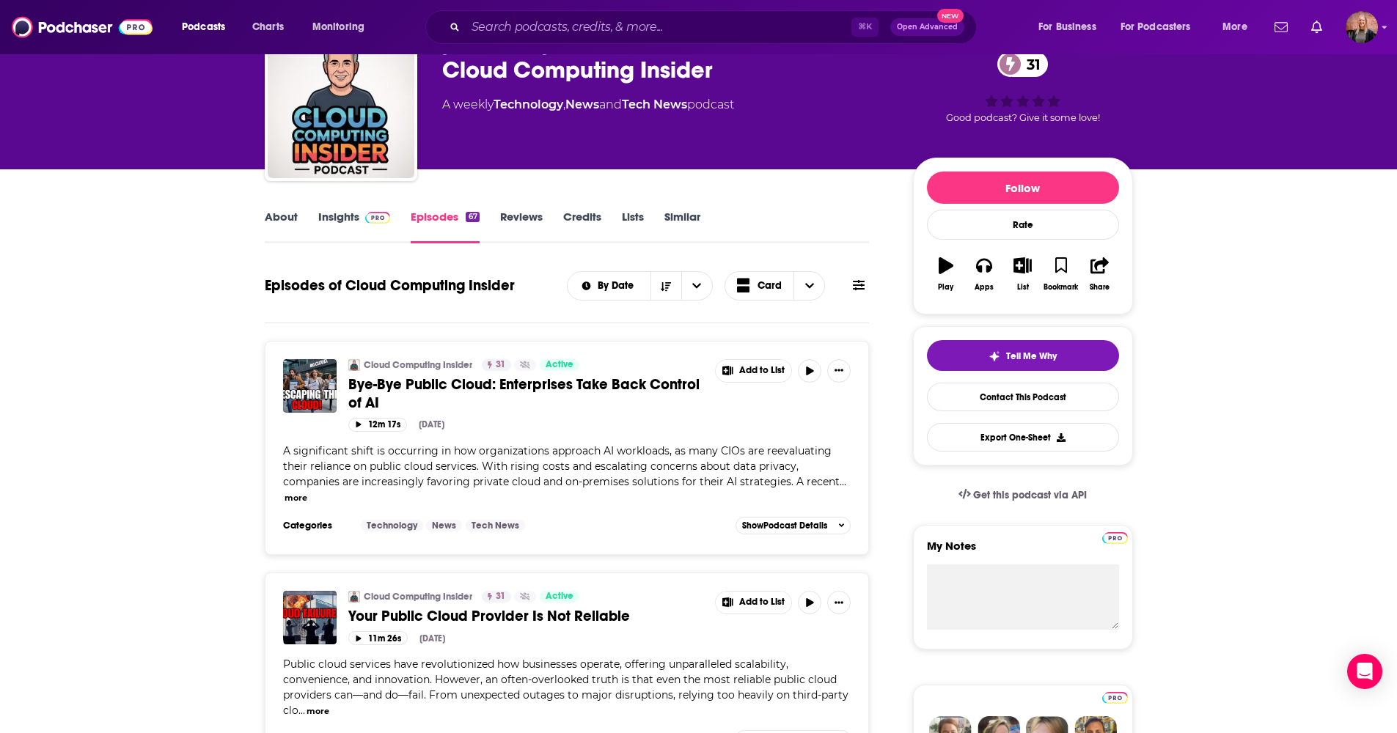
click at [604, 10] on div "⌘ K Open Advanced New" at bounding box center [701, 27] width 552 height 34
click at [603, 21] on input "Search podcasts, credits, & more..." at bounding box center [659, 26] width 386 height 23
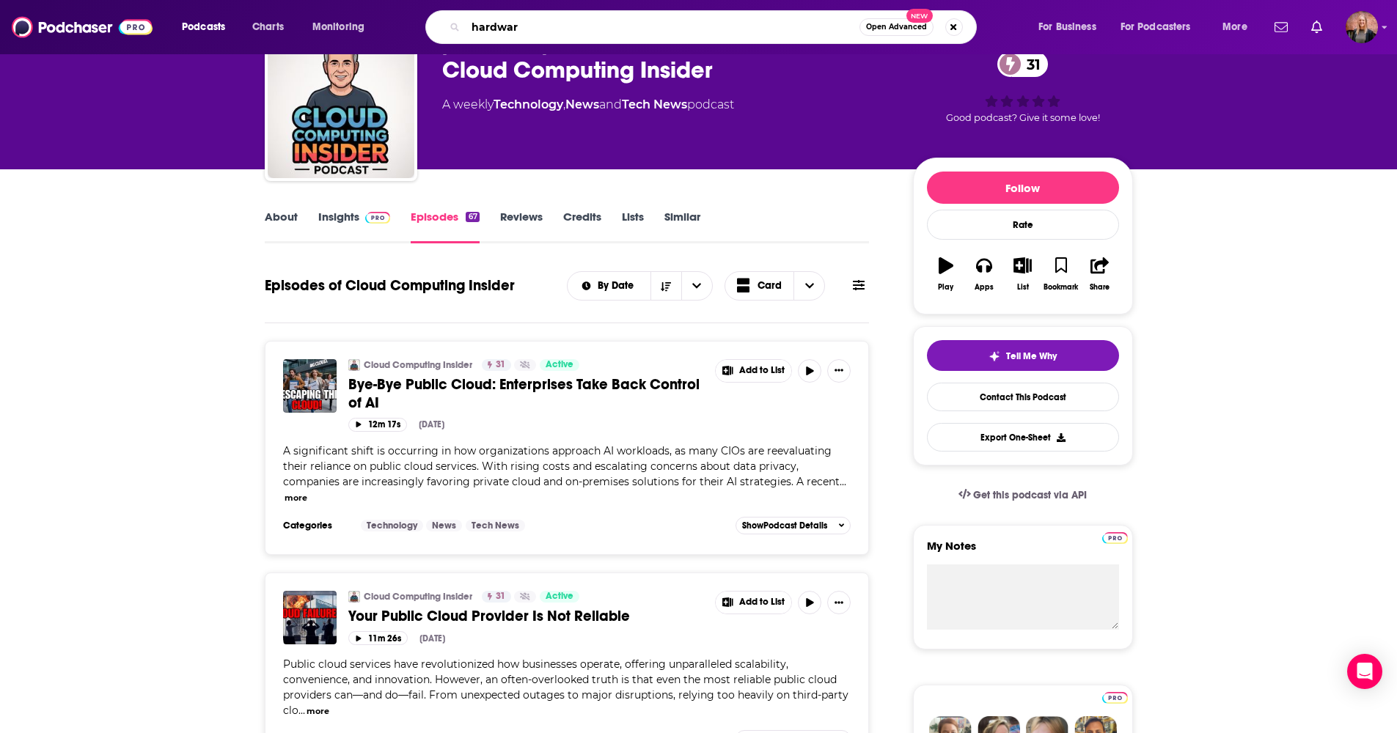
type input "hardware"
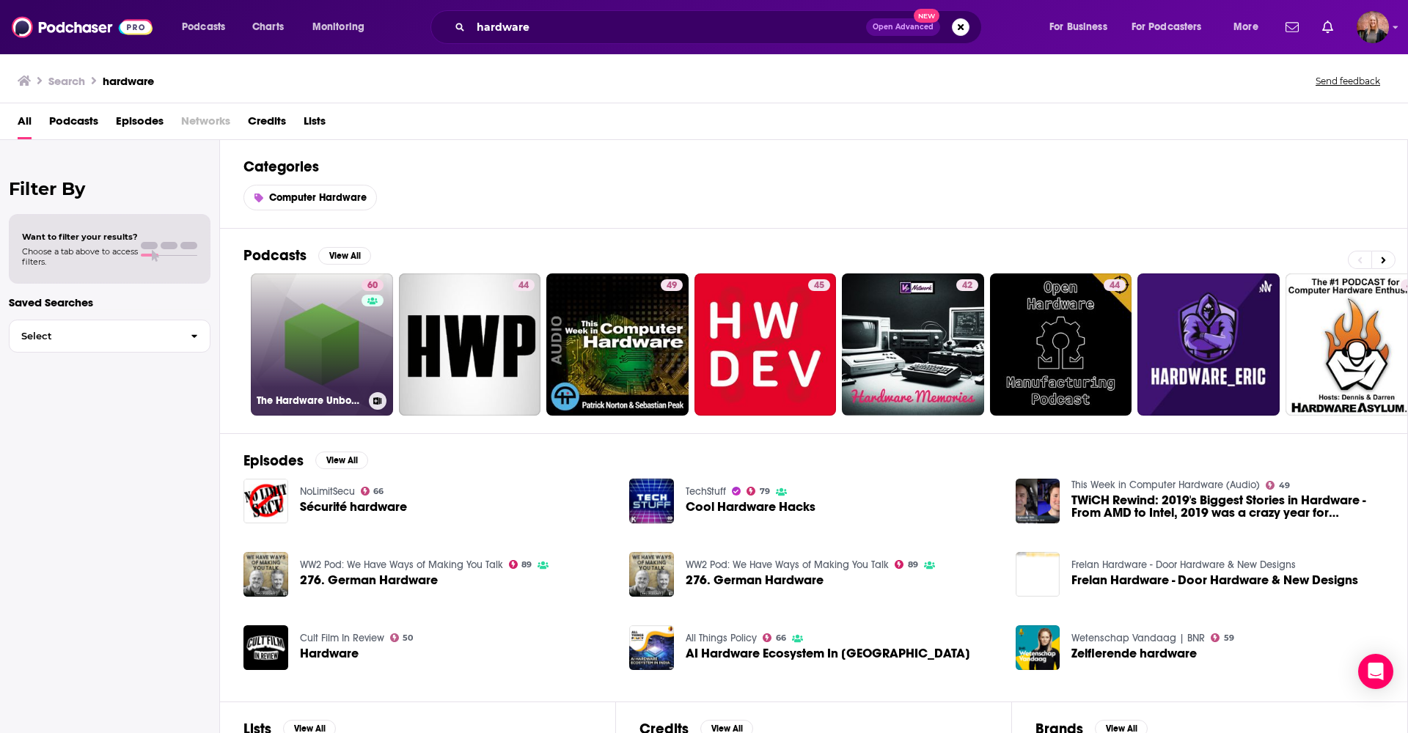
click at [330, 319] on link "60 The Hardware Unboxed Podcast" at bounding box center [322, 345] width 142 height 142
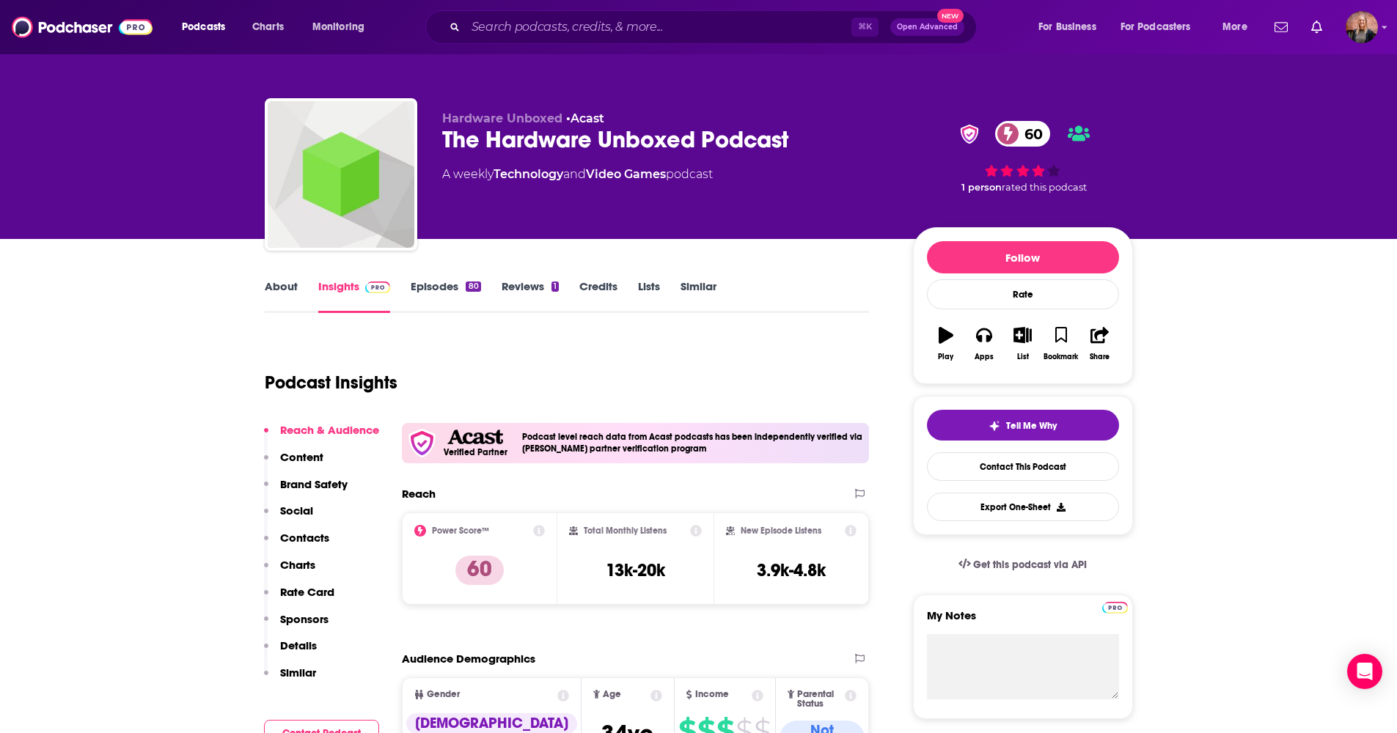
click at [432, 299] on link "Episodes 80" at bounding box center [446, 296] width 70 height 34
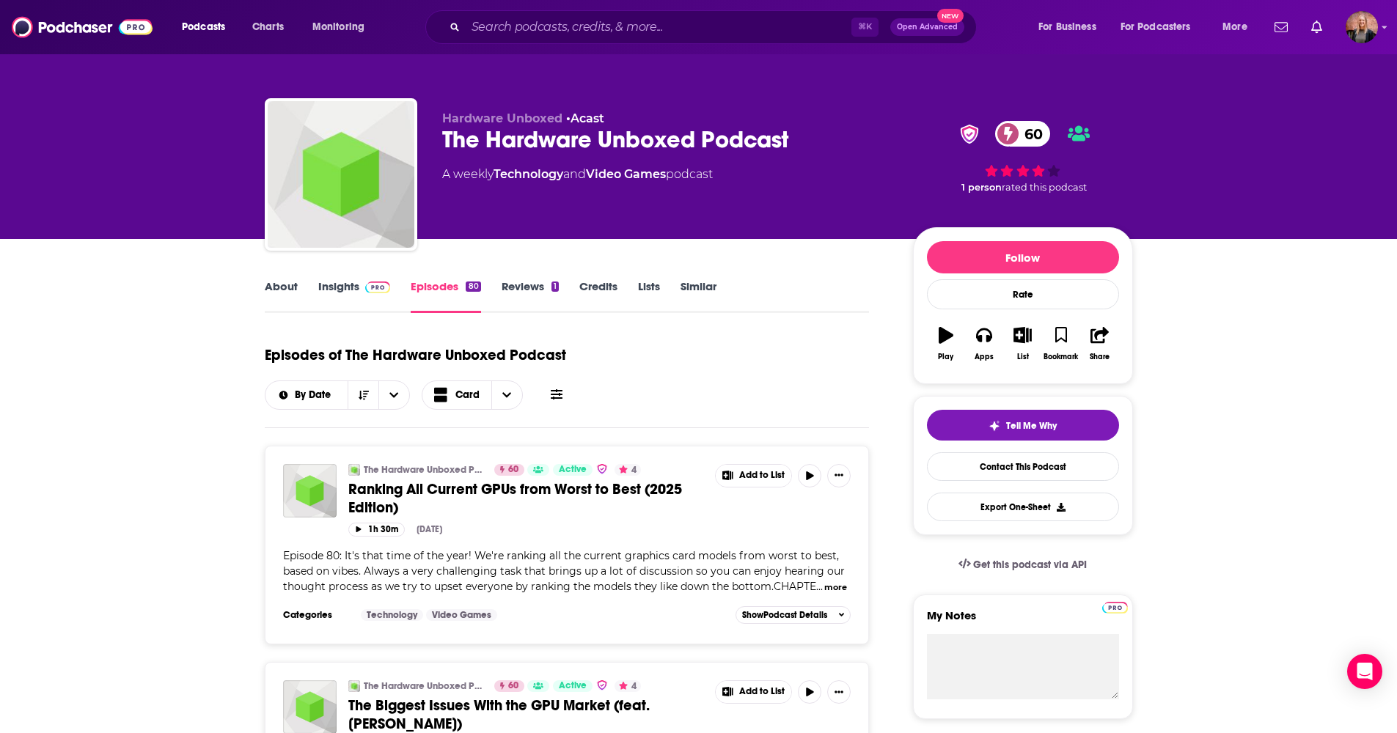
click at [572, 137] on div "The Hardware Unboxed Podcast 60" at bounding box center [665, 139] width 447 height 29
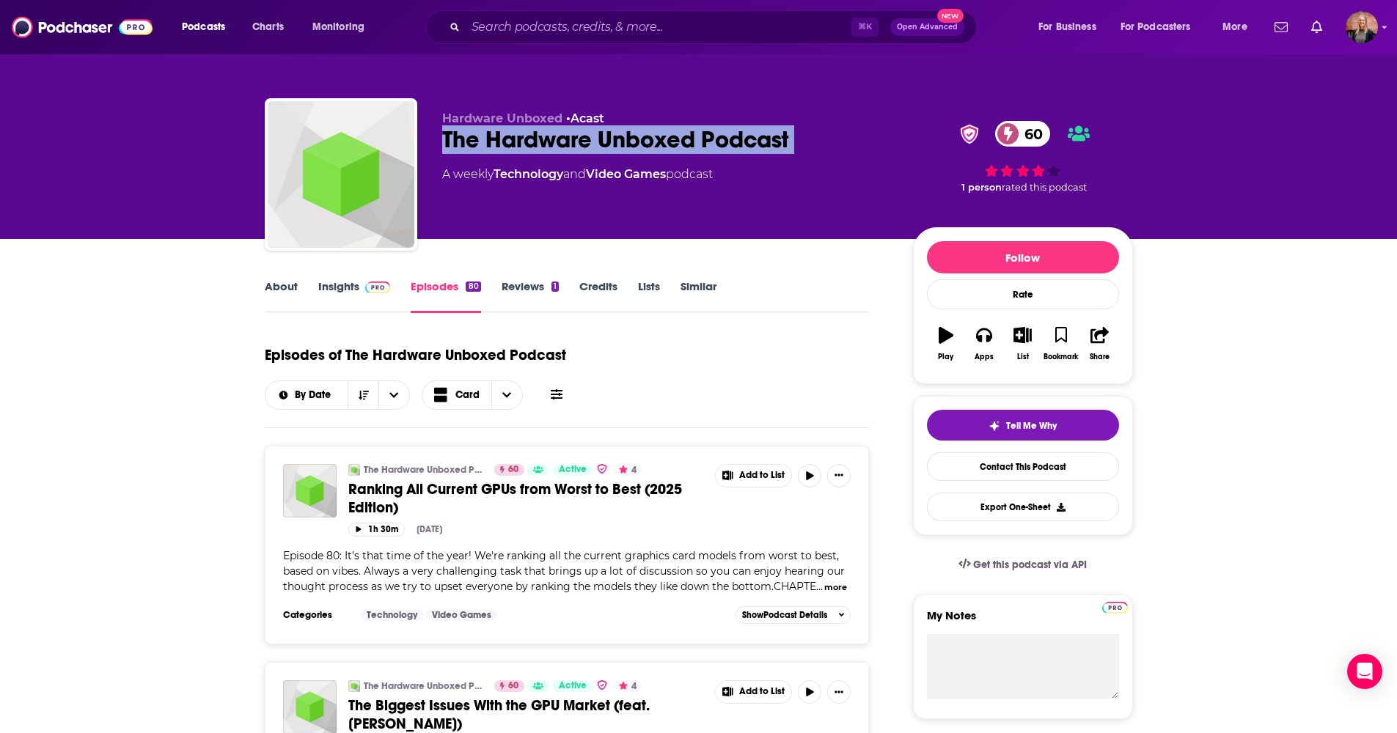
click at [572, 137] on div "The Hardware Unboxed Podcast 60" at bounding box center [665, 139] width 447 height 29
copy div "The Hardware Unboxed Podcast 60"
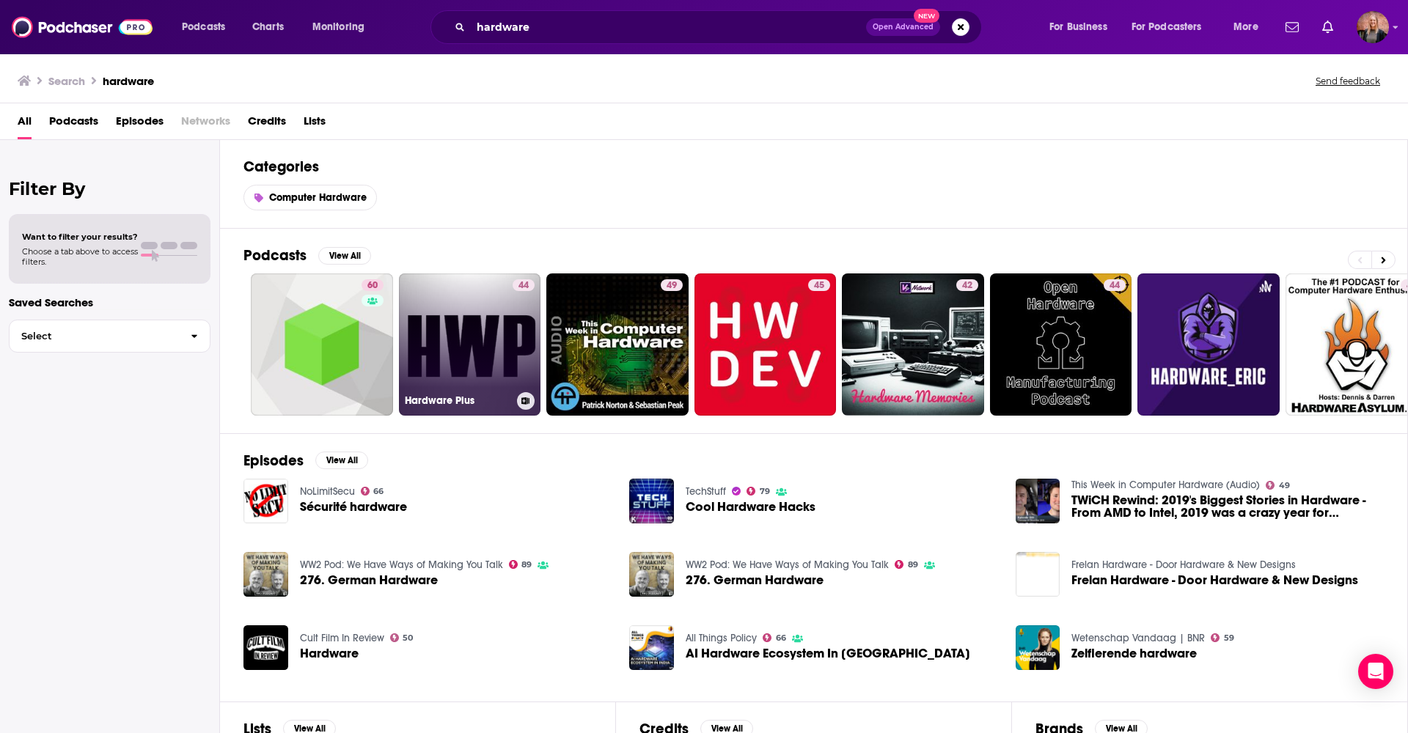
click at [488, 318] on link "44 Hardware Plus" at bounding box center [470, 345] width 142 height 142
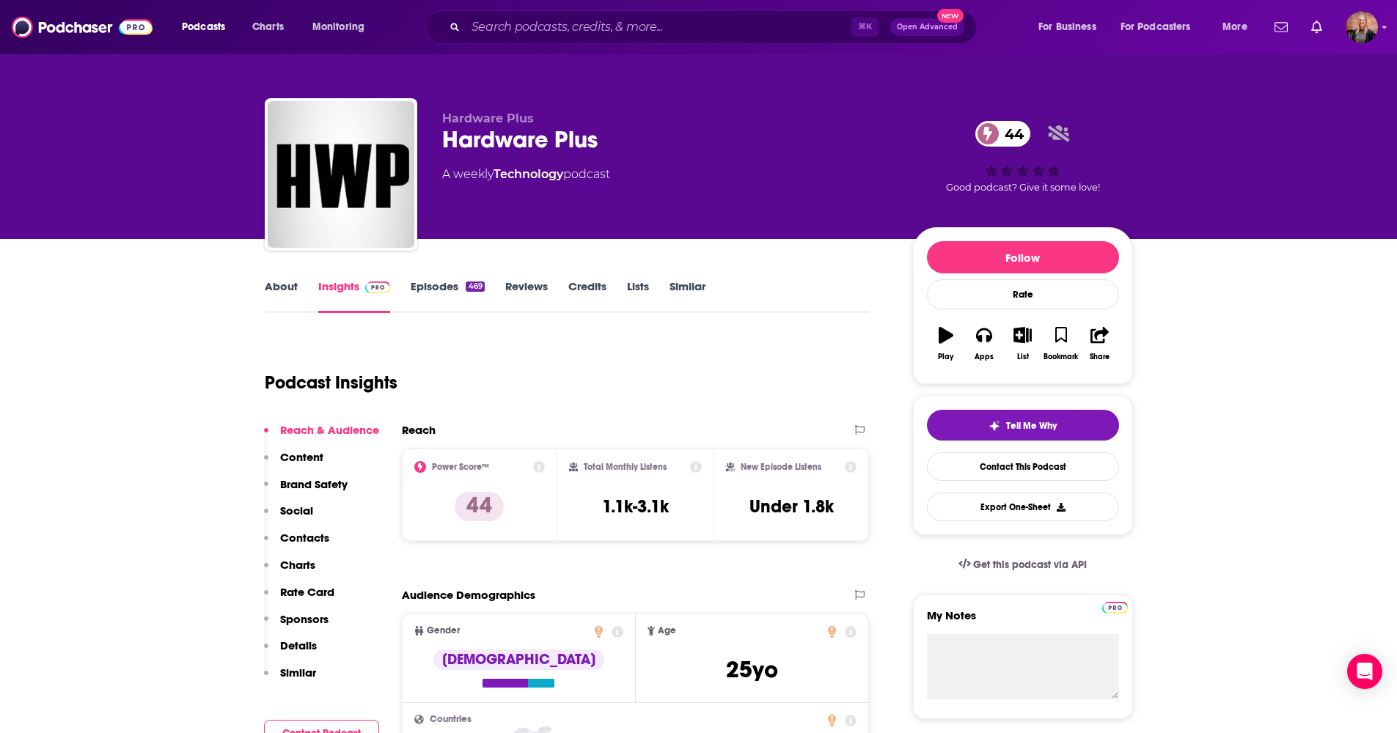
click at [467, 283] on div "469" at bounding box center [475, 287] width 18 height 10
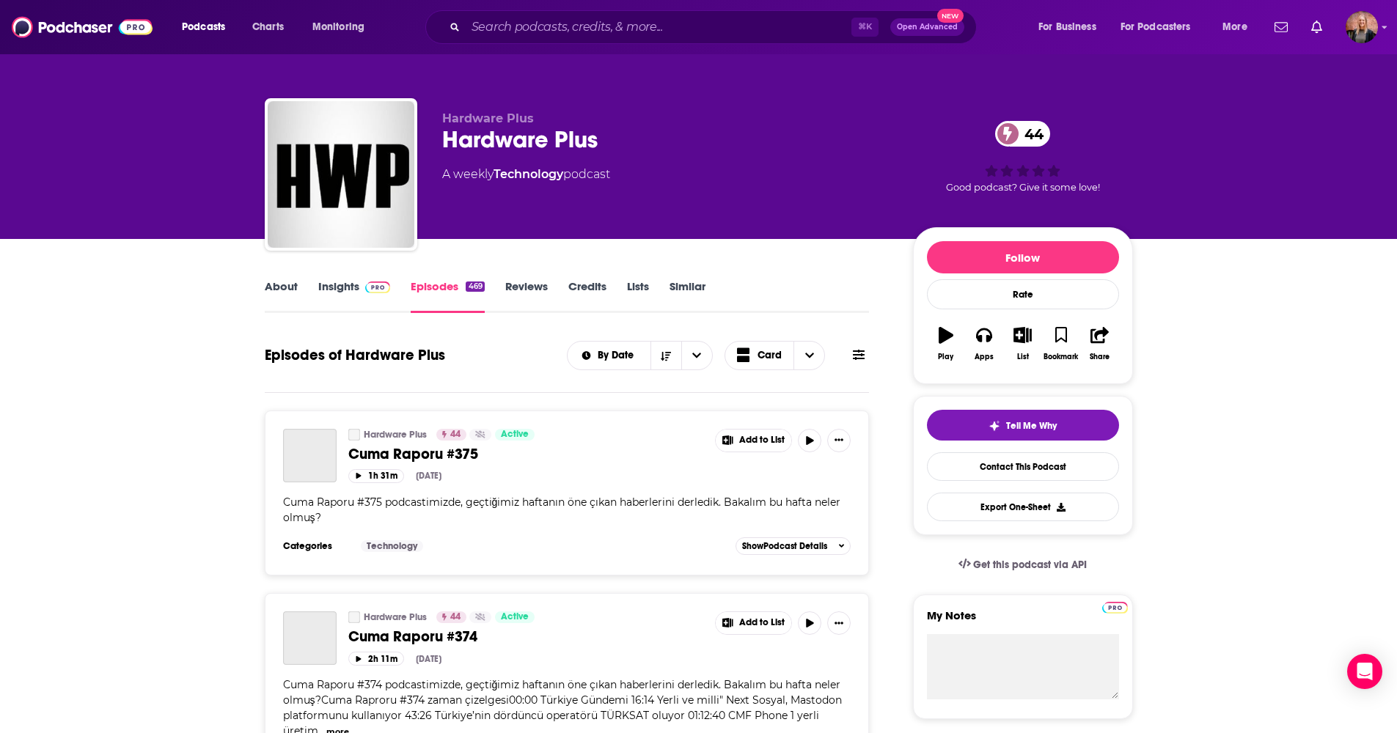
scroll to position [299, 0]
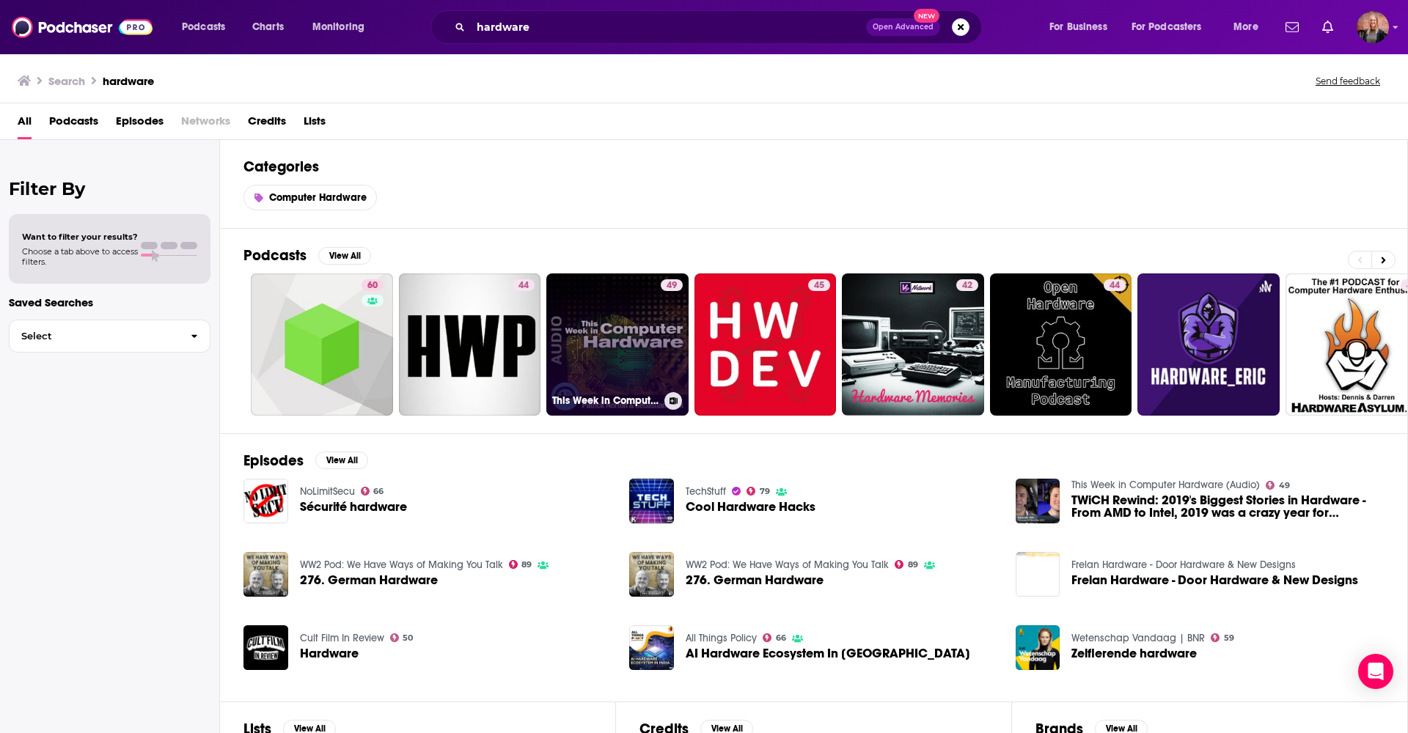
click at [638, 319] on link "49 This Week in Computer Hardware (Audio)" at bounding box center [617, 345] width 142 height 142
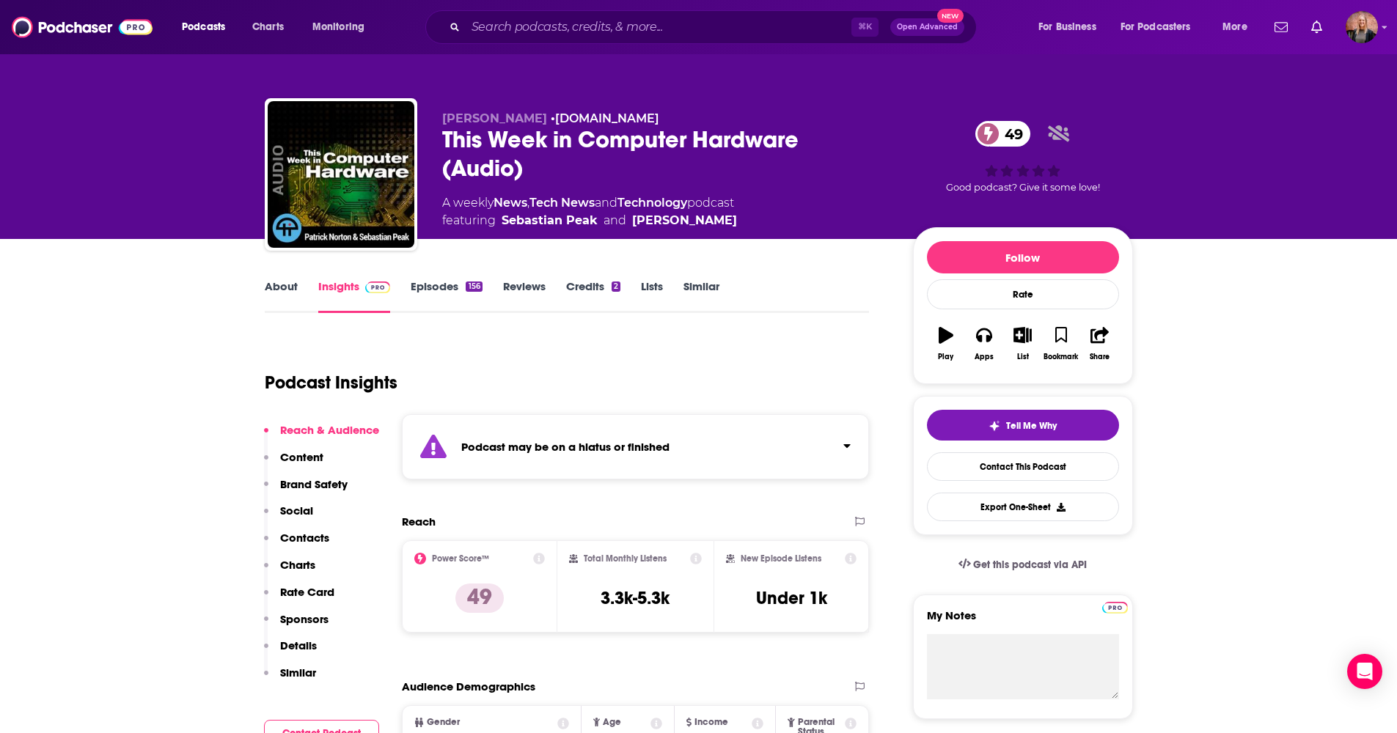
click at [445, 287] on link "Episodes 156" at bounding box center [446, 296] width 71 height 34
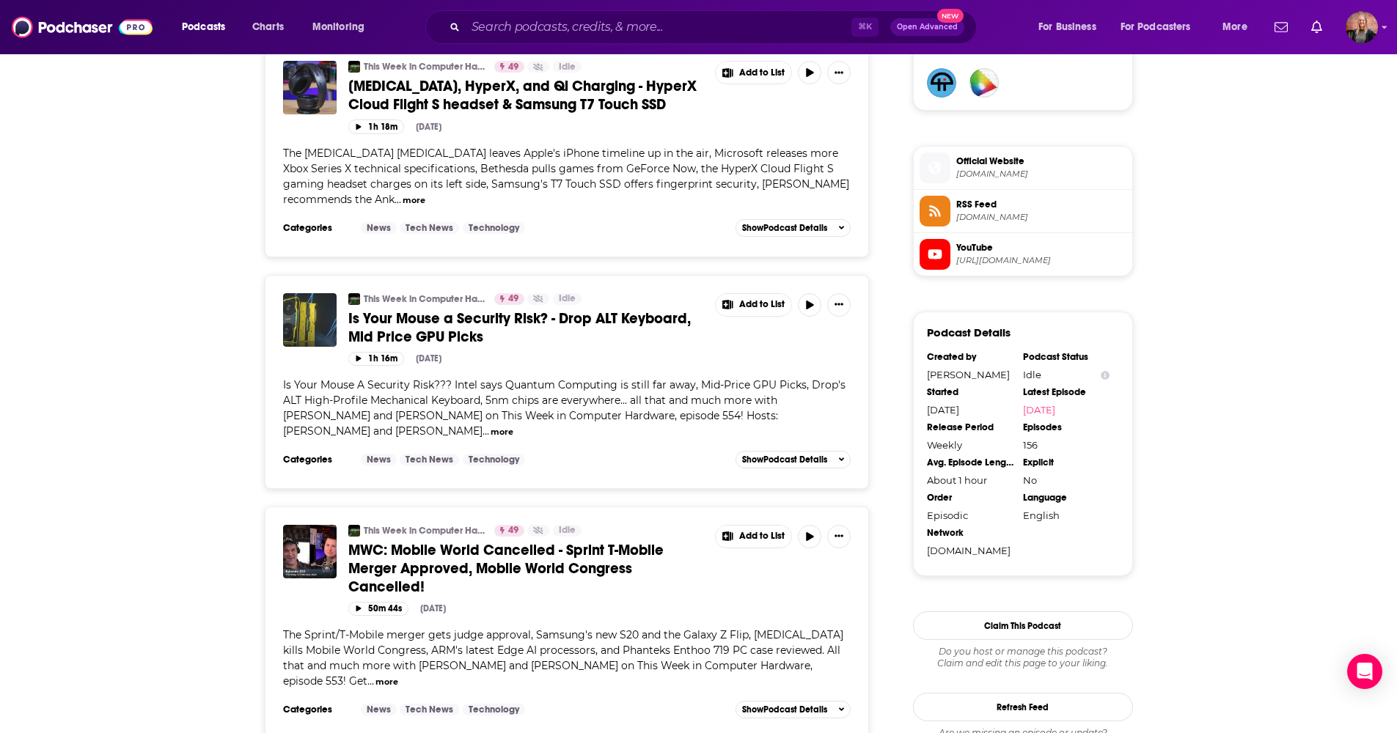
scroll to position [1265, 0]
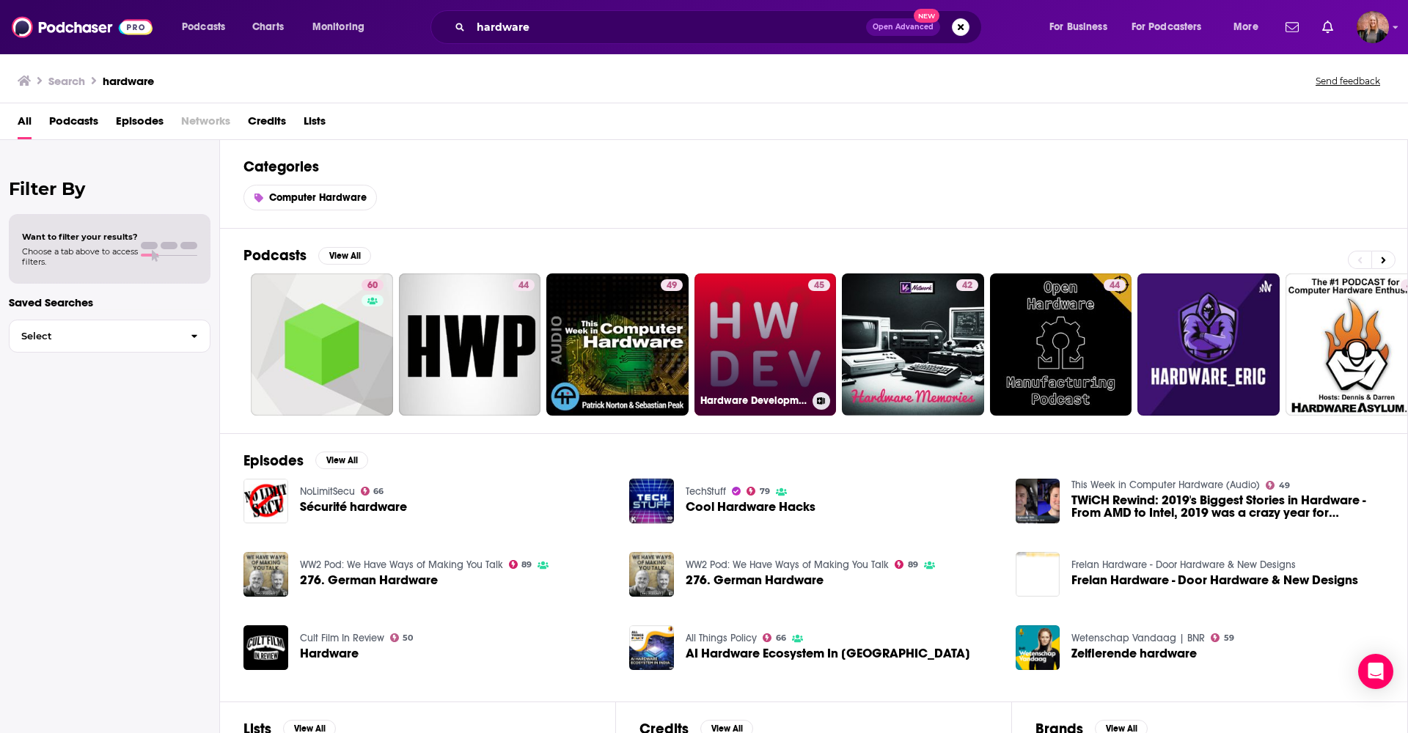
click at [684, 321] on link "45 Hardware Development Podcast" at bounding box center [766, 345] width 142 height 142
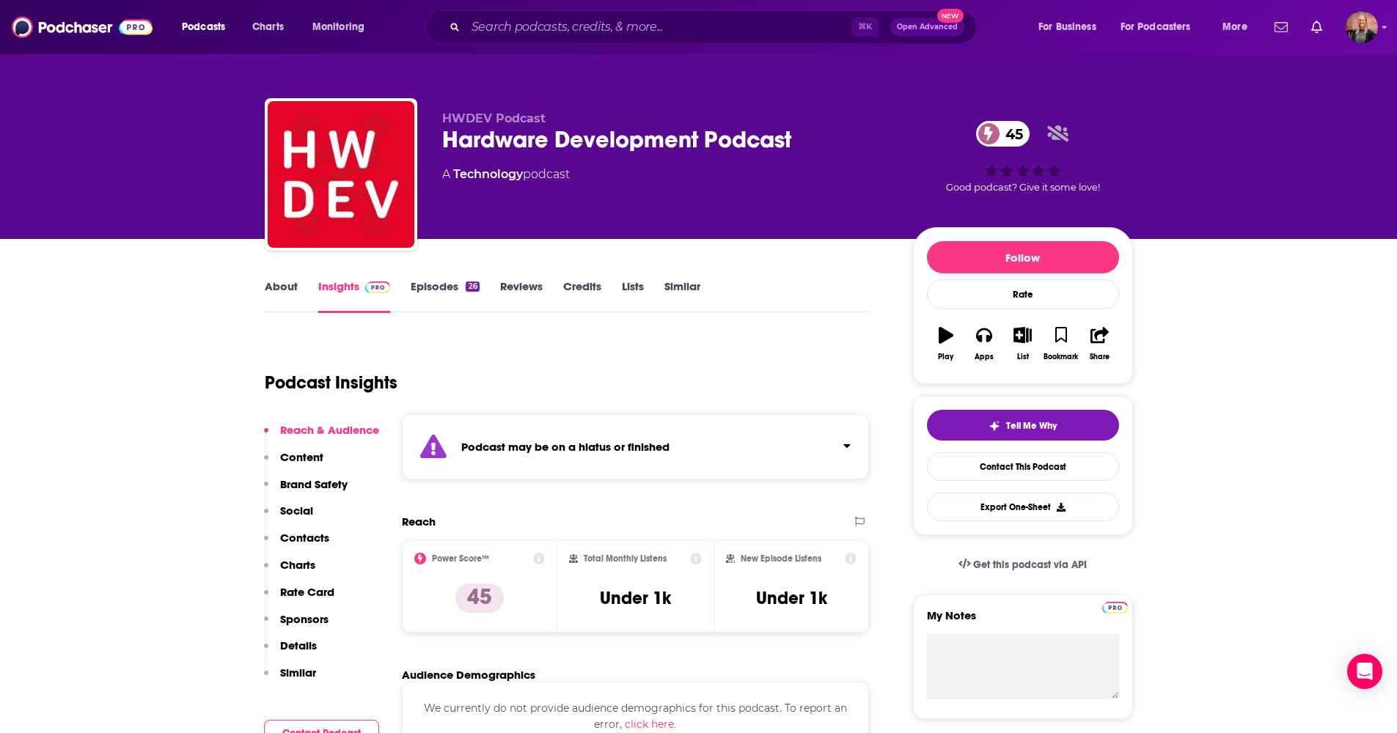
click at [428, 293] on link "Episodes 26" at bounding box center [445, 296] width 68 height 34
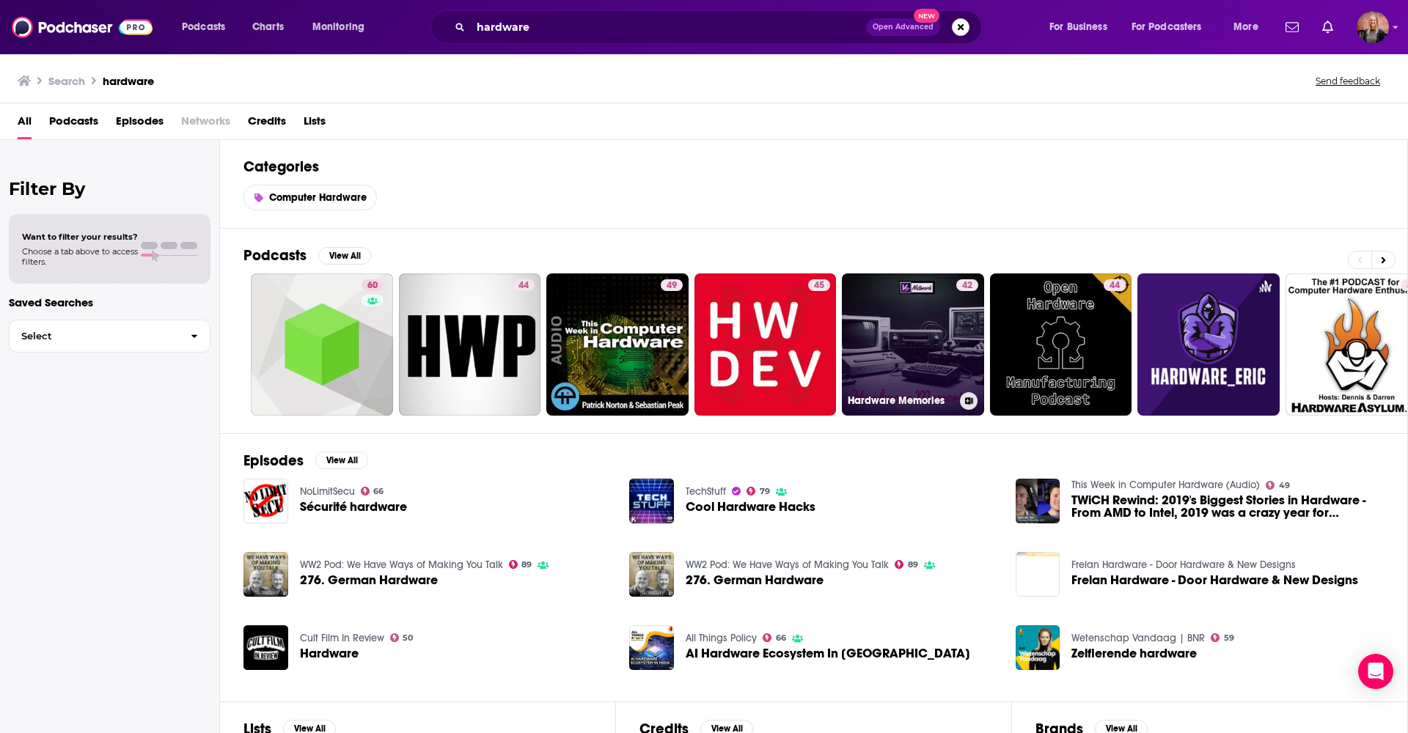
click at [684, 337] on link "42 Hardware Memories" at bounding box center [913, 345] width 142 height 142
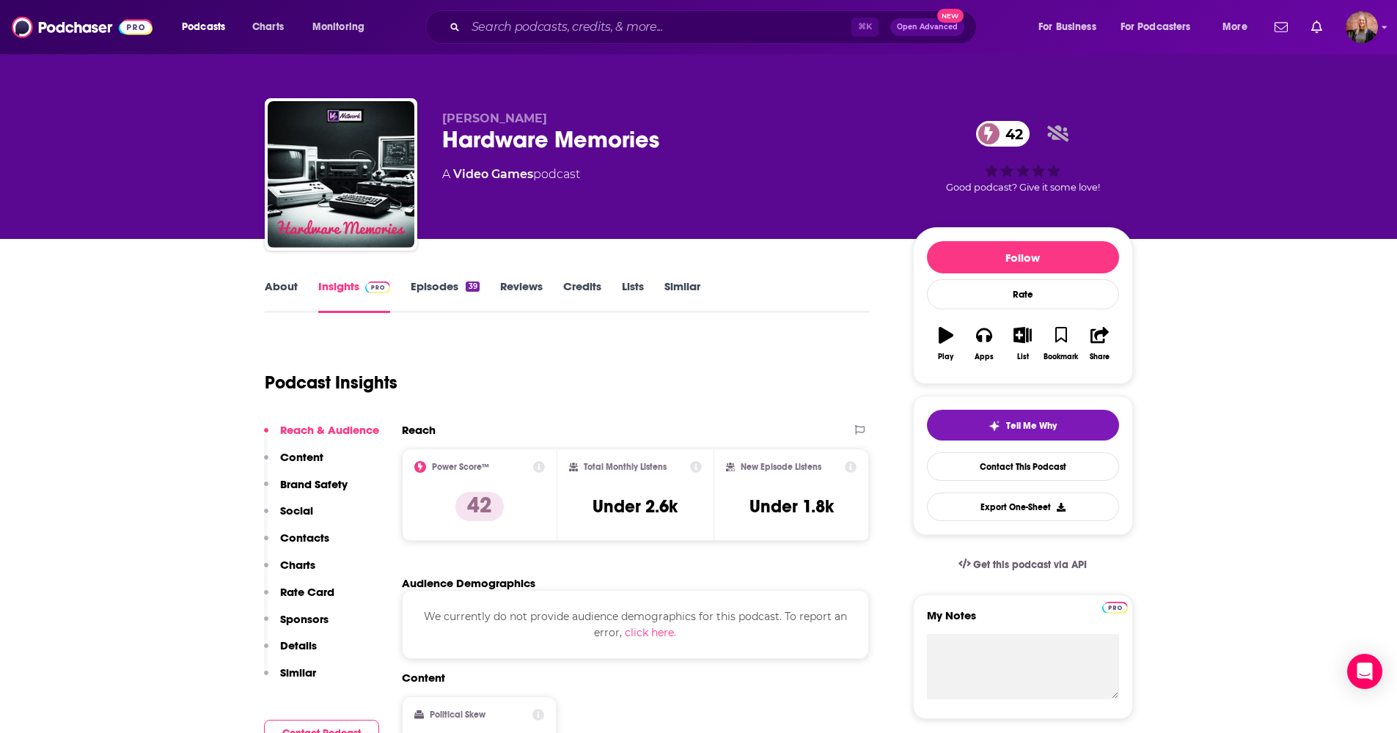
click at [442, 284] on link "Episodes 39" at bounding box center [445, 296] width 68 height 34
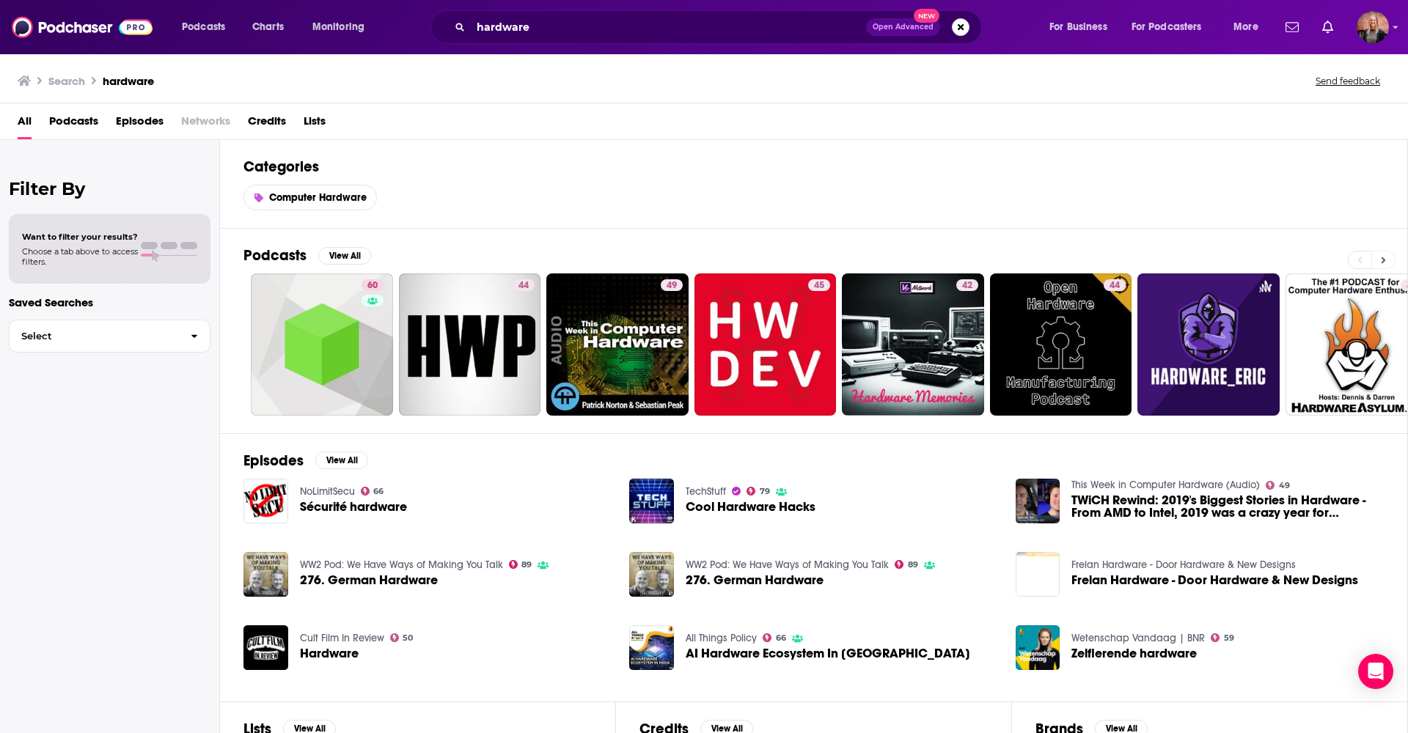
click at [684, 259] on button at bounding box center [1384, 260] width 24 height 18
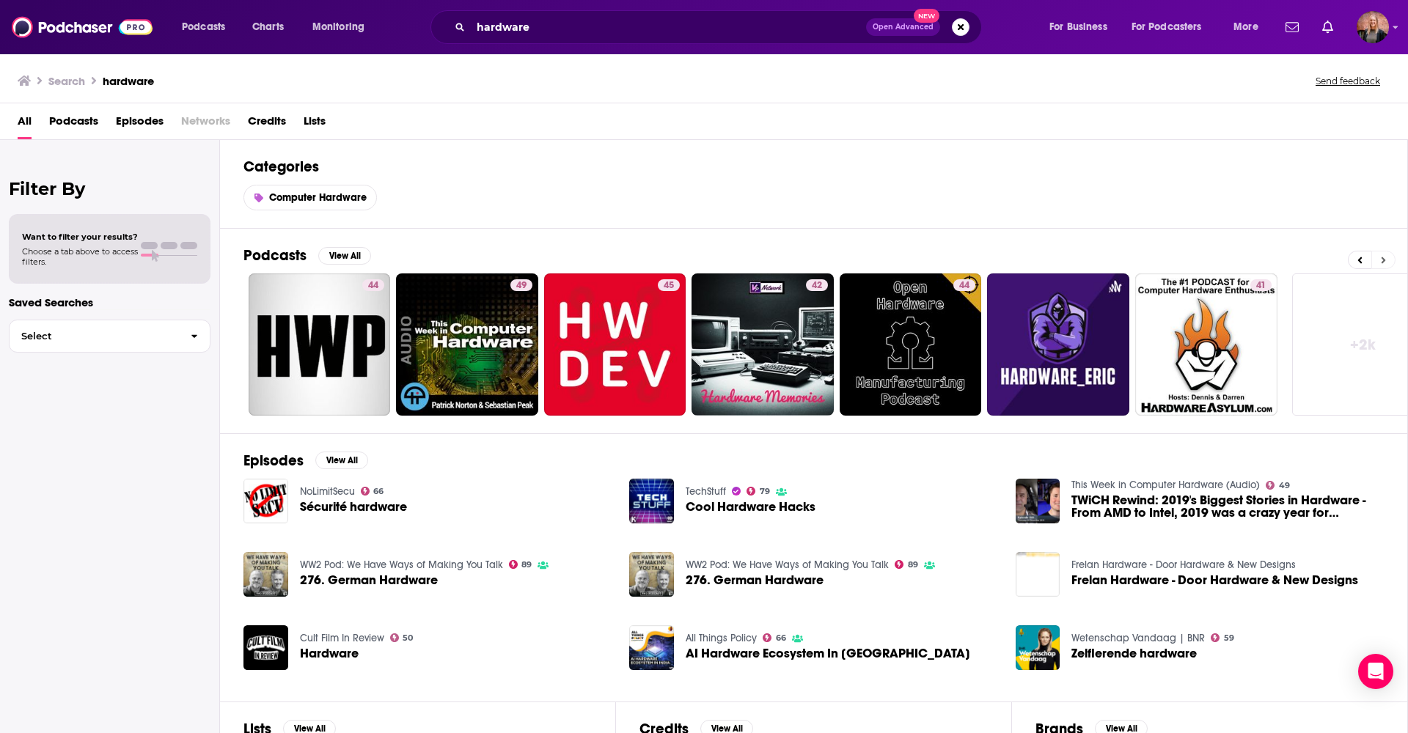
scroll to position [0, 177]
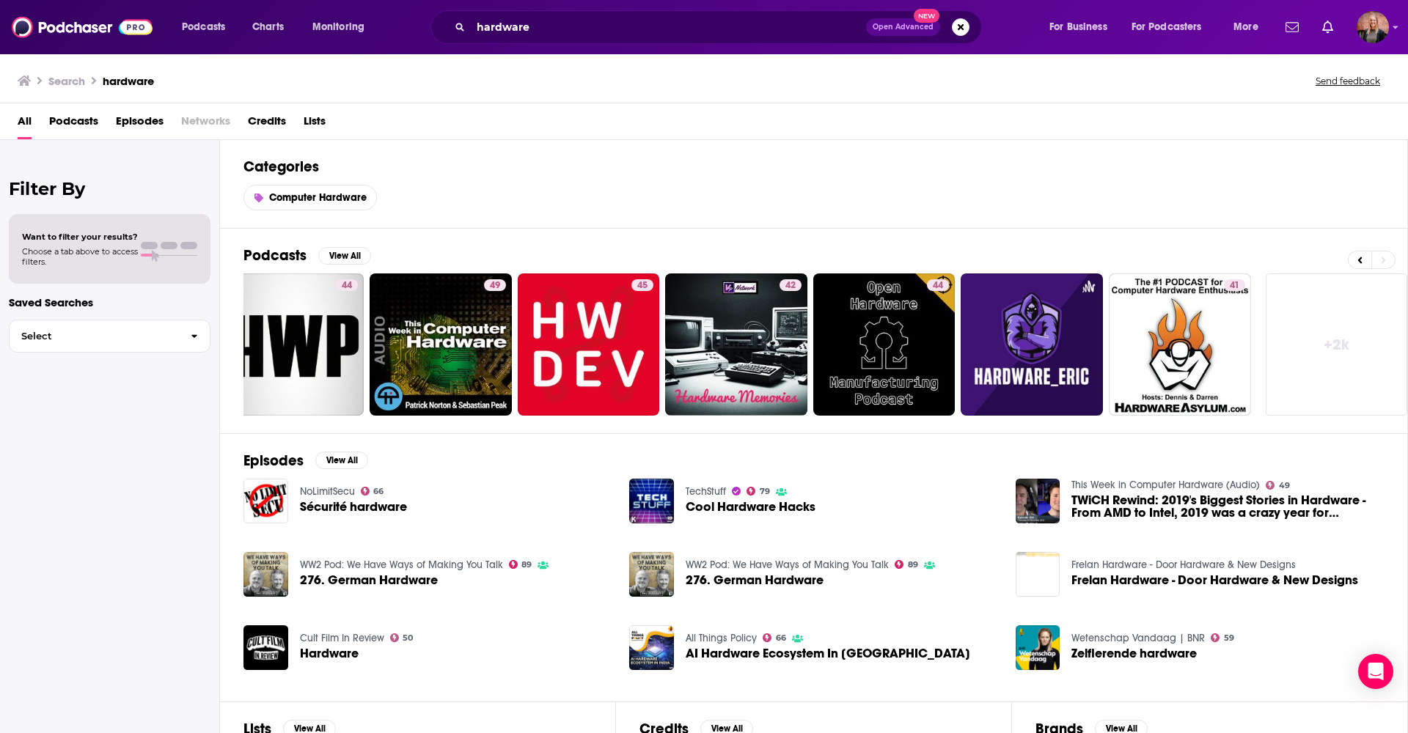
click at [684, 347] on link "+ 2k" at bounding box center [1337, 345] width 142 height 142
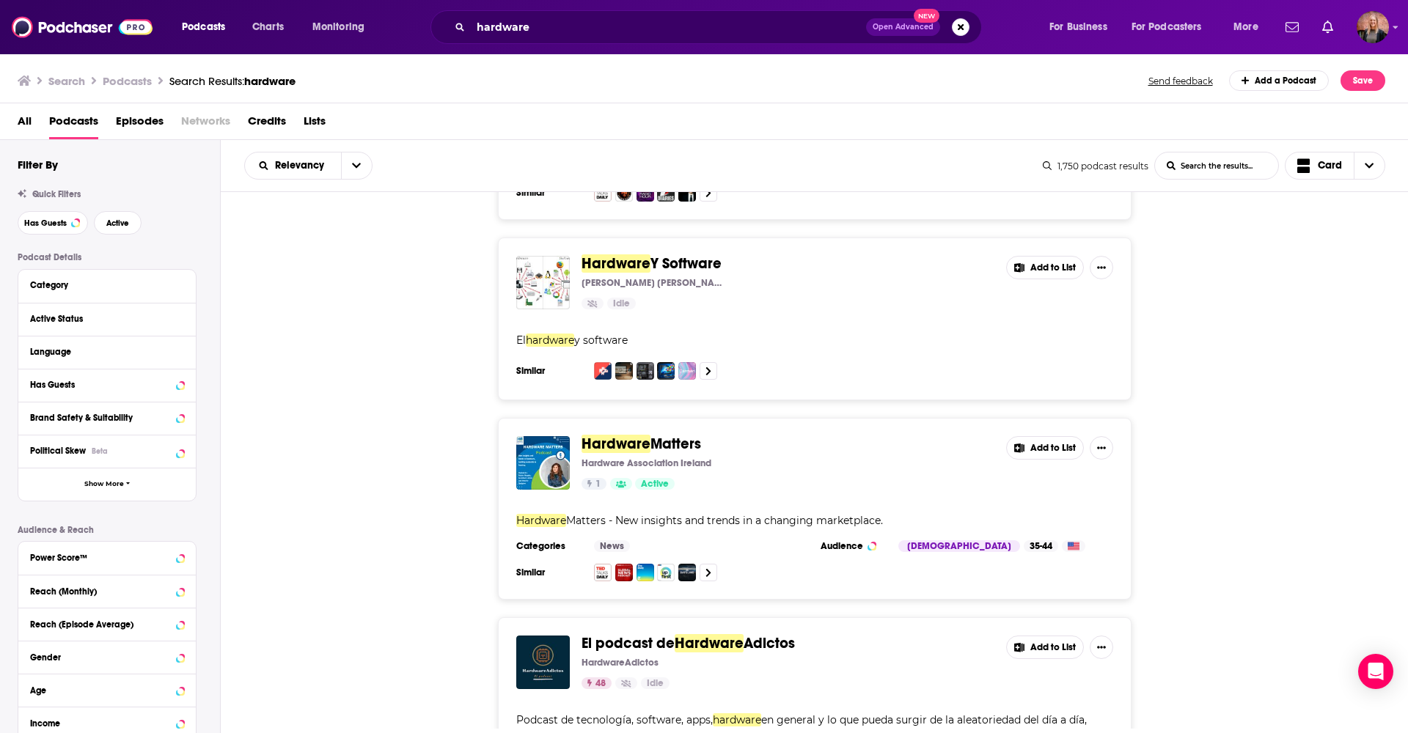
scroll to position [4861, 0]
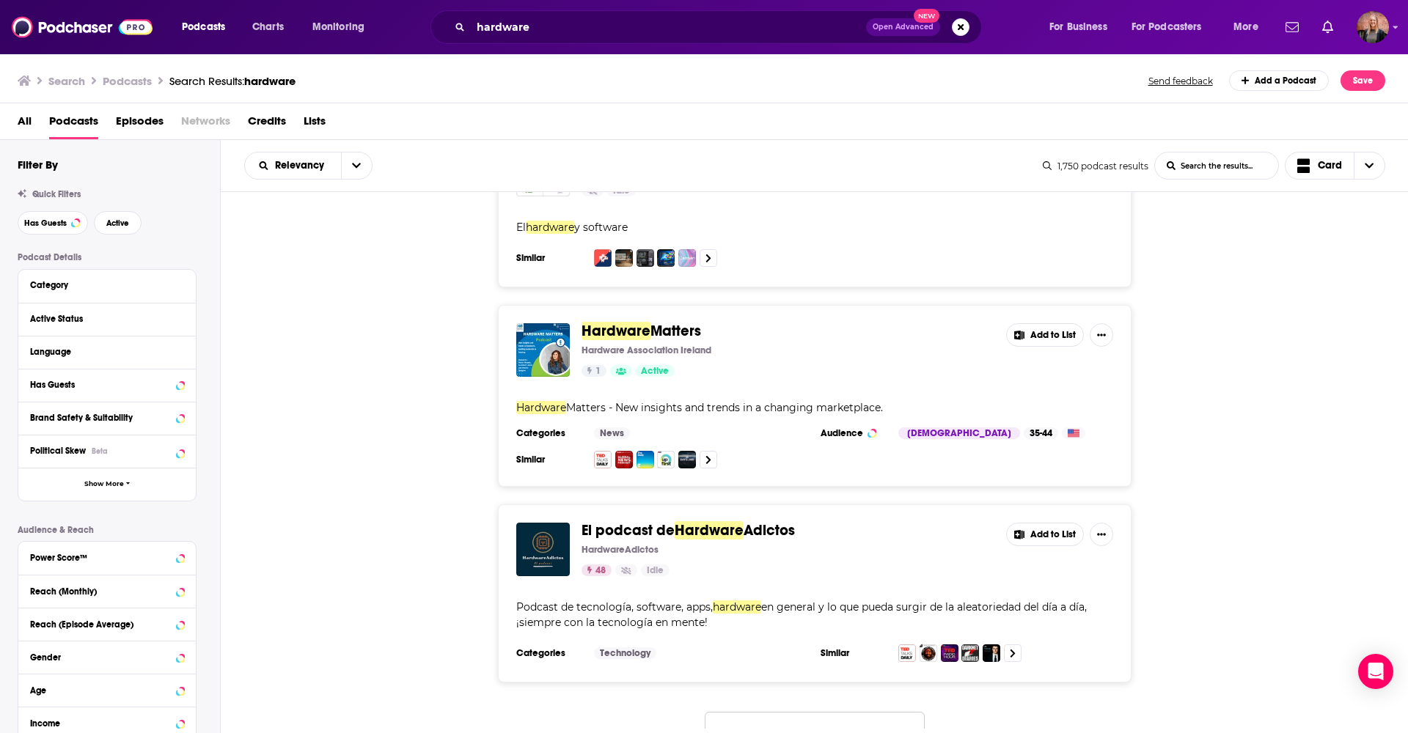
click at [684, 703] on button "Load More..." at bounding box center [815, 732] width 220 height 40
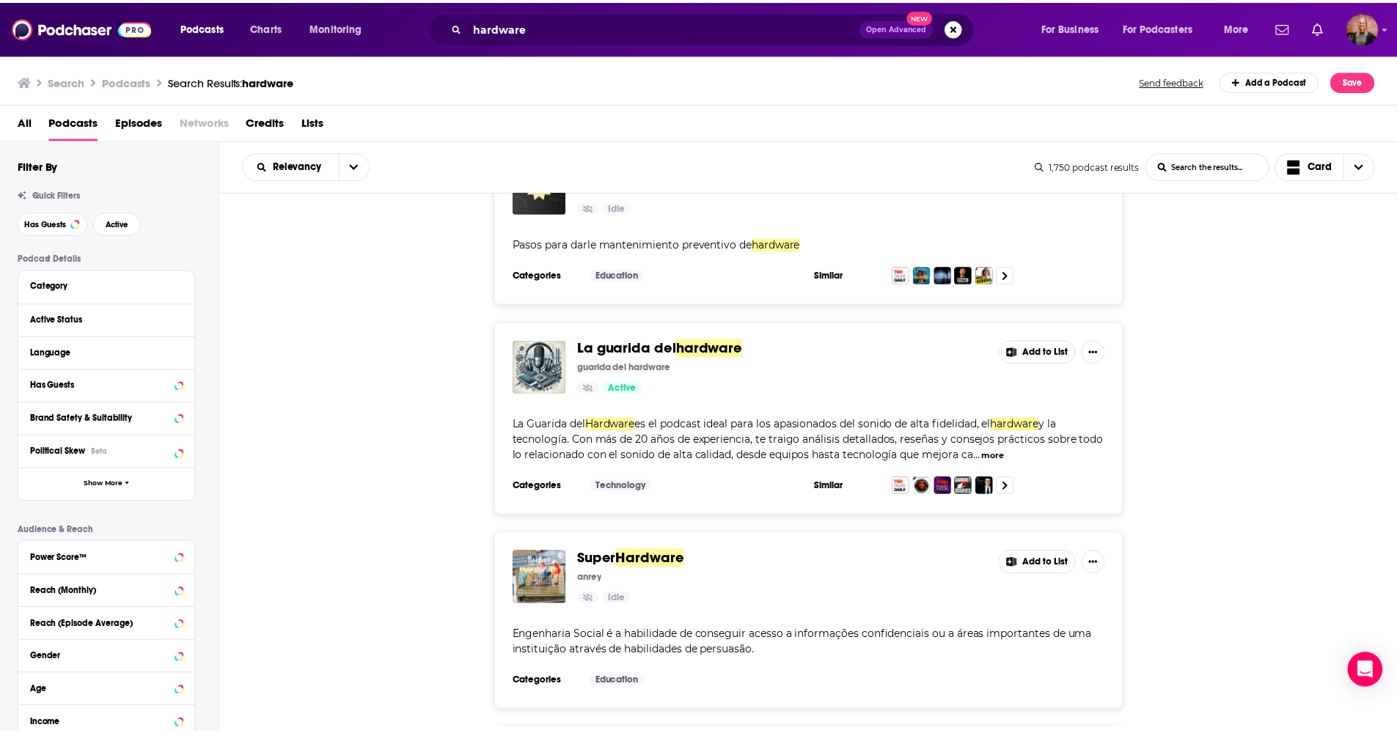
scroll to position [9884, 0]
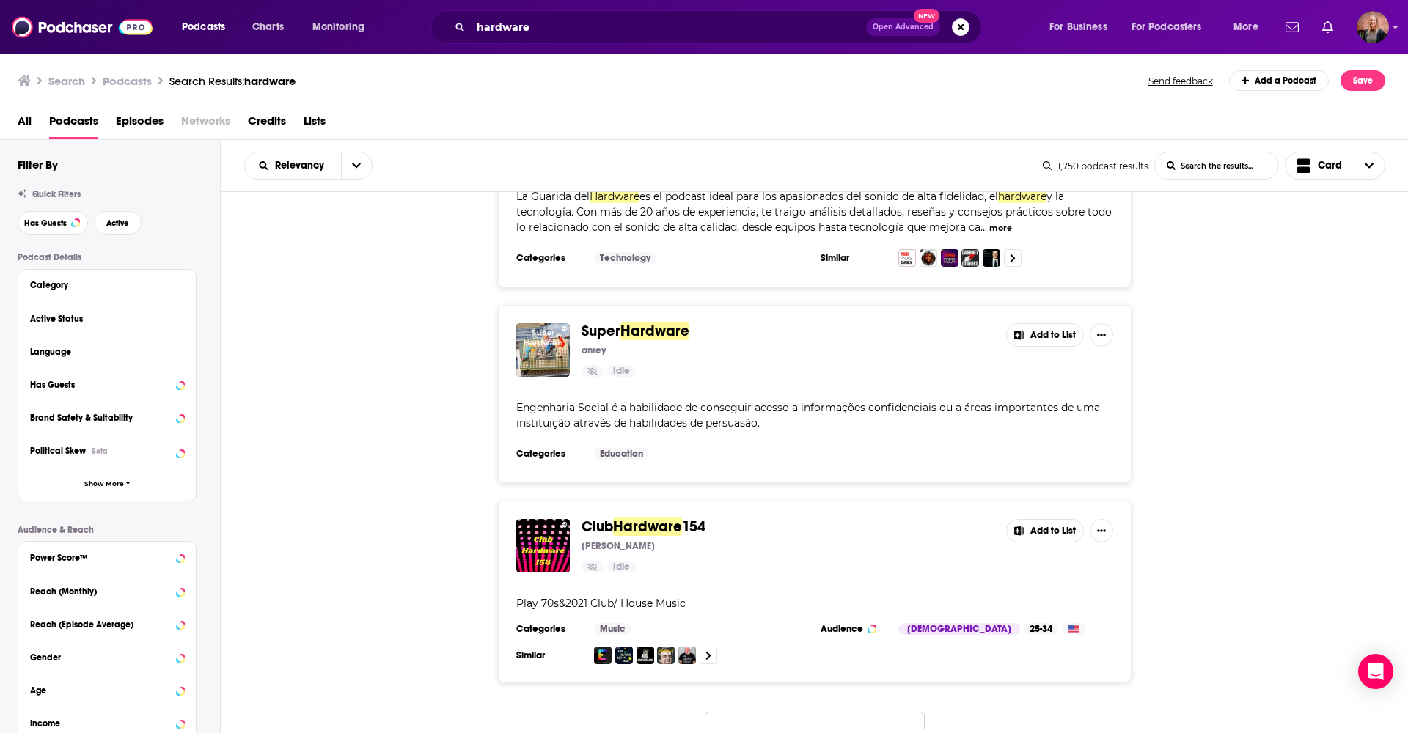
click at [684, 703] on button "Load More..." at bounding box center [815, 732] width 220 height 40
click at [528, 21] on input "hardware" at bounding box center [668, 26] width 395 height 23
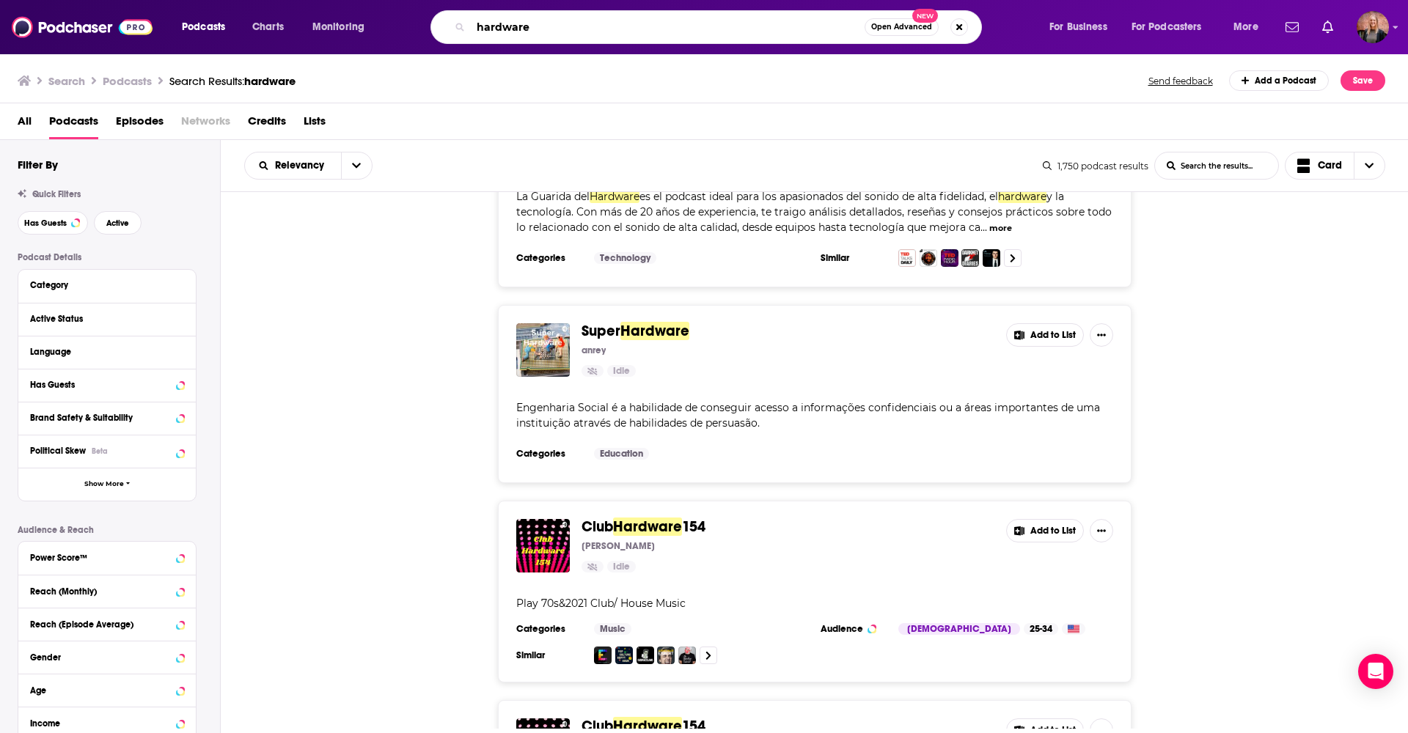
click at [528, 21] on input "hardware" at bounding box center [668, 26] width 394 height 23
type input "ee times"
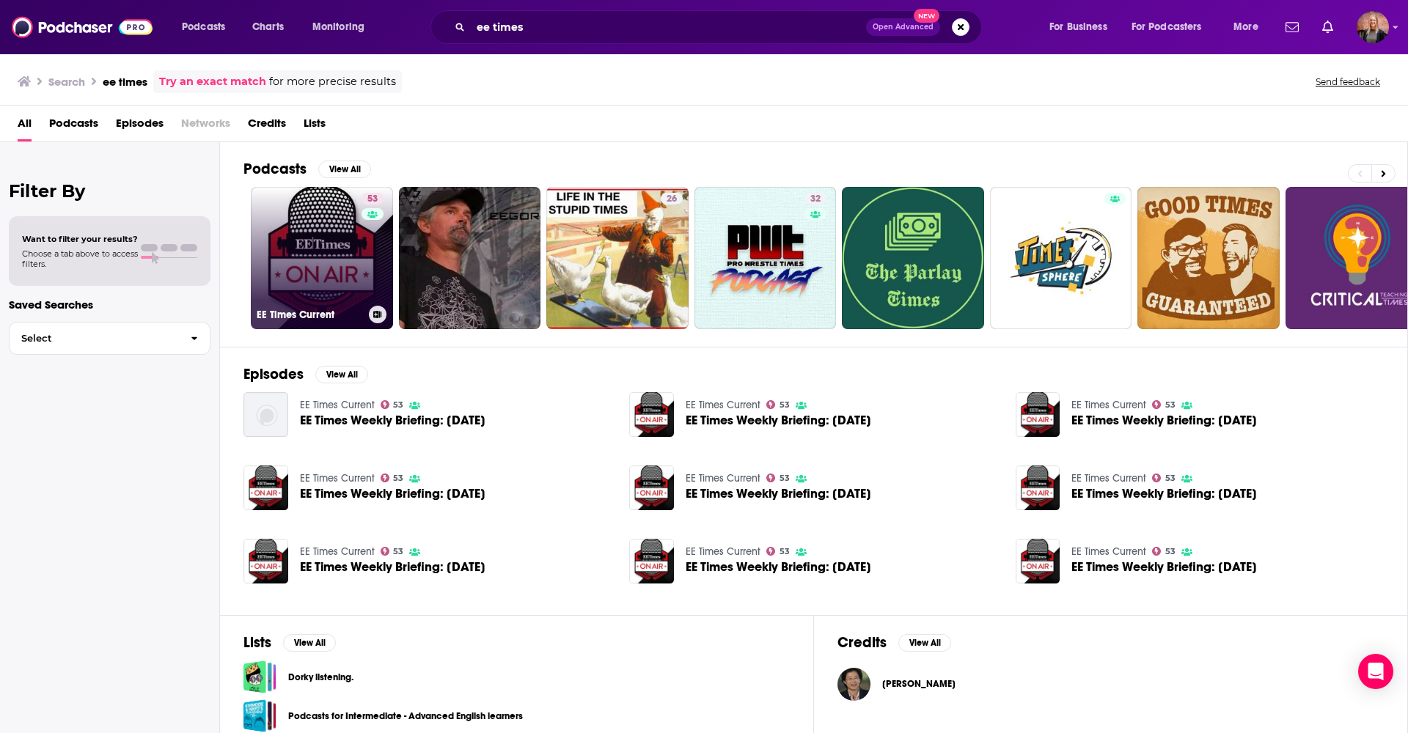
click at [297, 238] on link "53 EE Times Current" at bounding box center [322, 258] width 142 height 142
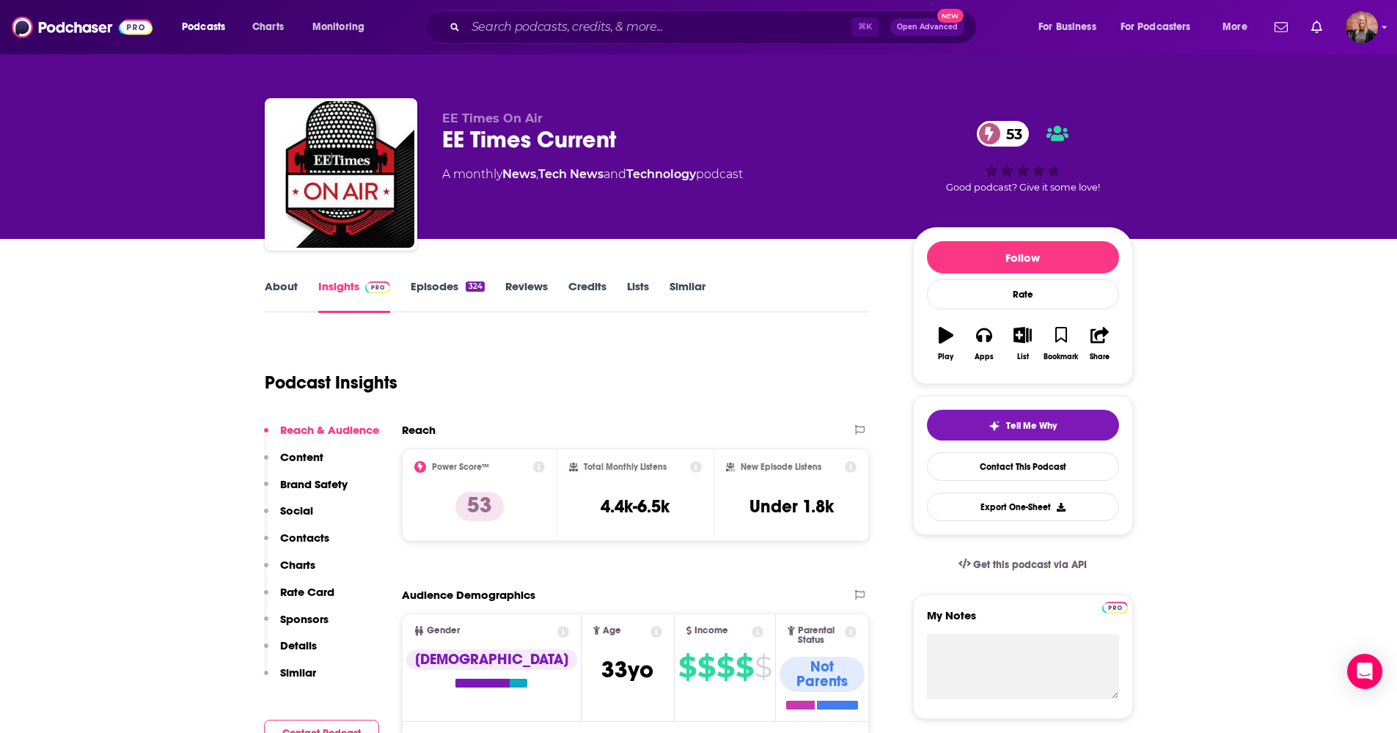
click at [436, 296] on link "Episodes 324" at bounding box center [447, 296] width 73 height 34
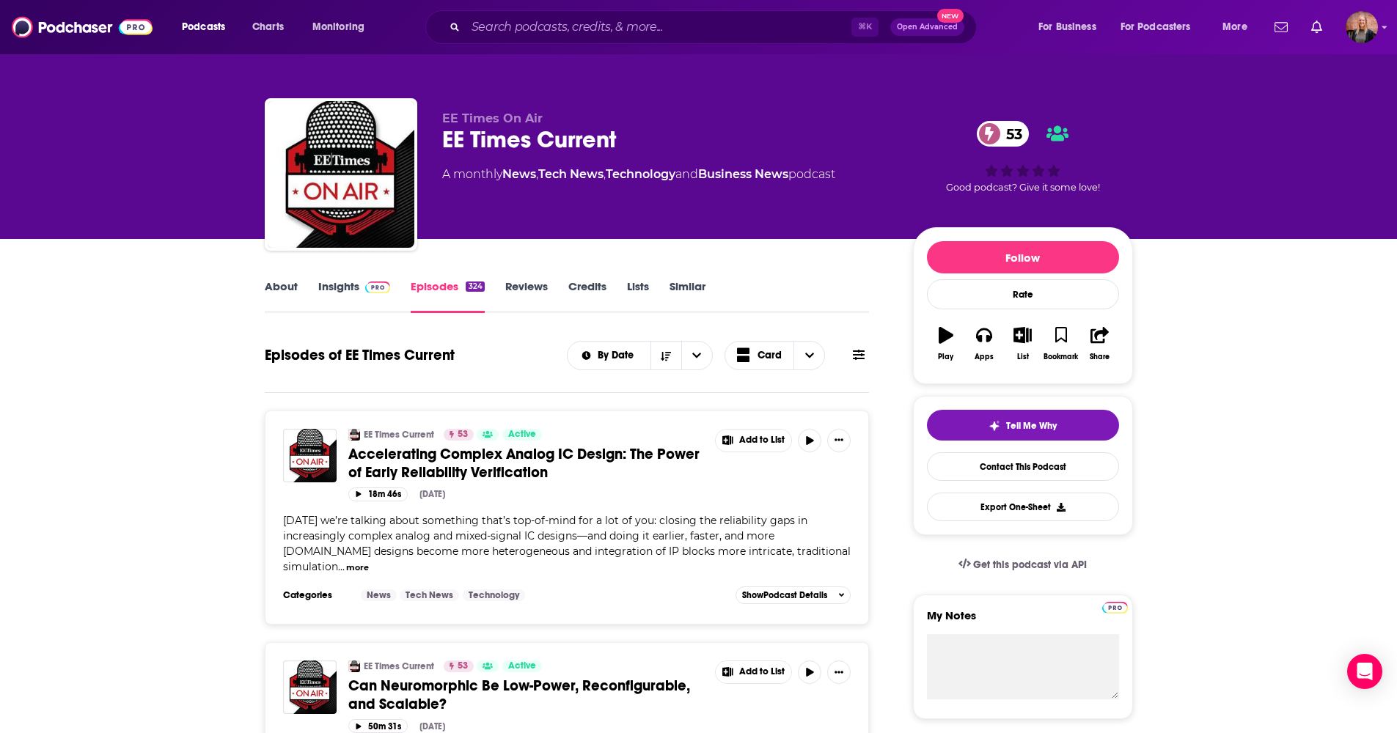
click at [337, 283] on link "Insights" at bounding box center [354, 296] width 73 height 34
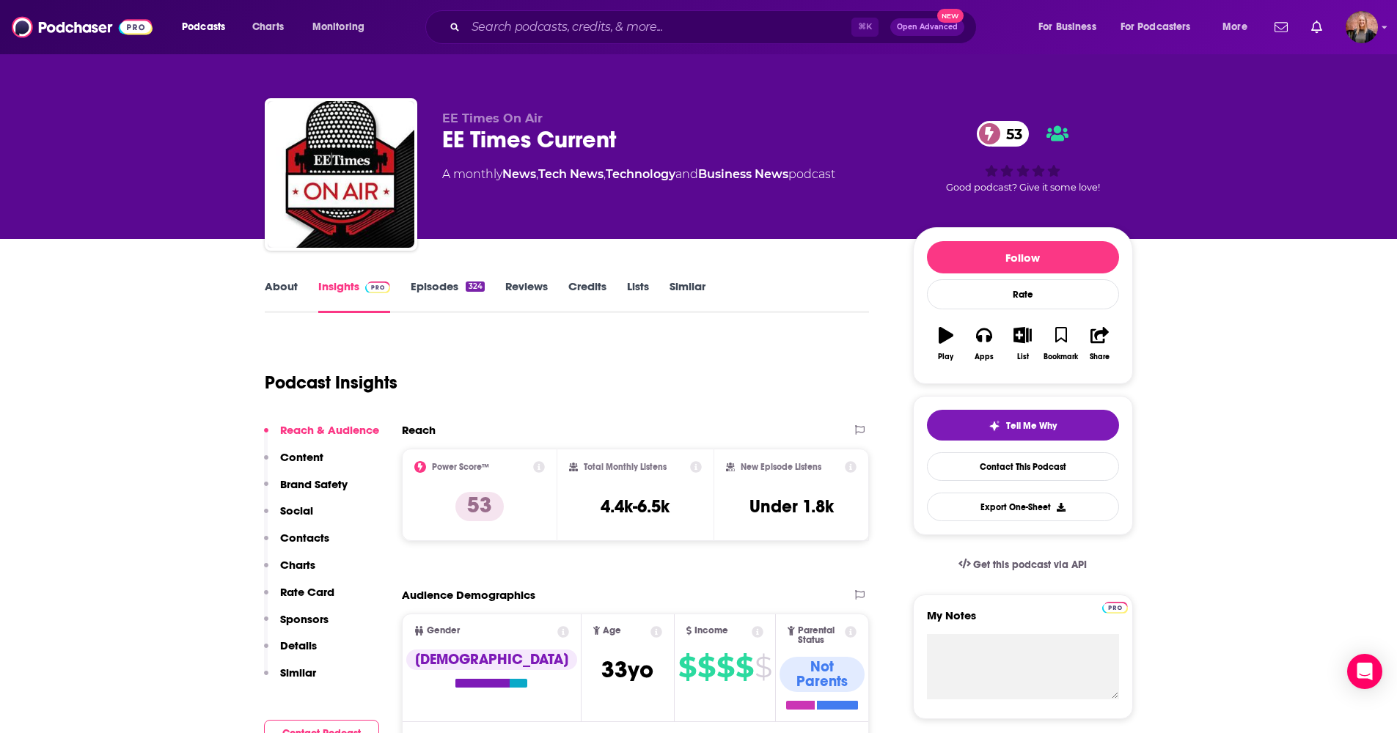
click at [439, 285] on link "Episodes 324" at bounding box center [447, 296] width 73 height 34
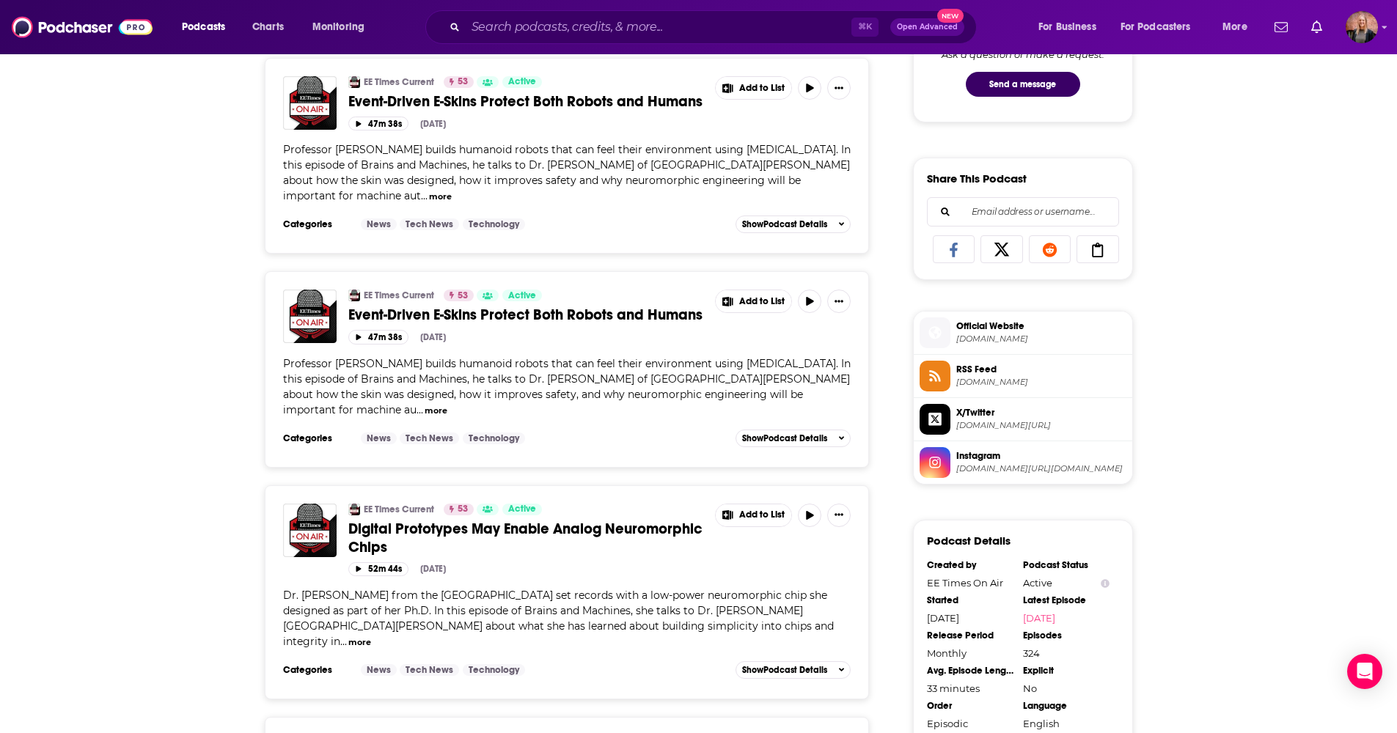
scroll to position [32, 0]
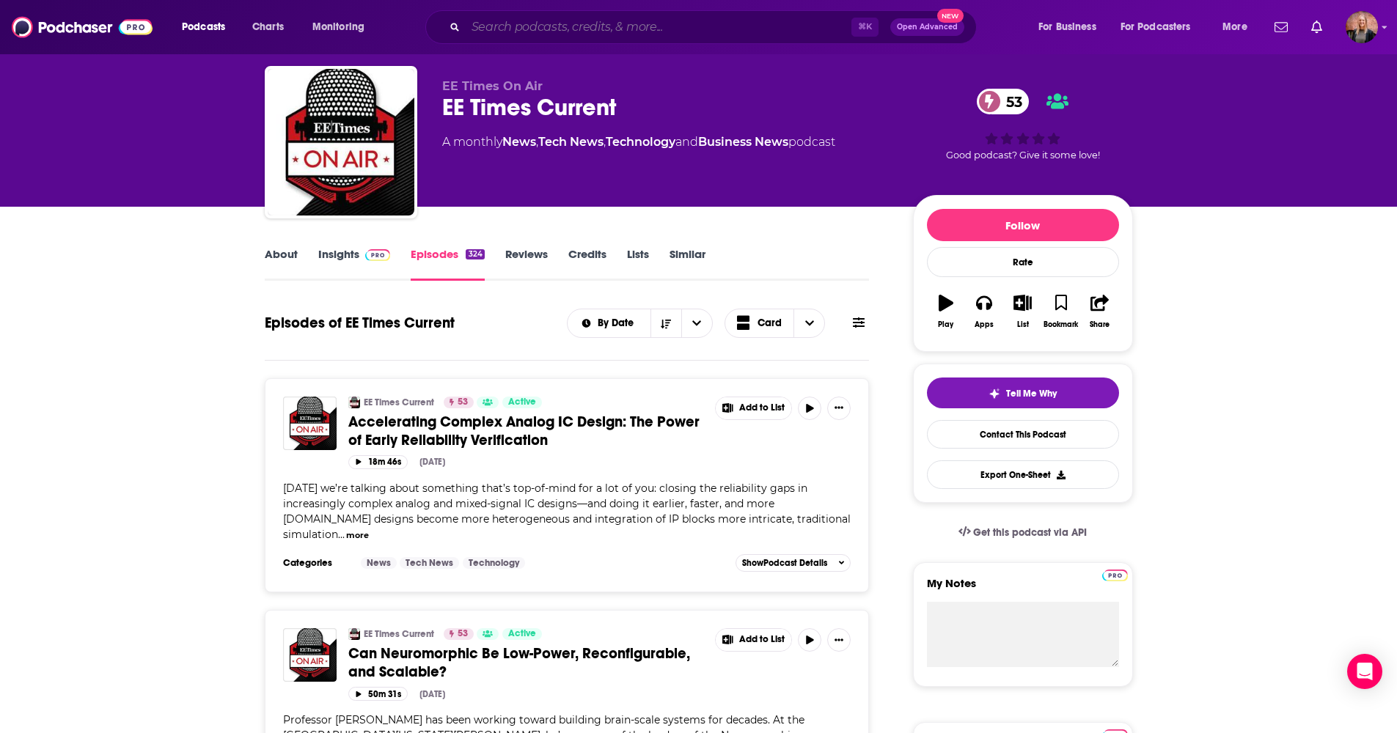
click at [577, 26] on input "Search podcasts, credits, & more..." at bounding box center [659, 26] width 386 height 23
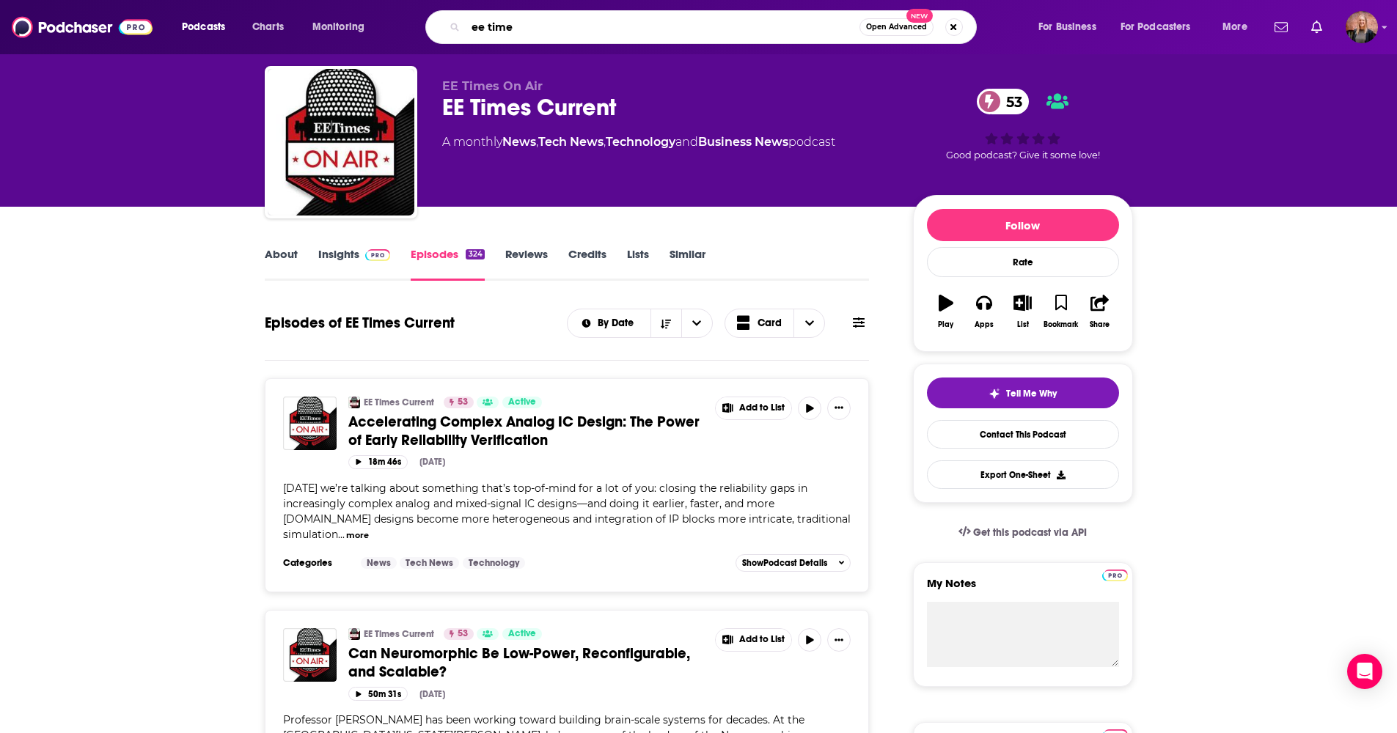
type input "ee times"
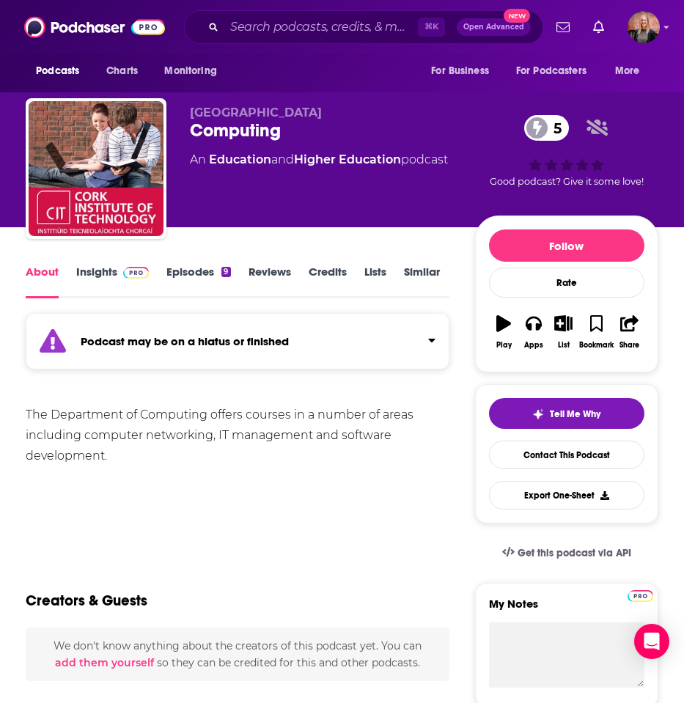
click at [221, 279] on link "Episodes 9" at bounding box center [198, 282] width 64 height 34
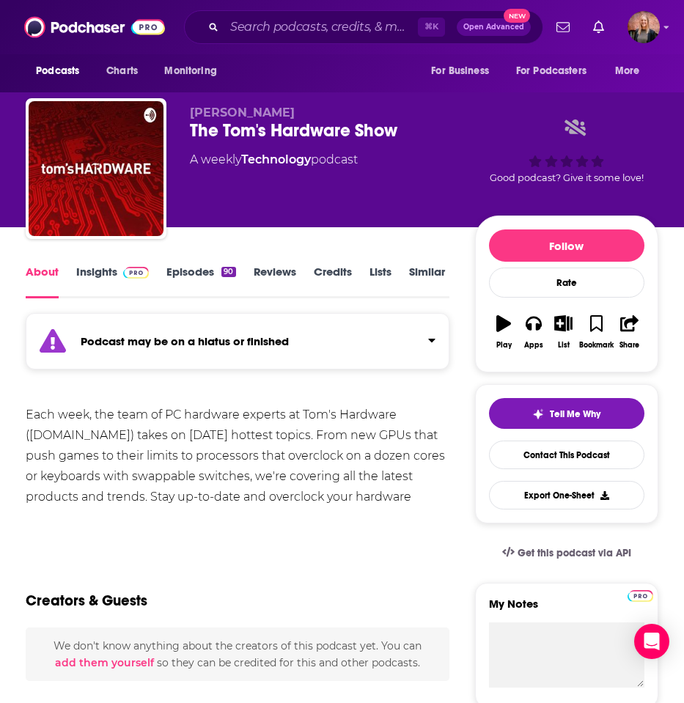
click at [190, 270] on link "Episodes 90" at bounding box center [200, 282] width 69 height 34
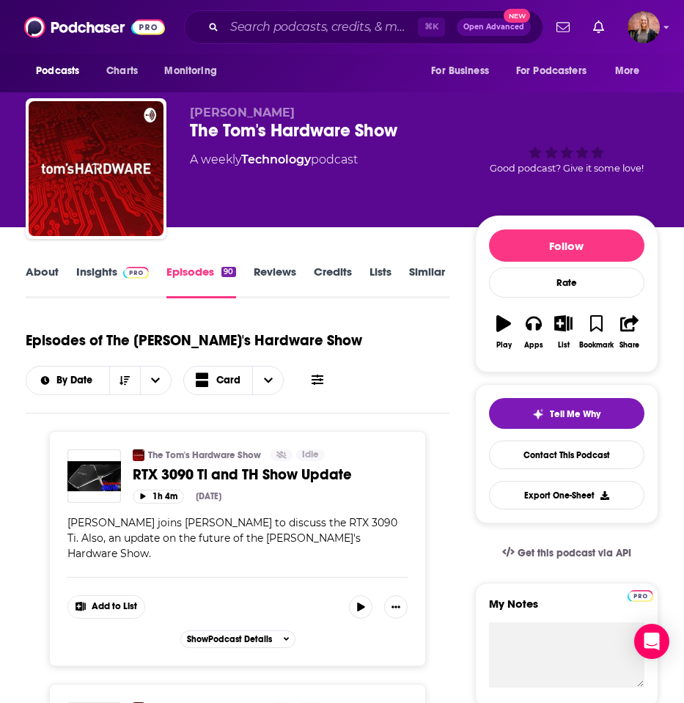
click at [284, 133] on div "The Tom's Hardware Show" at bounding box center [332, 131] width 285 height 22
click at [283, 133] on div "The Tom's Hardware Show" at bounding box center [332, 131] width 285 height 22
copy div "The Tom's Hardware Show"
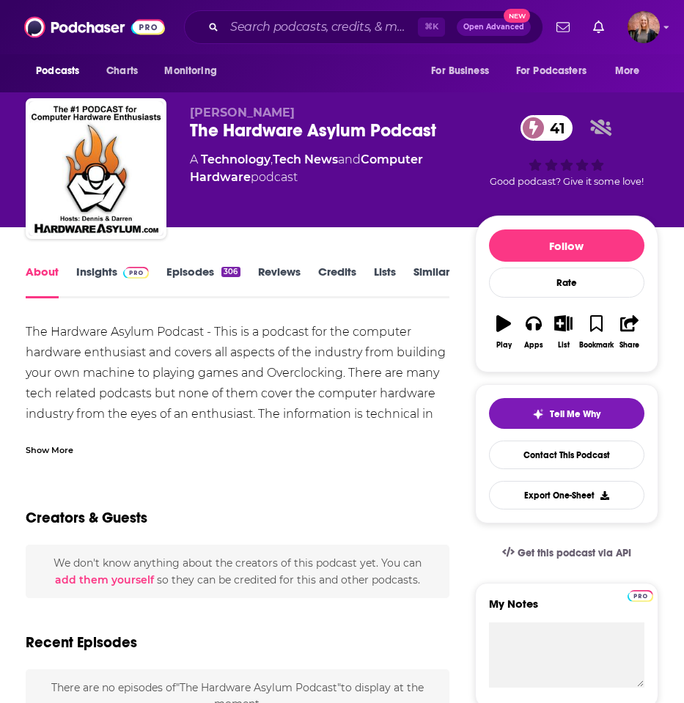
click at [189, 269] on link "Episodes 306" at bounding box center [202, 282] width 73 height 34
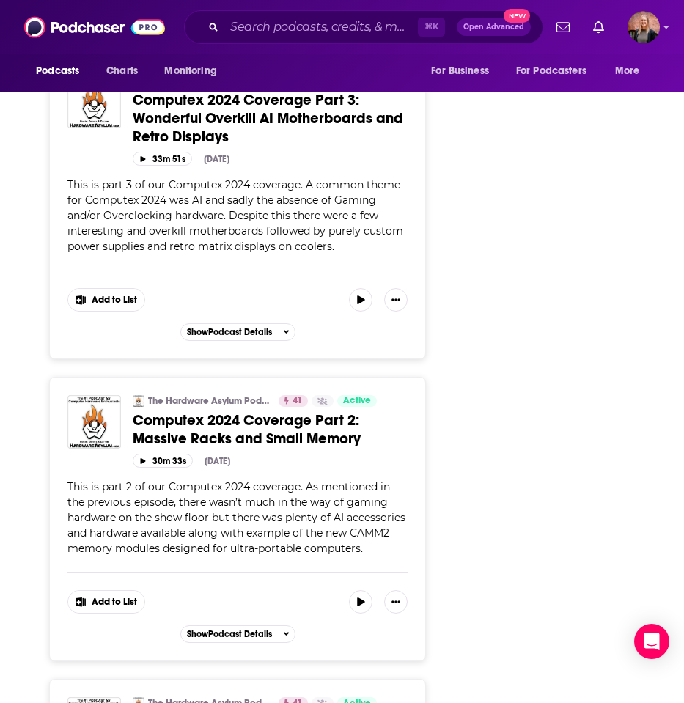
scroll to position [7314, 0]
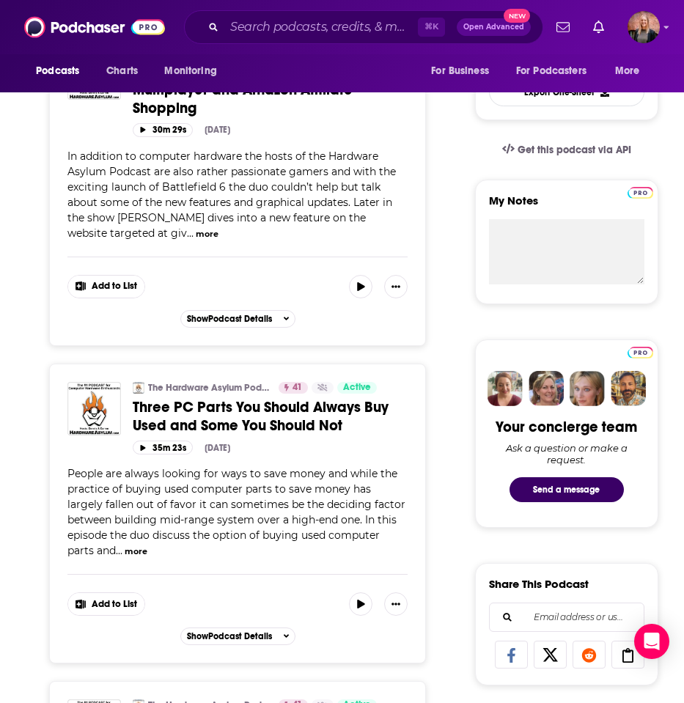
scroll to position [0, 0]
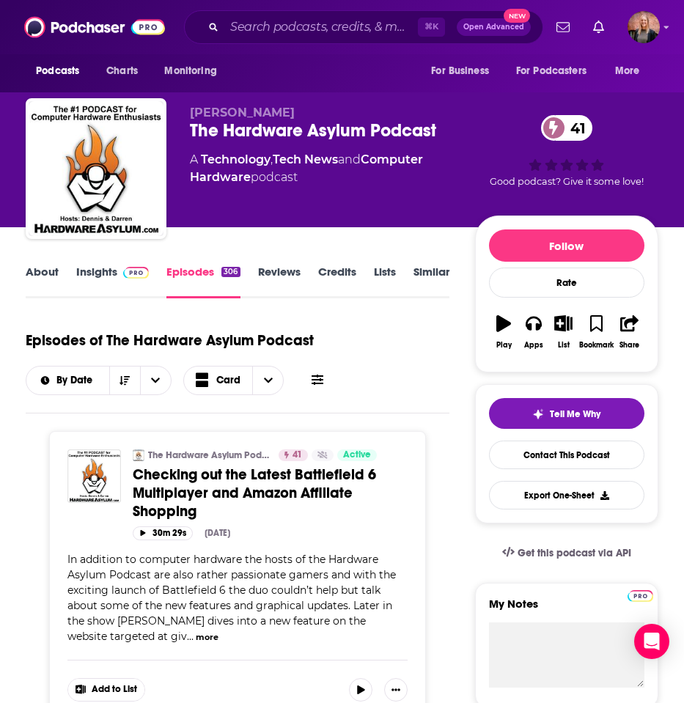
click at [296, 122] on div "The Hardware Asylum Podcast 41" at bounding box center [332, 131] width 285 height 22
click at [296, 123] on div "The Hardware Asylum Podcast 41" at bounding box center [332, 131] width 285 height 22
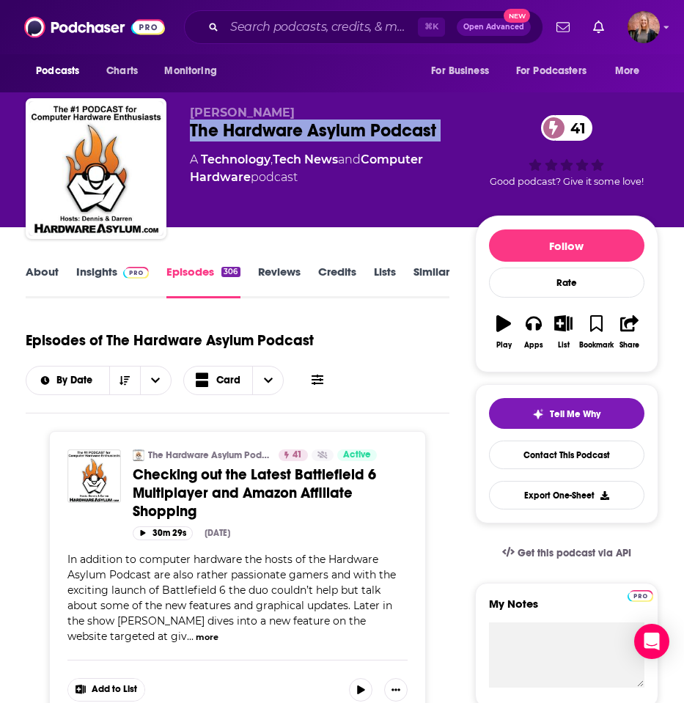
click at [296, 123] on div "The Hardware Asylum Podcast 41" at bounding box center [332, 131] width 285 height 22
copy div "The Hardware Asylum Podcast 41"
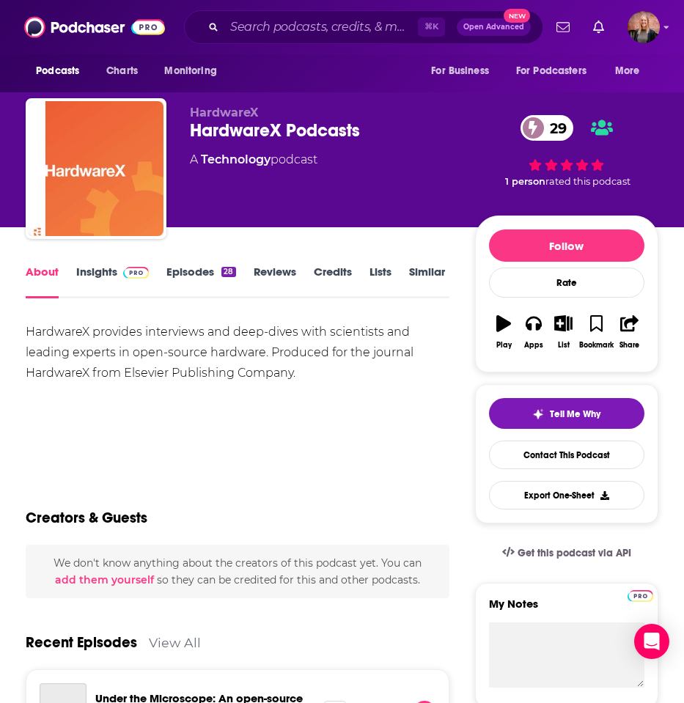
click at [208, 275] on link "Episodes 28" at bounding box center [200, 282] width 69 height 34
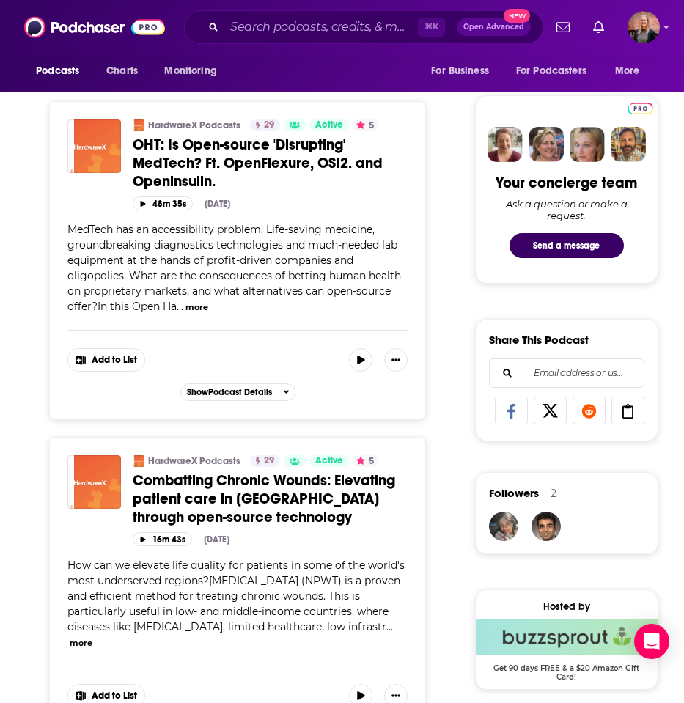
scroll to position [1611, 0]
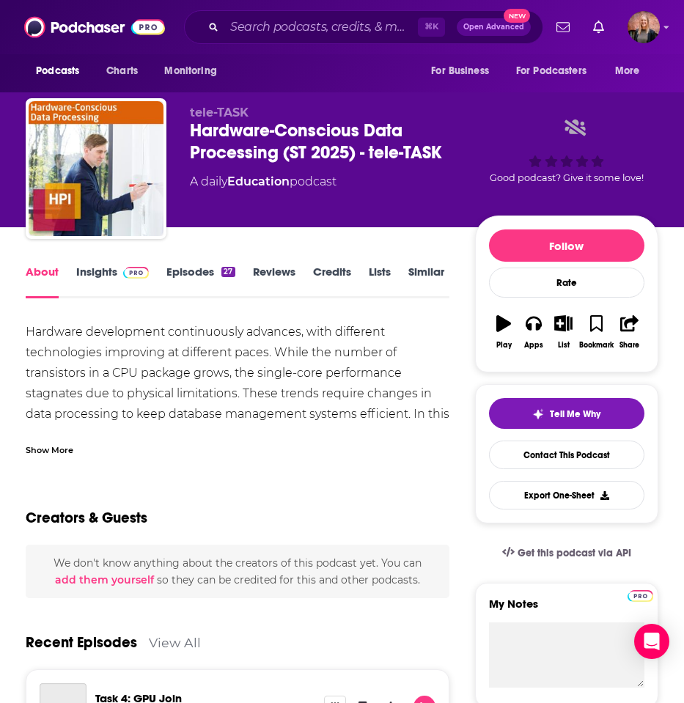
click at [194, 272] on link "Episodes 27" at bounding box center [200, 282] width 68 height 34
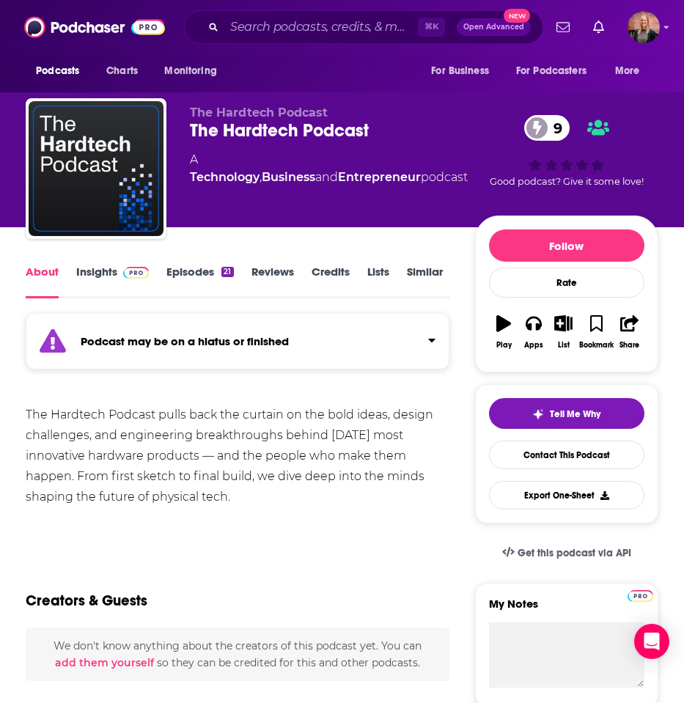
click at [200, 270] on link "Episodes 21" at bounding box center [199, 282] width 67 height 34
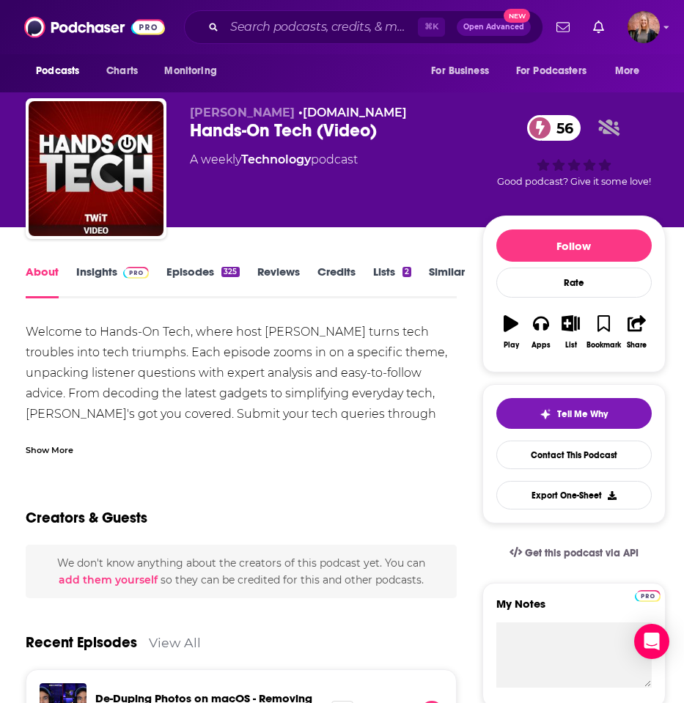
click at [203, 279] on link "Episodes 325" at bounding box center [202, 282] width 73 height 34
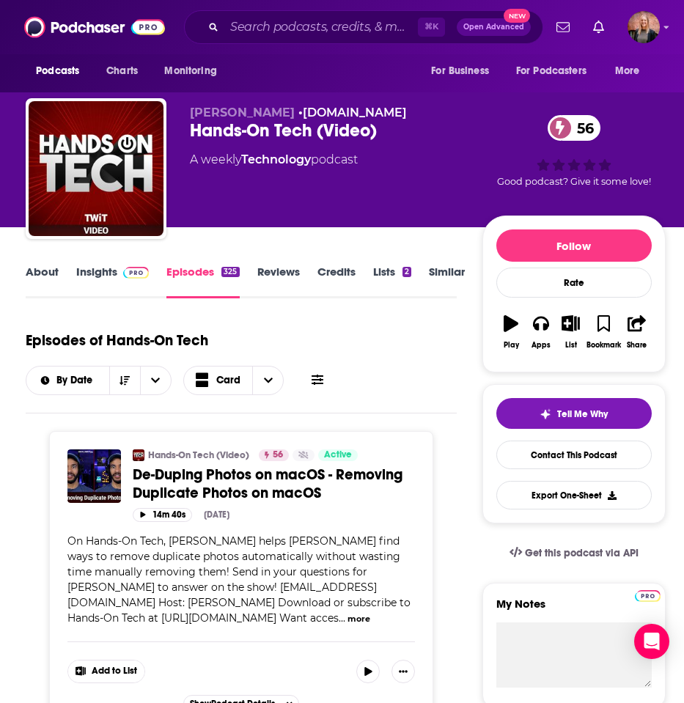
scroll to position [678, 0]
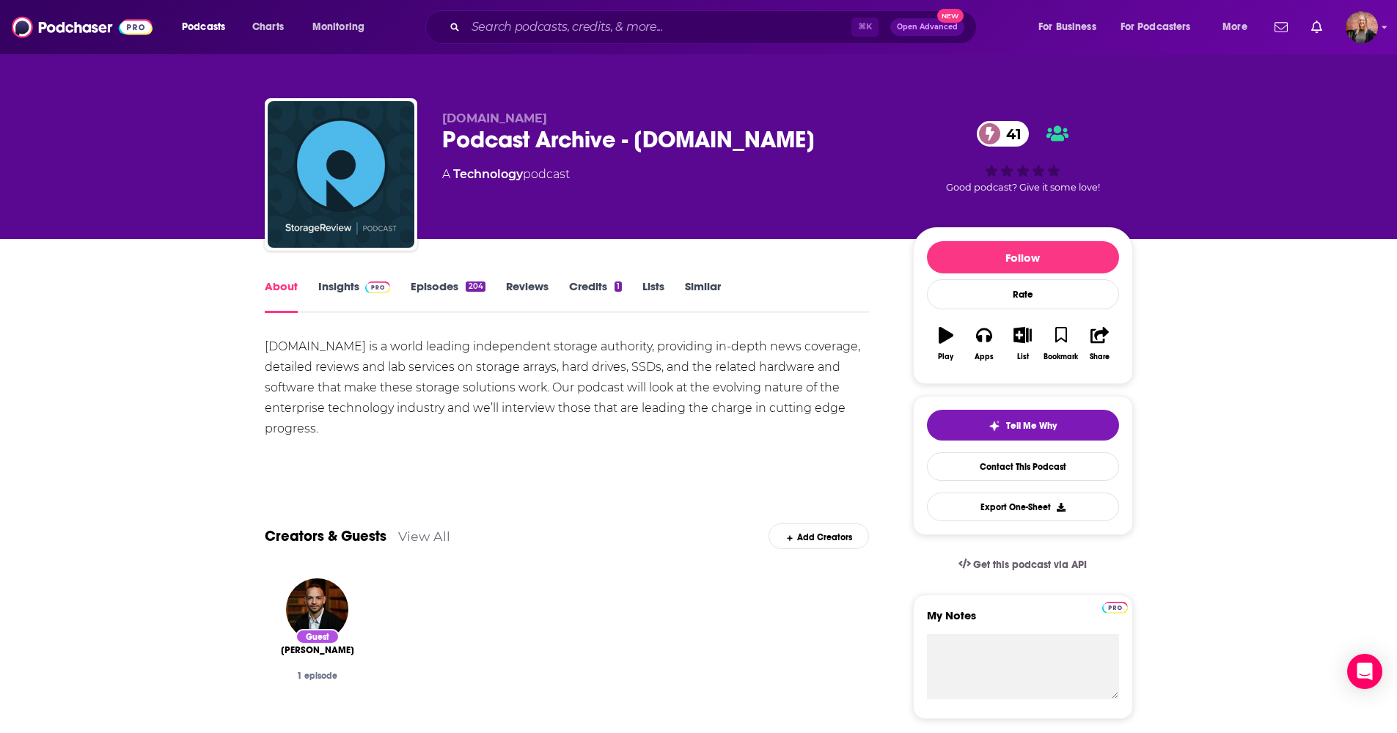
click at [351, 290] on link "Insights" at bounding box center [354, 296] width 73 height 34
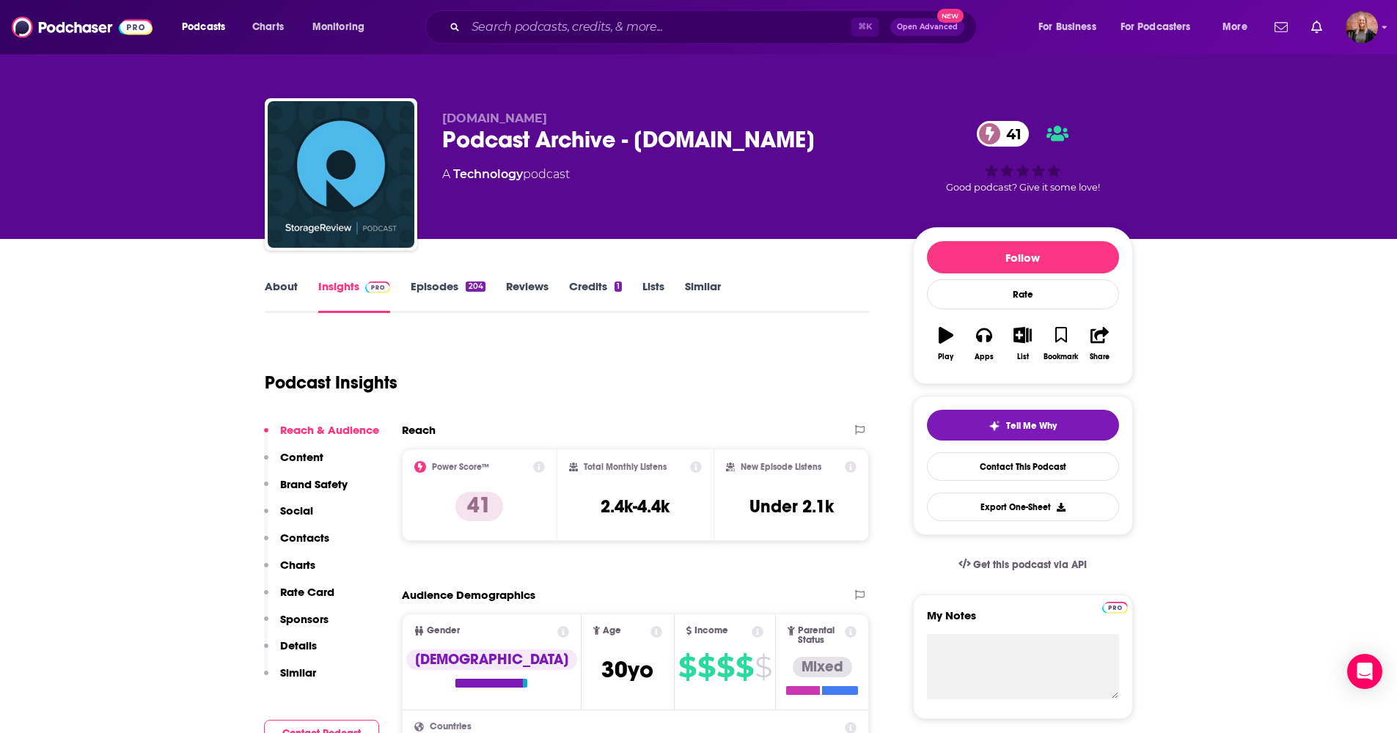
click at [628, 152] on div "Podcast Archive - [DOMAIN_NAME] 41" at bounding box center [665, 139] width 447 height 29
click at [632, 139] on div "Podcast Archive - [DOMAIN_NAME] 41" at bounding box center [665, 139] width 447 height 29
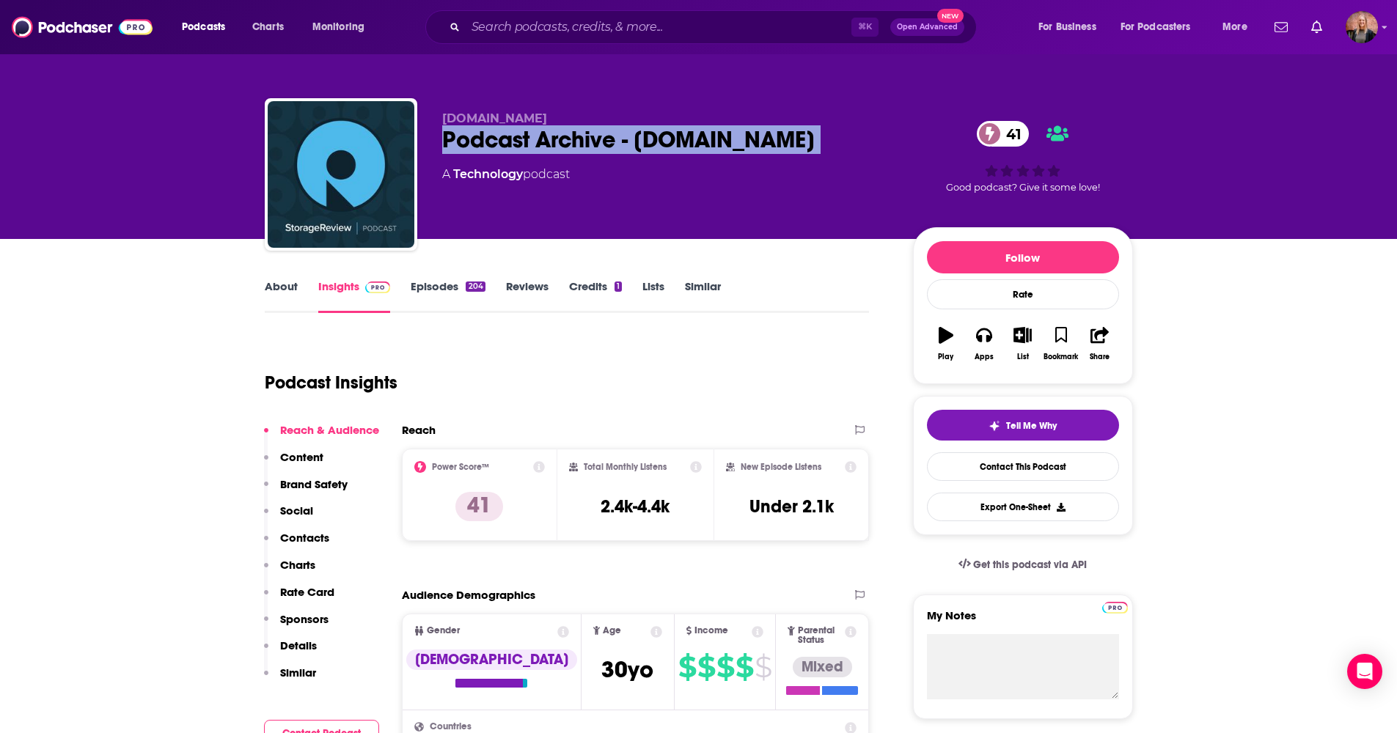
click at [632, 139] on div "Podcast Archive - [DOMAIN_NAME] 41" at bounding box center [665, 139] width 447 height 29
copy div "Podcast Archive - [DOMAIN_NAME] 41"
